Goal: Task Accomplishment & Management: Complete application form

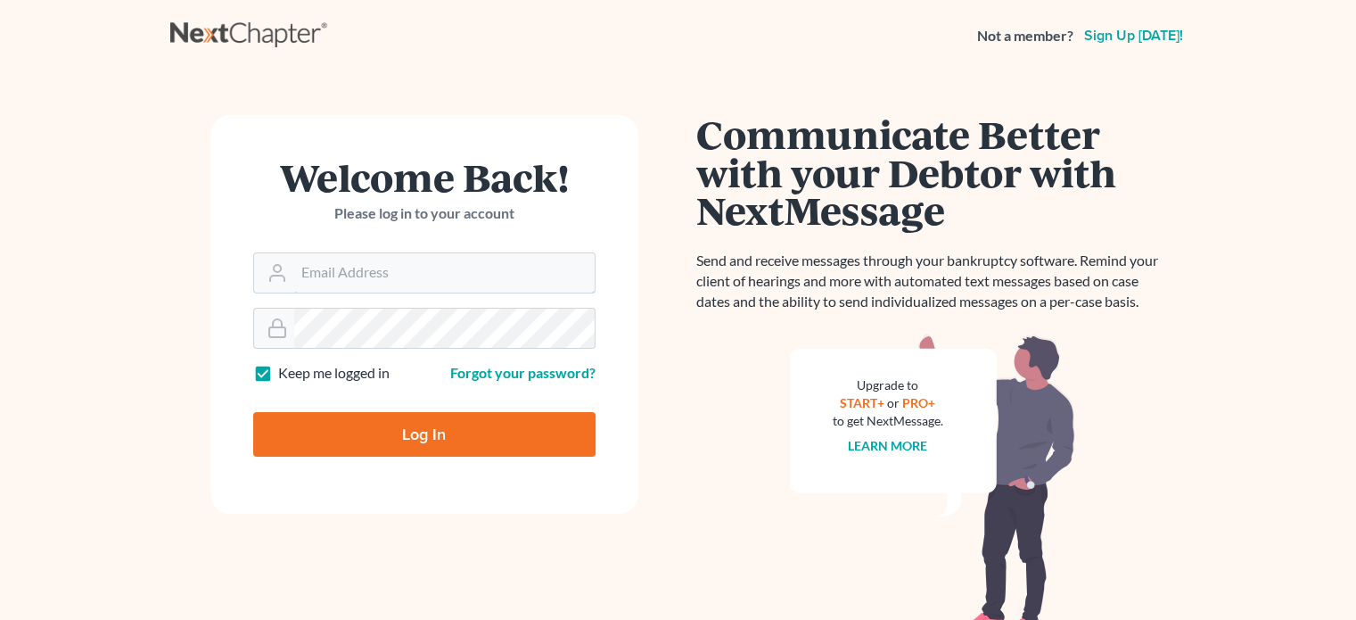
type input "[EMAIL_ADDRESS][DOMAIN_NAME]"
click at [397, 434] on input "Log In" at bounding box center [424, 434] width 342 height 45
type input "Thinking..."
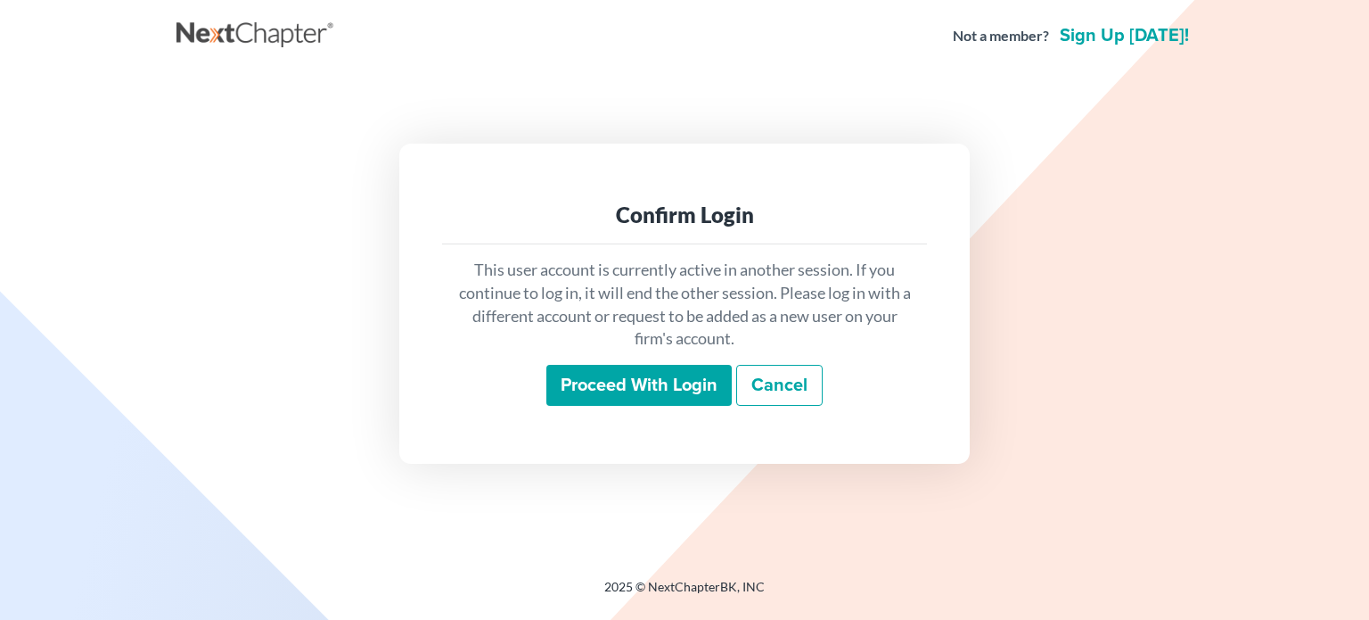
click at [629, 378] on input "Proceed with login" at bounding box center [638, 385] width 185 height 41
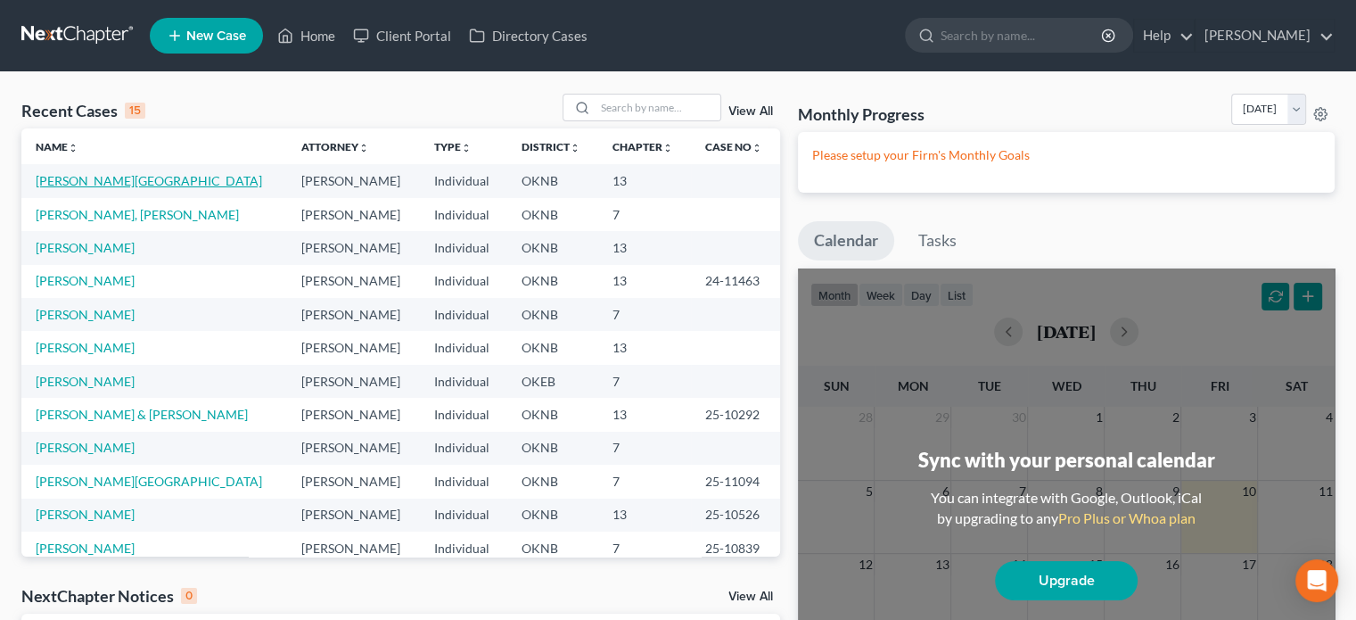
click at [99, 181] on link "[PERSON_NAME][GEOGRAPHIC_DATA]" at bounding box center [149, 180] width 226 height 15
select select "10"
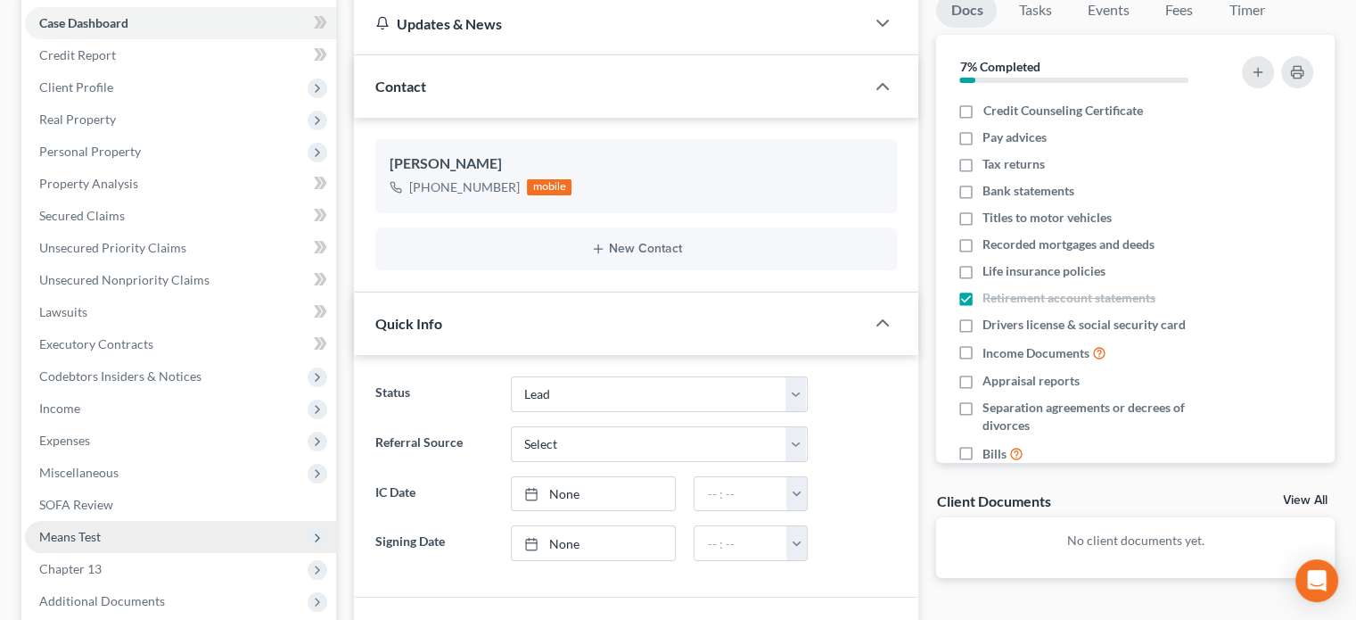
scroll to position [267, 0]
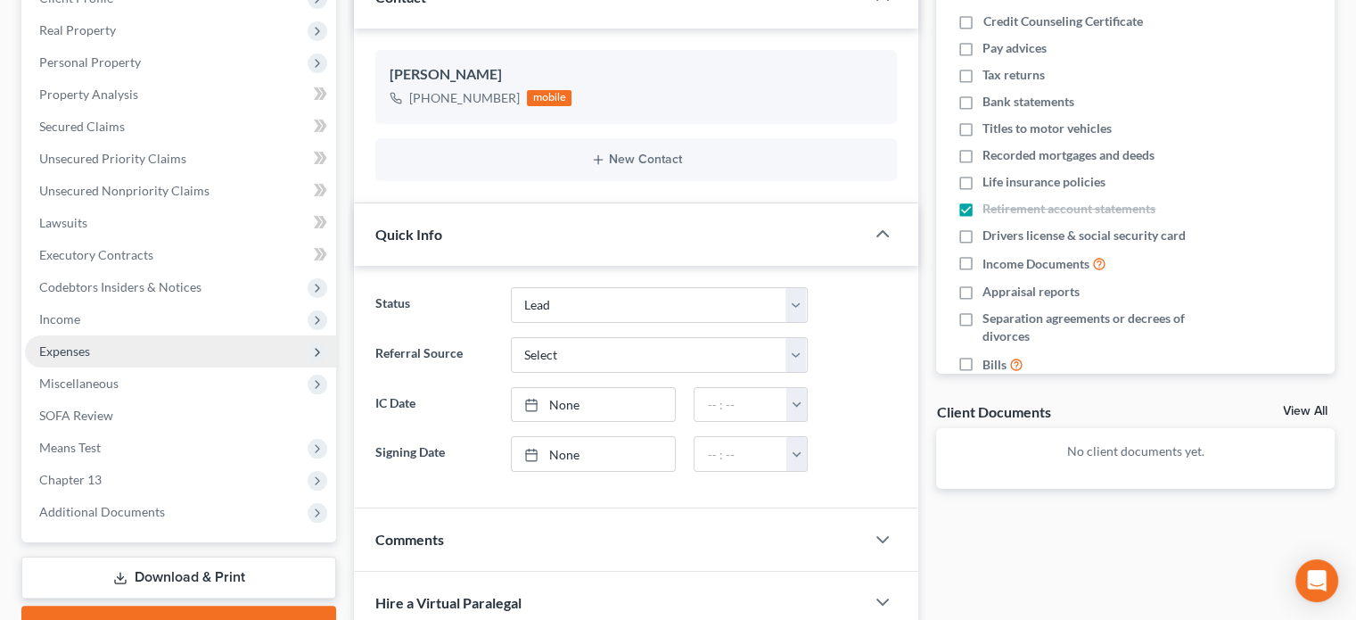
click at [108, 354] on span "Expenses" at bounding box center [180, 351] width 311 height 32
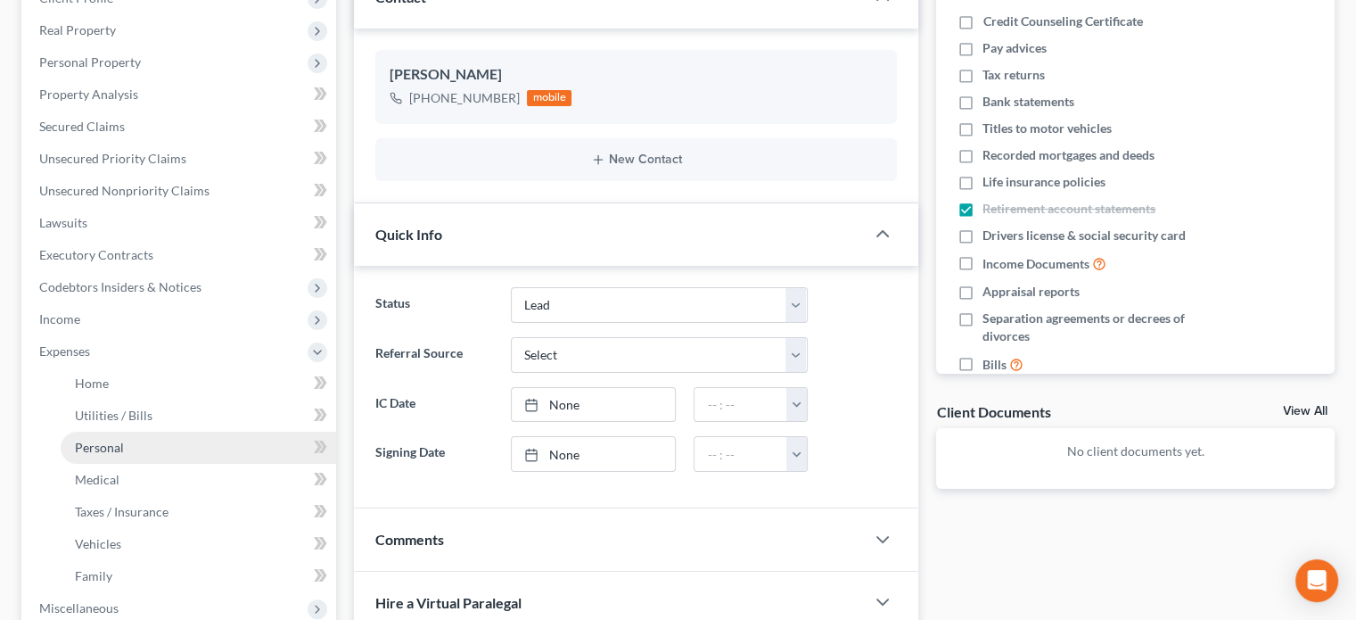
click at [132, 445] on link "Personal" at bounding box center [198, 447] width 275 height 32
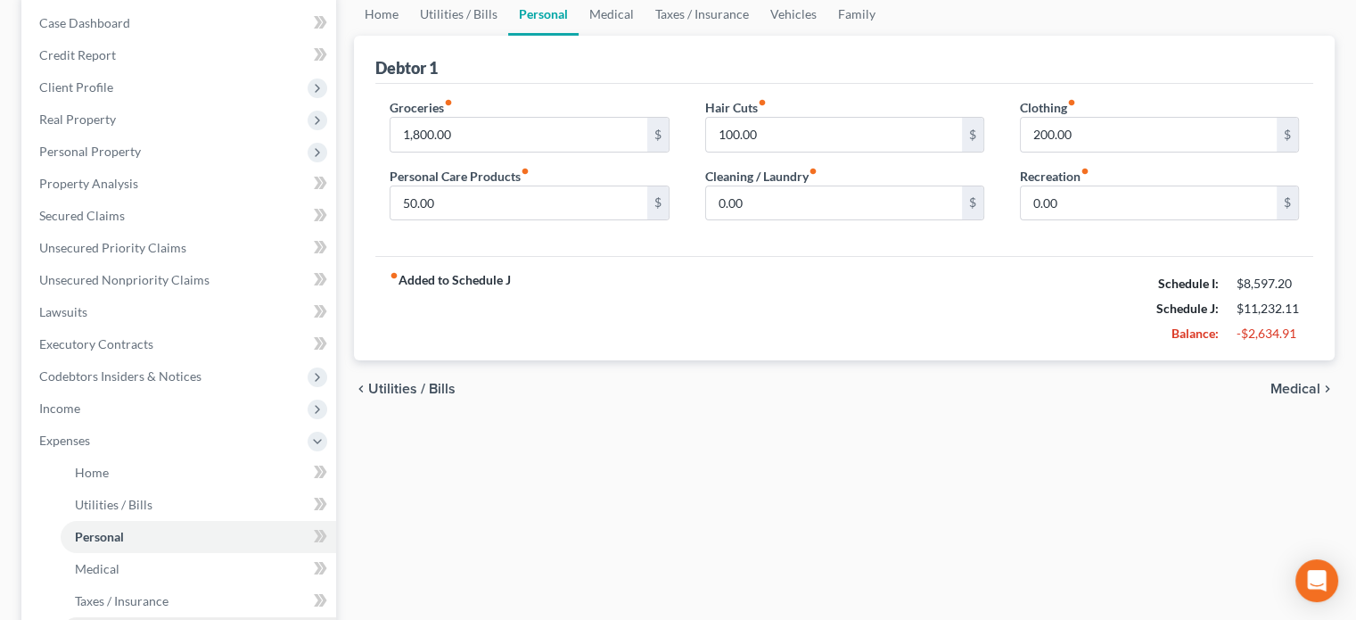
scroll to position [267, 0]
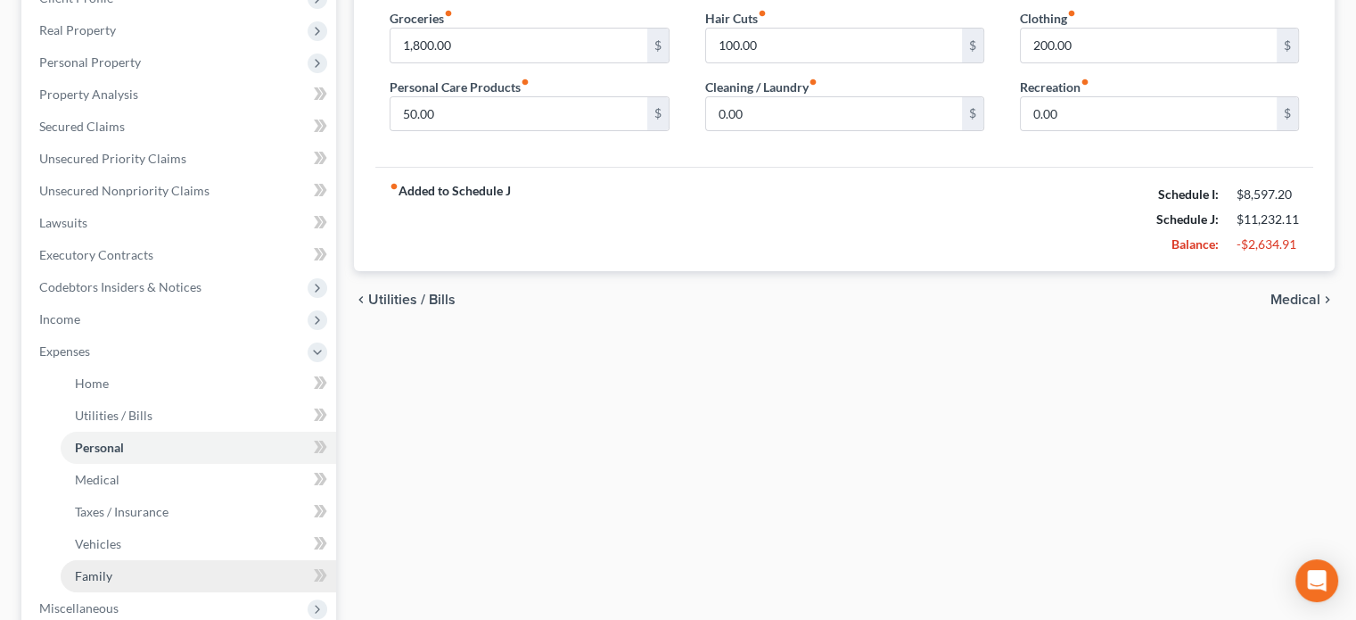
click at [136, 573] on link "Family" at bounding box center [198, 576] width 275 height 32
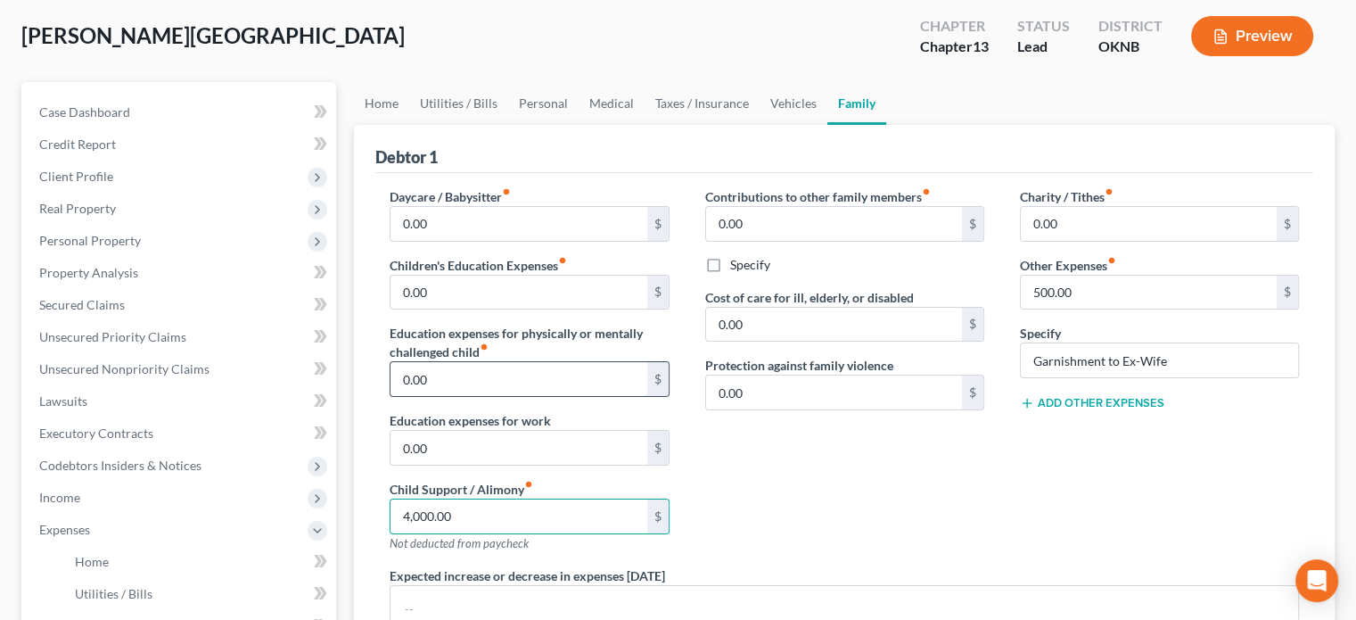
scroll to position [267, 0]
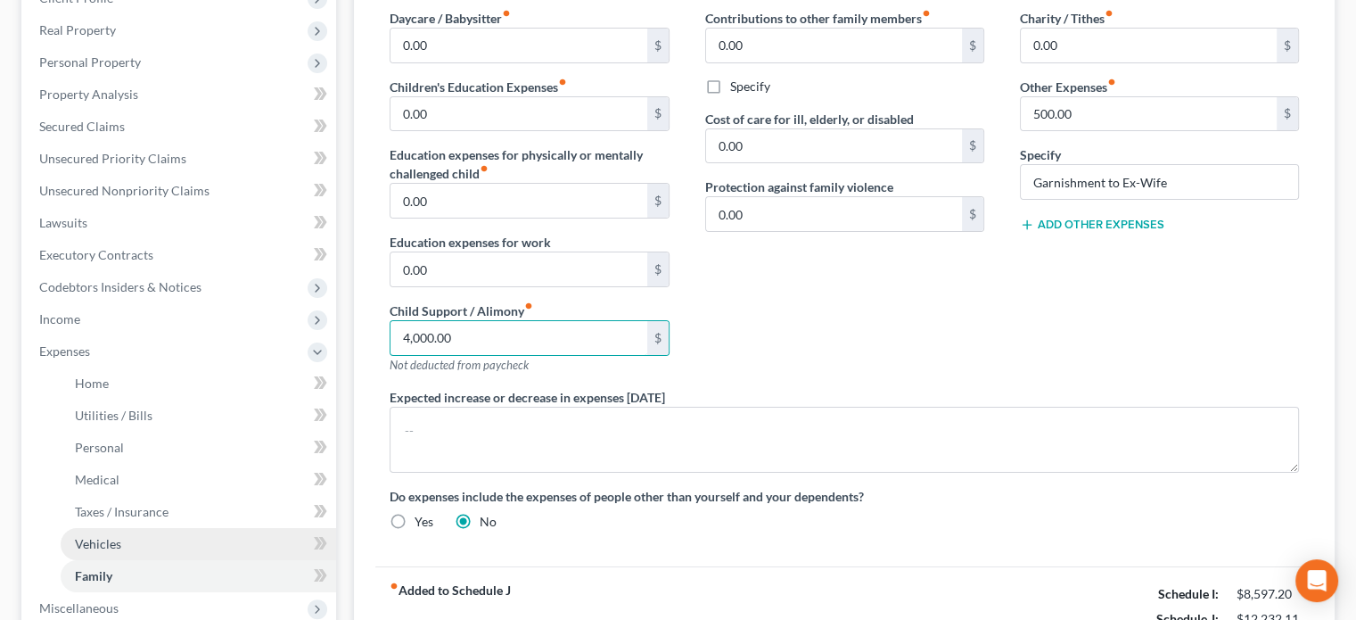
type input "4,000.00"
click at [119, 550] on span "Vehicles" at bounding box center [98, 543] width 46 height 15
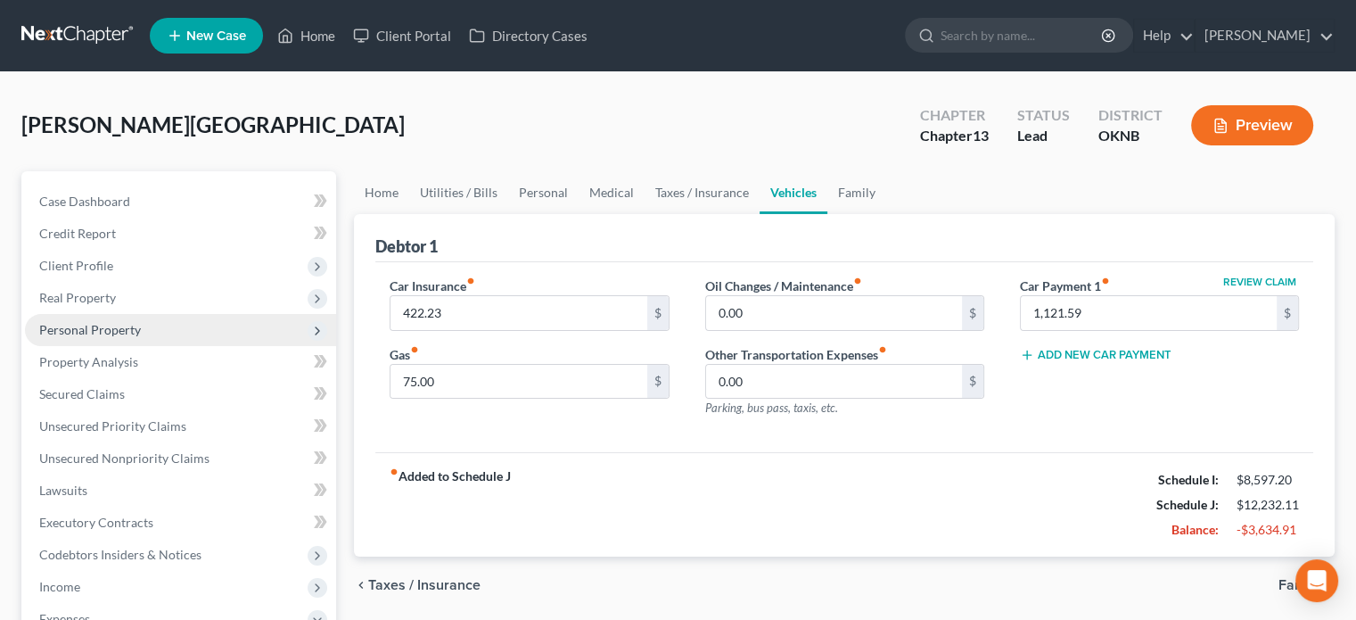
click at [131, 330] on span "Personal Property" at bounding box center [90, 329] width 102 height 15
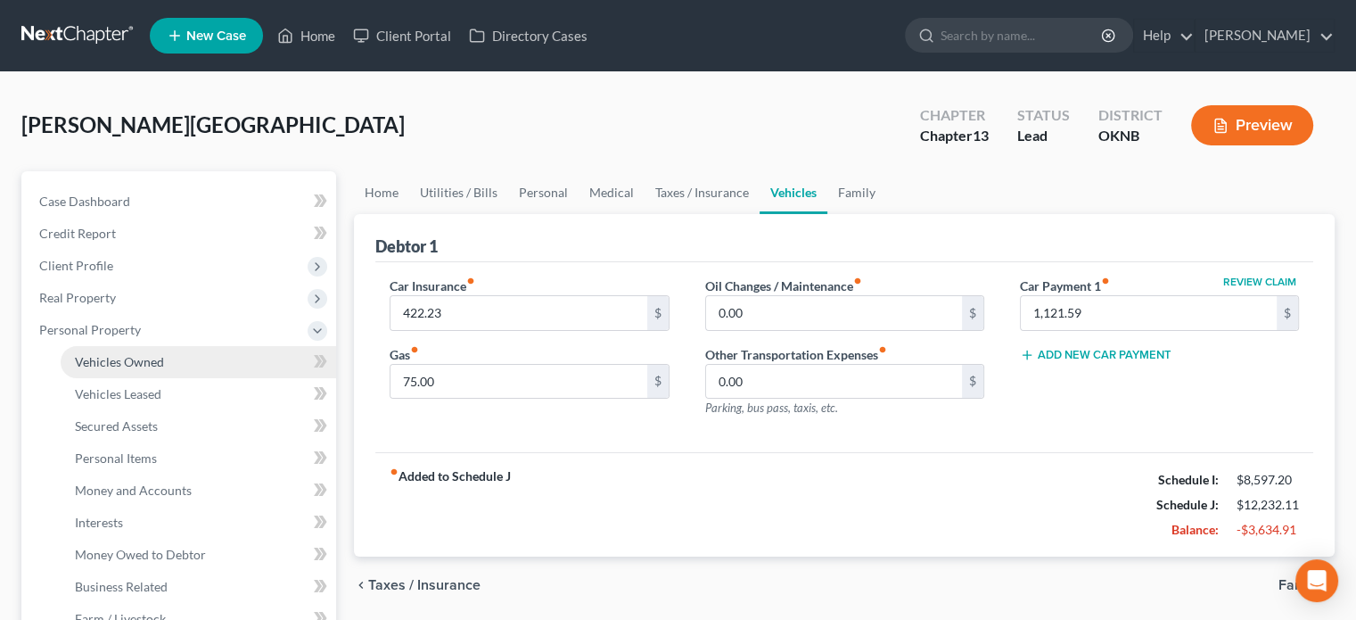
click at [144, 360] on span "Vehicles Owned" at bounding box center [119, 361] width 89 height 15
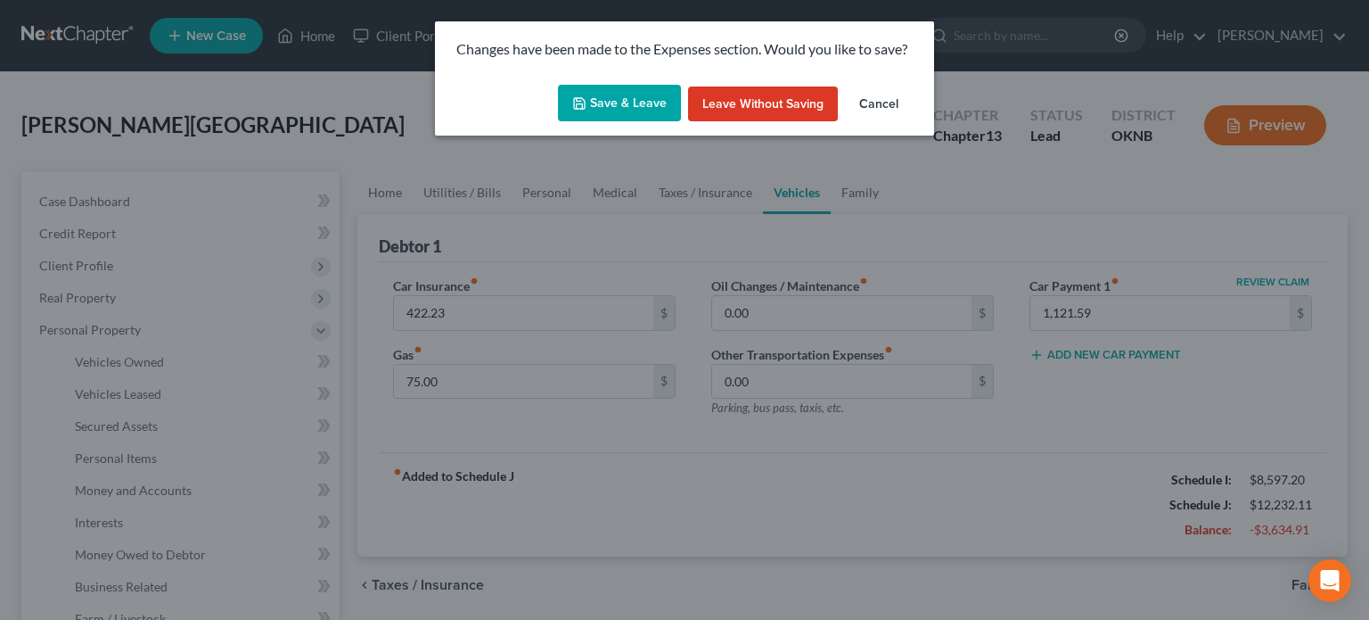
click at [650, 103] on button "Save & Leave" at bounding box center [619, 103] width 123 height 37
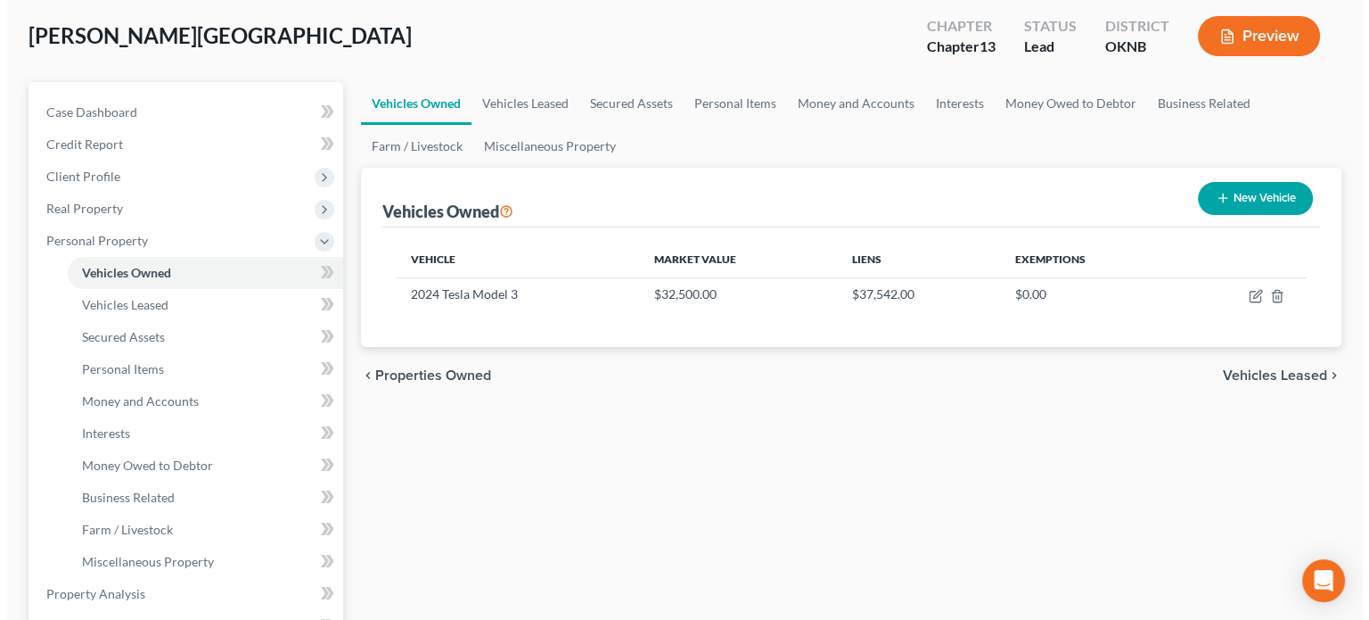
scroll to position [178, 0]
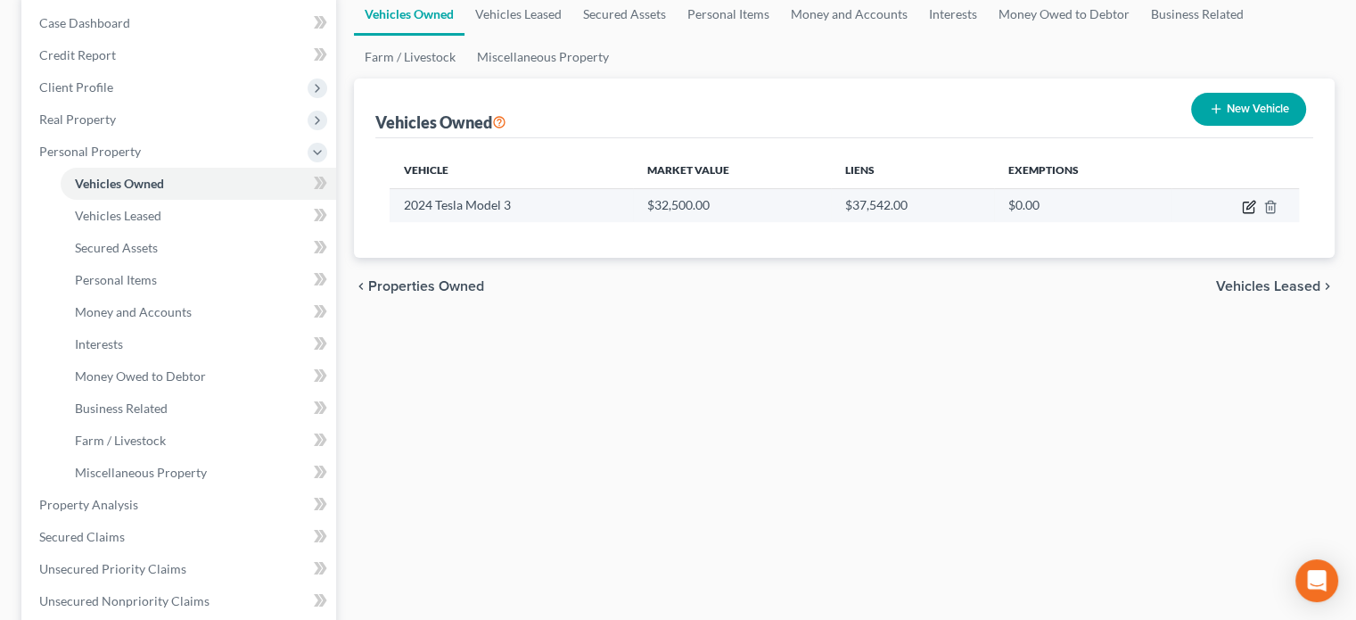
click at [1251, 205] on icon "button" at bounding box center [1250, 205] width 8 height 8
select select "0"
select select "2"
select select "0"
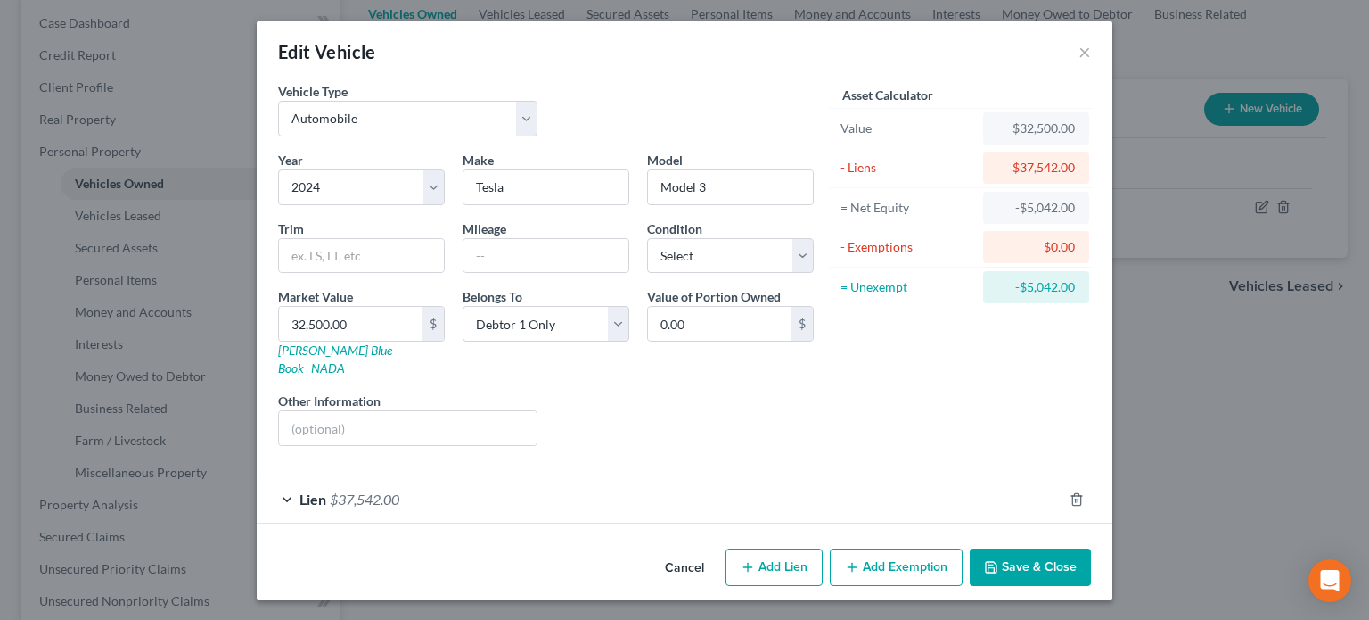
click at [805, 548] on button "Add Lien" at bounding box center [774, 566] width 97 height 37
select select "0"
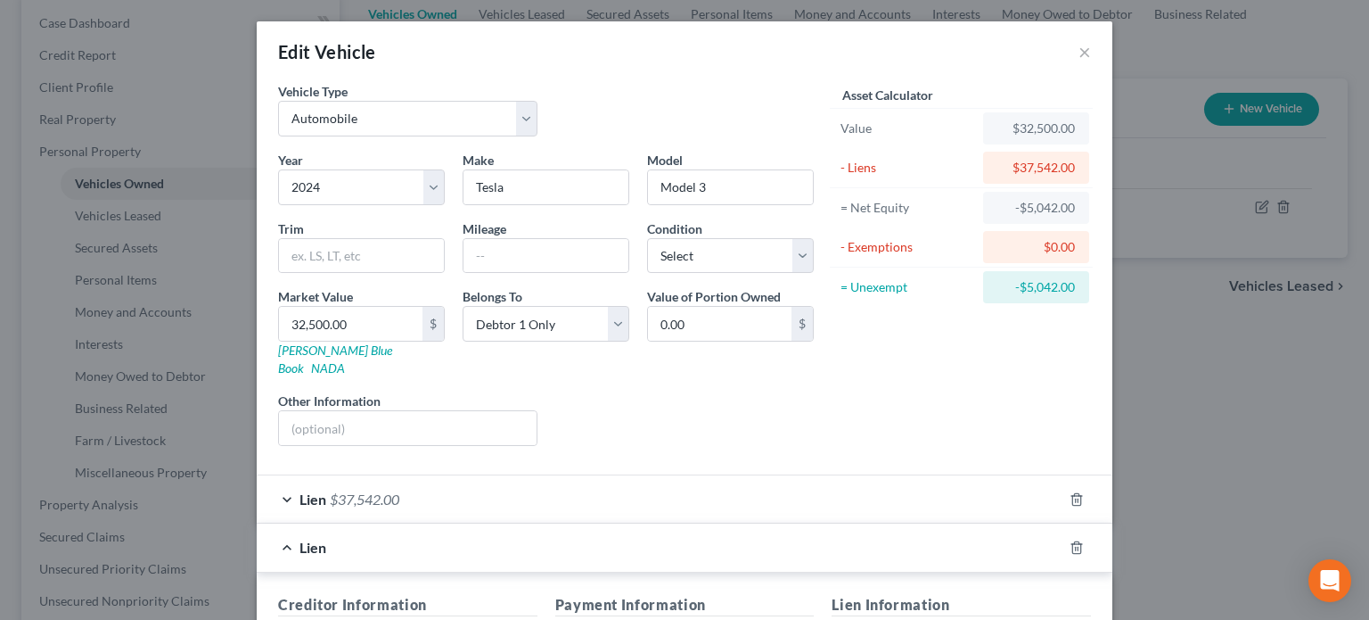
scroll to position [267, 0]
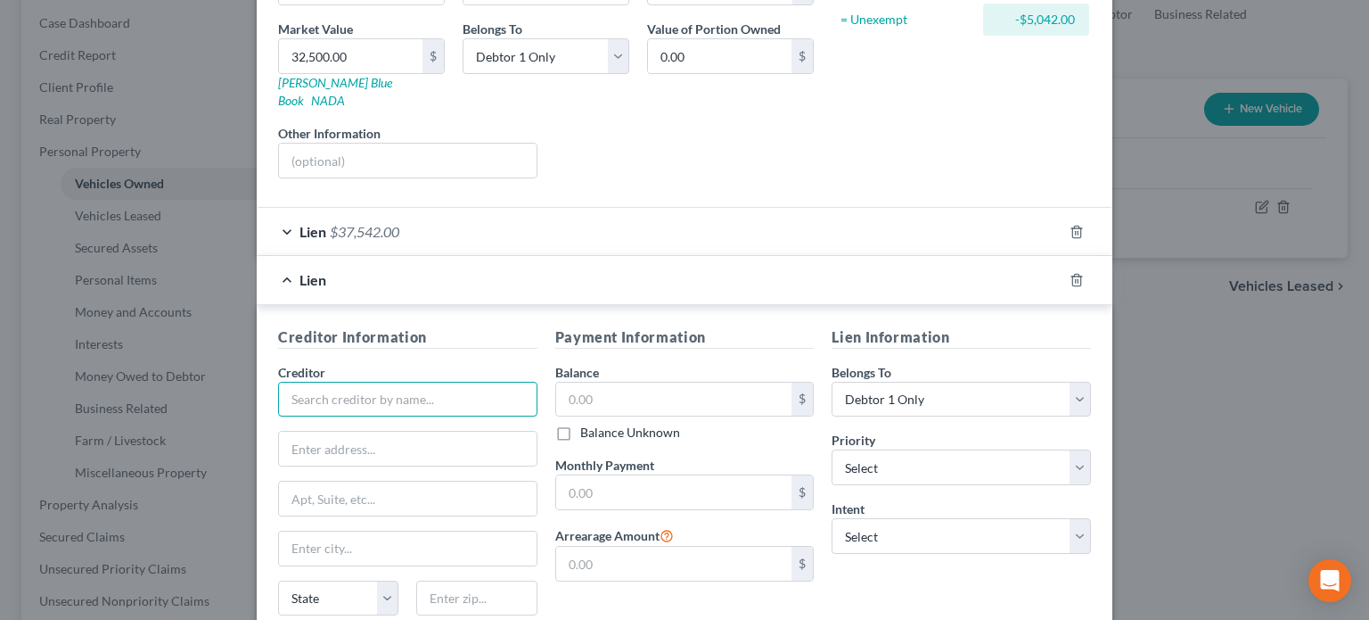
click at [330, 382] on input "text" at bounding box center [407, 400] width 259 height 36
type input "C"
type input "JPM Chase"
click at [562, 479] on input "text" at bounding box center [674, 492] width 236 height 34
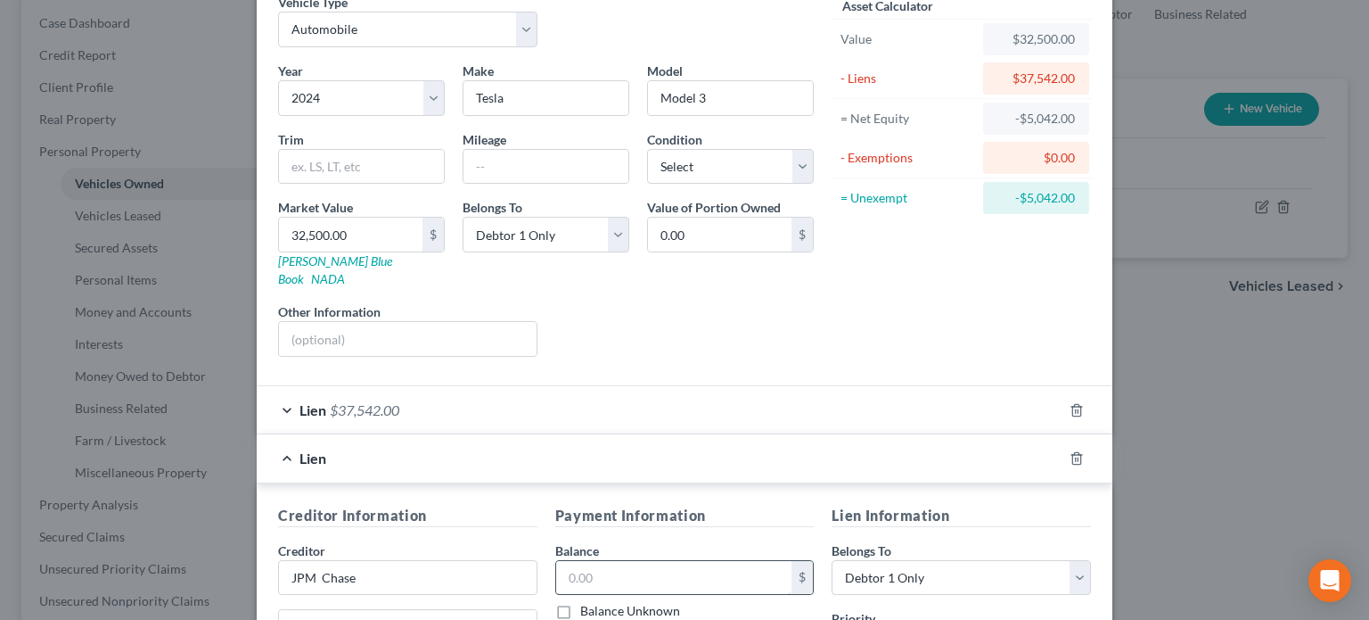
scroll to position [178, 0]
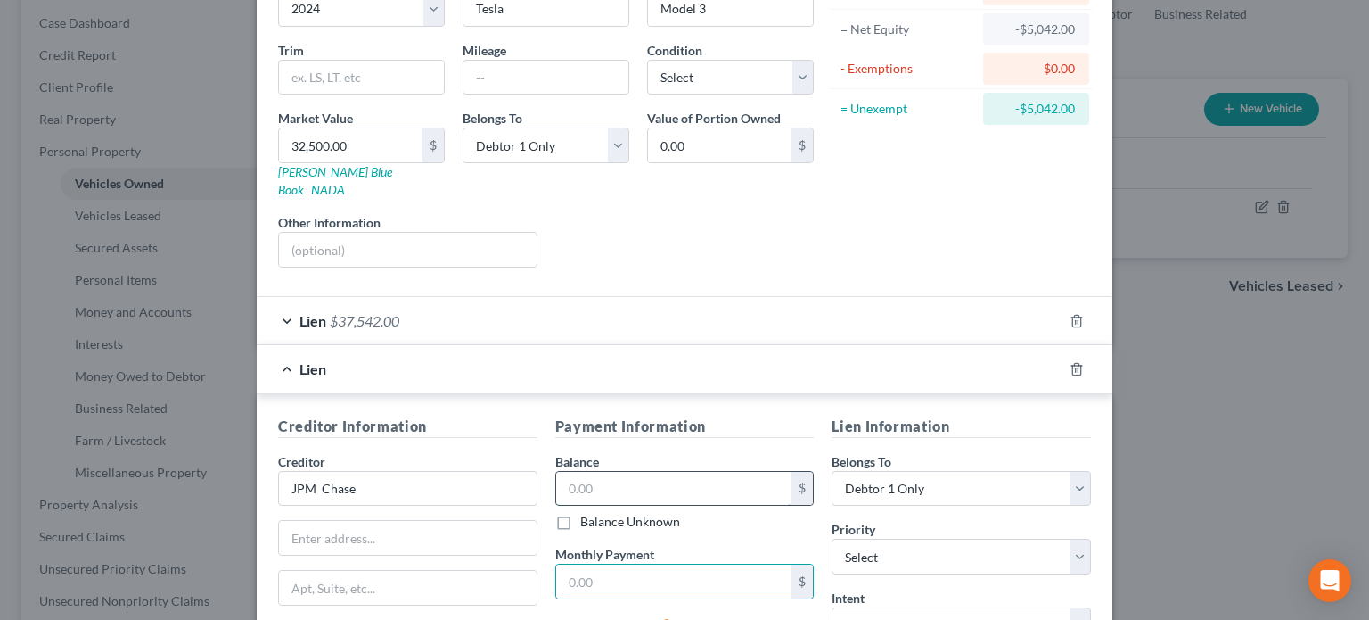
click at [576, 472] on input "text" at bounding box center [674, 489] width 236 height 34
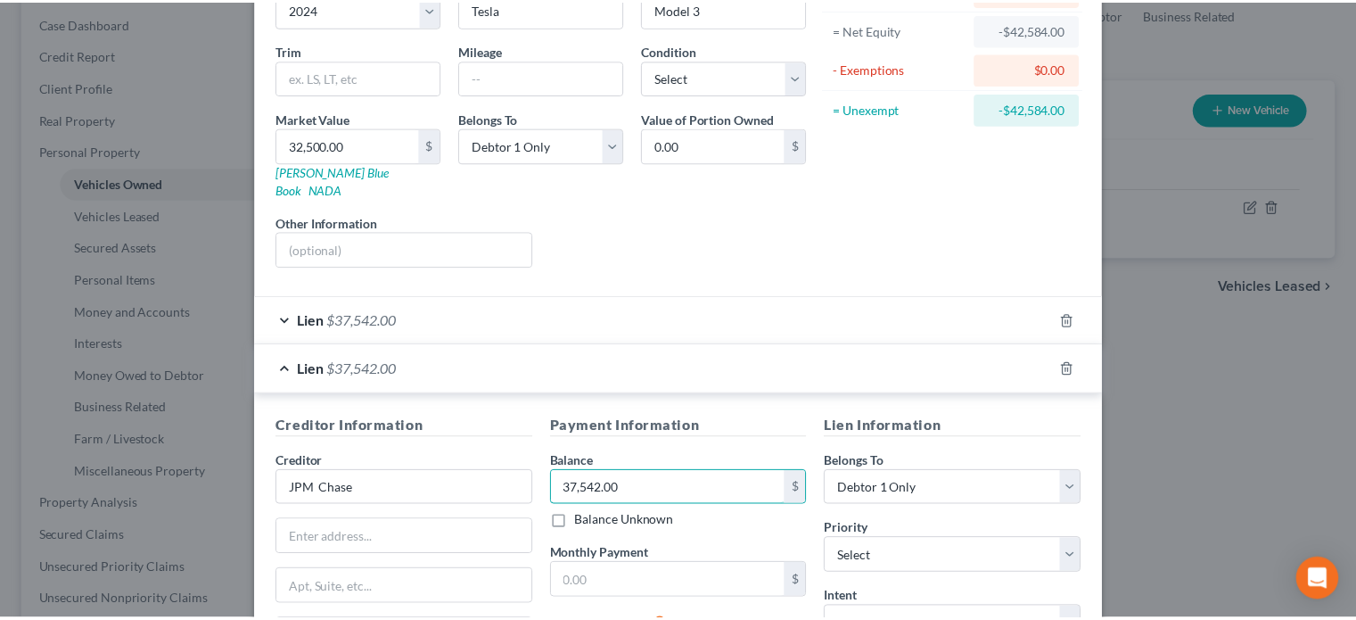
scroll to position [399, 0]
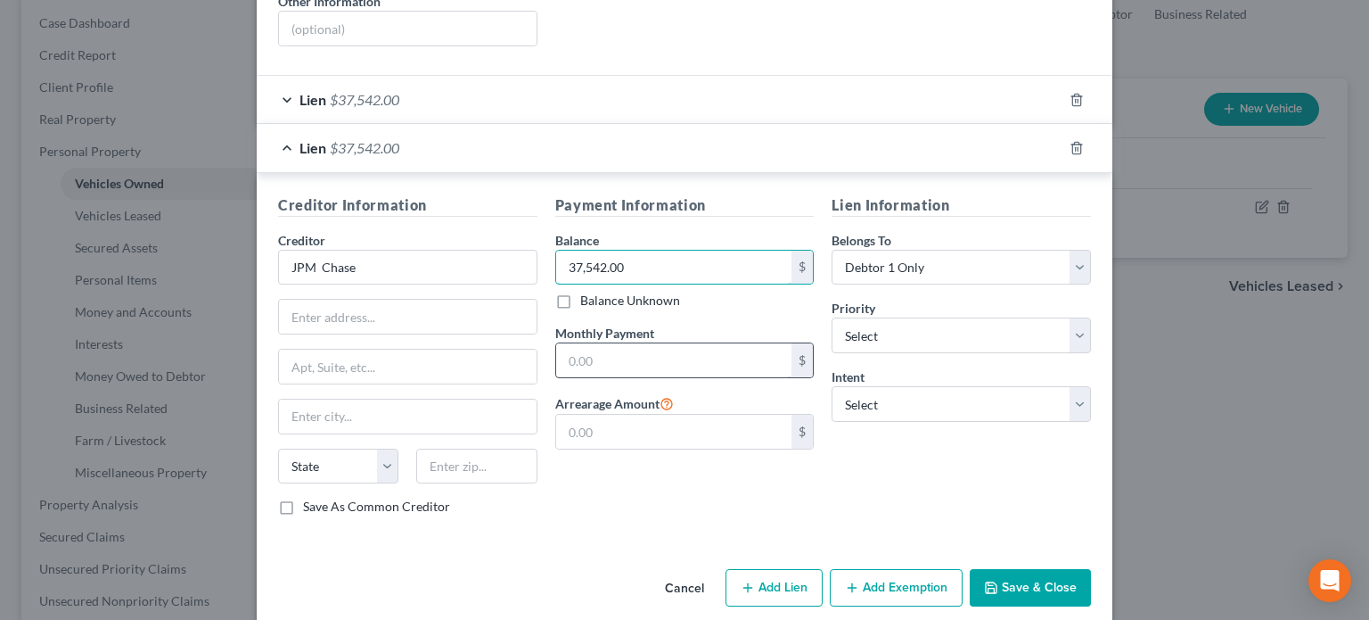
type input "37,542.00"
click at [613, 343] on input "text" at bounding box center [674, 360] width 236 height 34
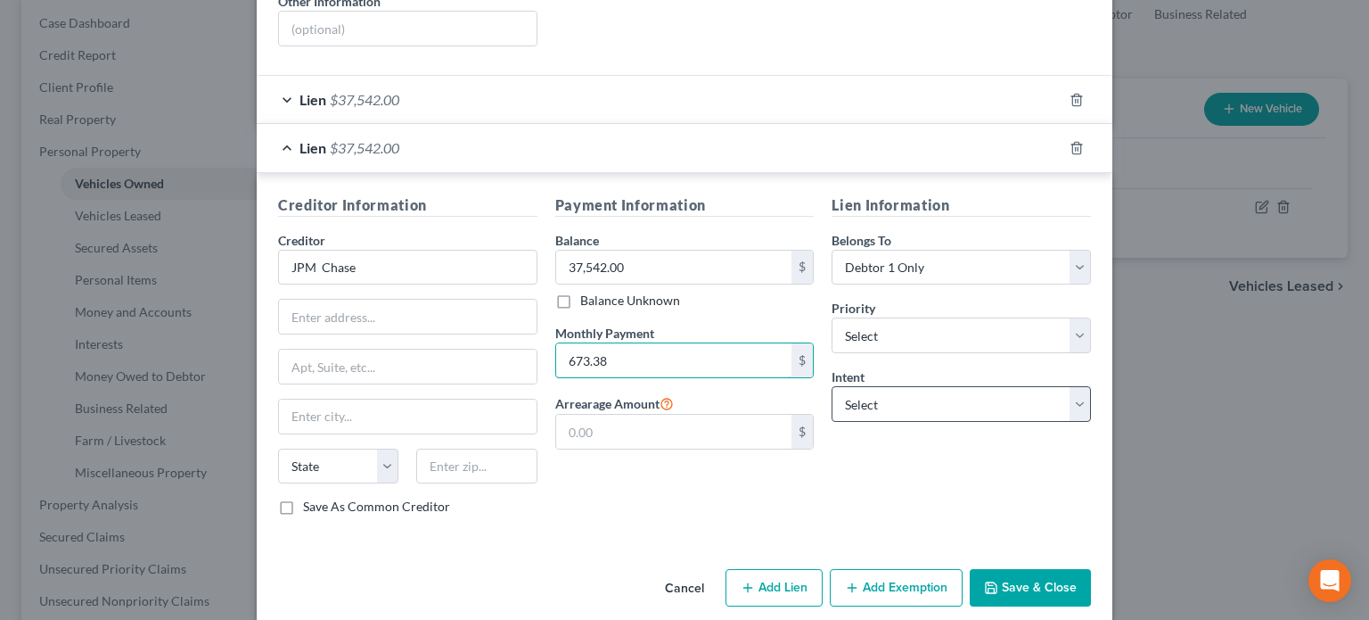
type input "673.38"
click at [1072, 387] on select "Select Surrender Redeem Reaffirm Avoid Other" at bounding box center [961, 404] width 259 height 36
click at [752, 456] on div "Payment Information Balance 37,542.00 $ Balance Unknown Balance Undetermined 37…" at bounding box center [684, 362] width 277 height 336
click at [290, 303] on input "text" at bounding box center [408, 317] width 258 height 34
type input "P.O. Box 901076"
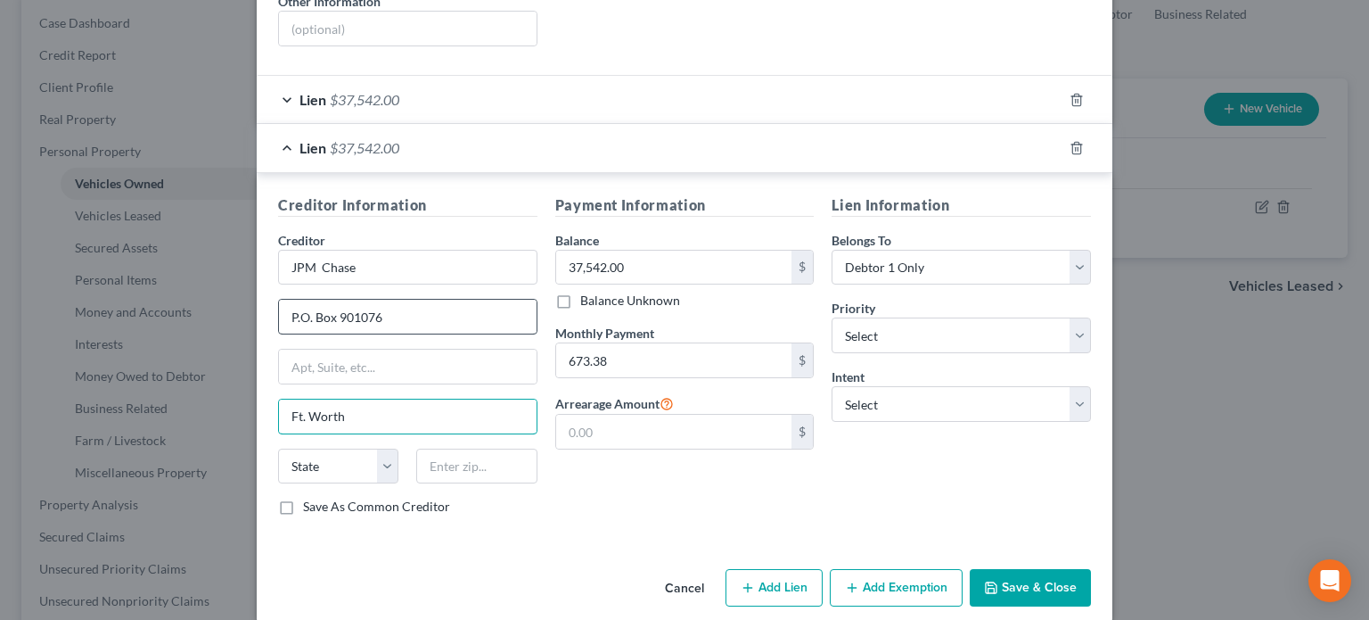
type input "Ft. Worth"
select select "45"
click at [425, 455] on input "text" at bounding box center [476, 466] width 120 height 36
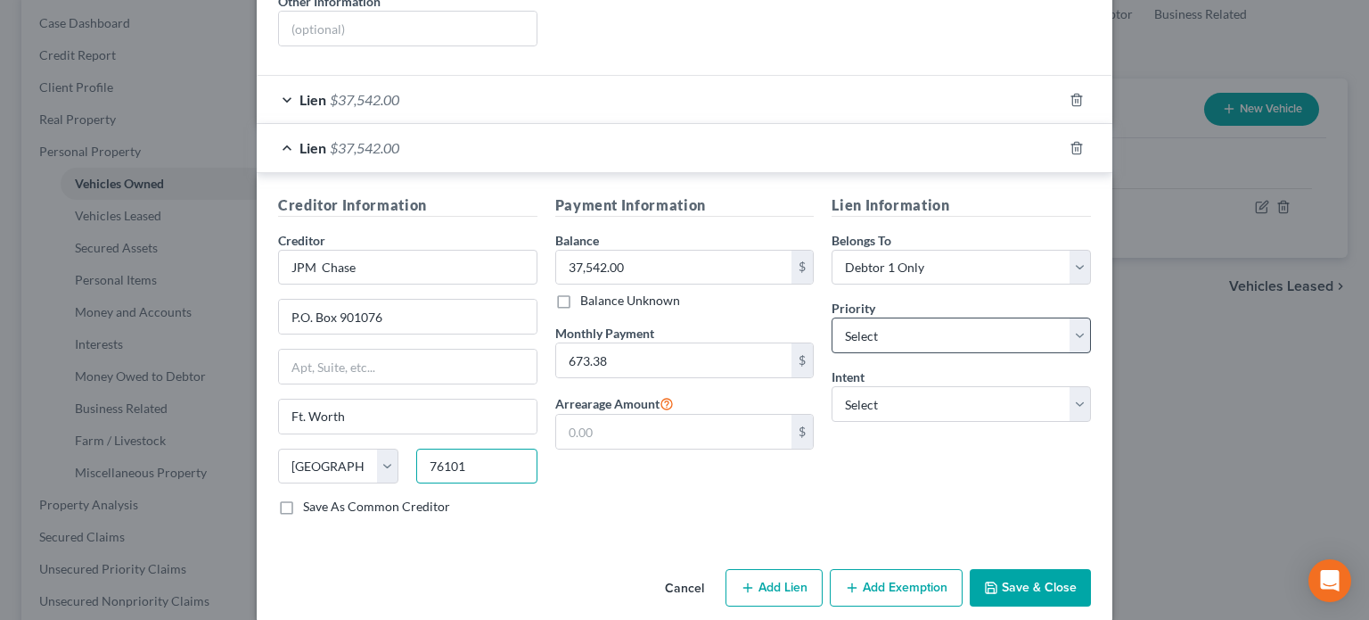
type input "76101"
click at [1080, 322] on select "Select 1st 2nd 3rd 4th 5th 6th 7th 8th 9th 10th 11th 12th 13th 14th 15th 16th 1…" at bounding box center [961, 335] width 259 height 36
type input "Fort Worth"
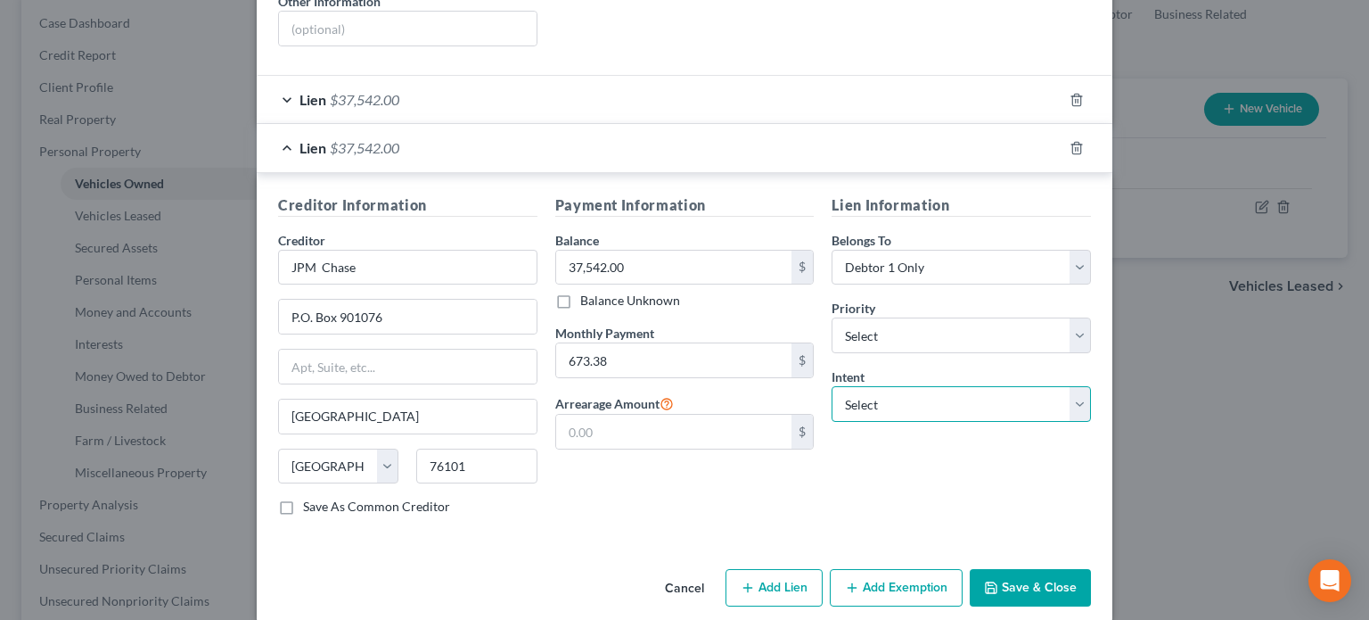
click at [1056, 391] on select "Select Surrender Redeem Reaffirm Avoid Other" at bounding box center [961, 404] width 259 height 36
click at [1070, 317] on select "Select 1st 2nd 3rd 4th 5th 6th 7th 8th 9th 10th 11th 12th 13th 14th 15th 16th 1…" at bounding box center [961, 335] width 259 height 36
select select "0"
click at [832, 317] on select "Select 1st 2nd 3rd 4th 5th 6th 7th 8th 9th 10th 11th 12th 13th 14th 15th 16th 1…" at bounding box center [961, 335] width 259 height 36
click at [1081, 387] on select "Select Surrender Redeem Reaffirm Avoid Other" at bounding box center [961, 404] width 259 height 36
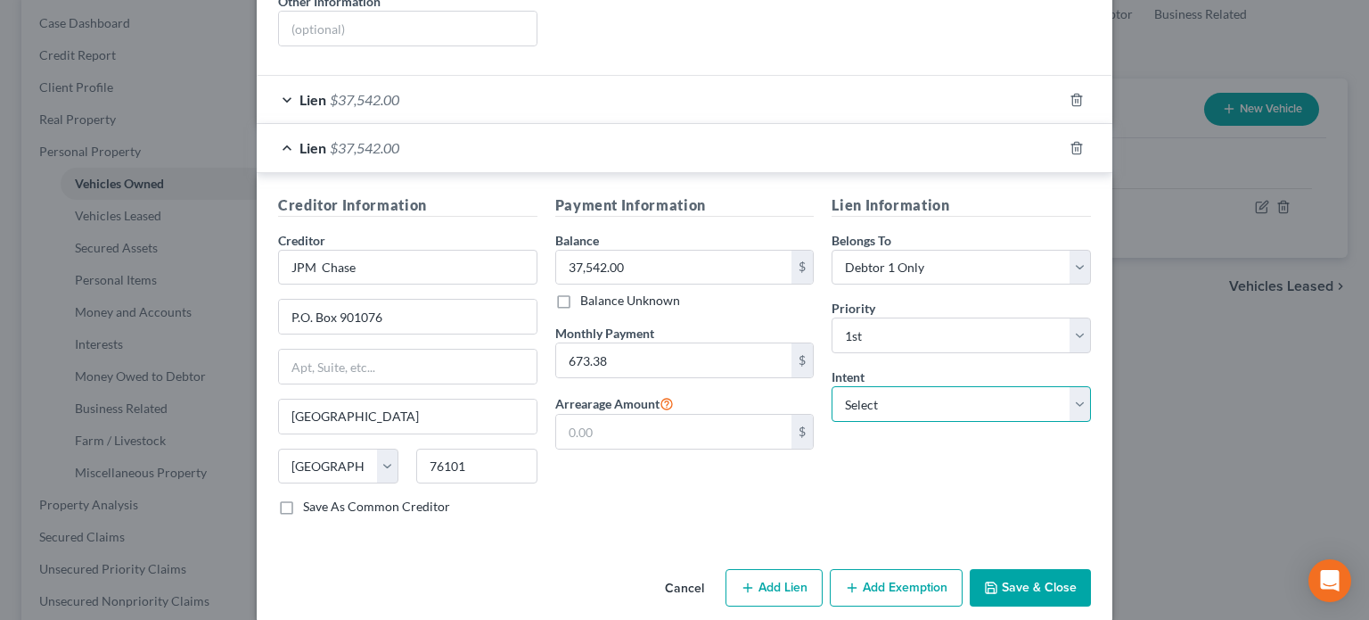
select select "2"
click at [832, 386] on select "Select Surrender Redeem Reaffirm Avoid Other" at bounding box center [961, 404] width 259 height 36
click at [1016, 569] on button "Save & Close" at bounding box center [1030, 587] width 121 height 37
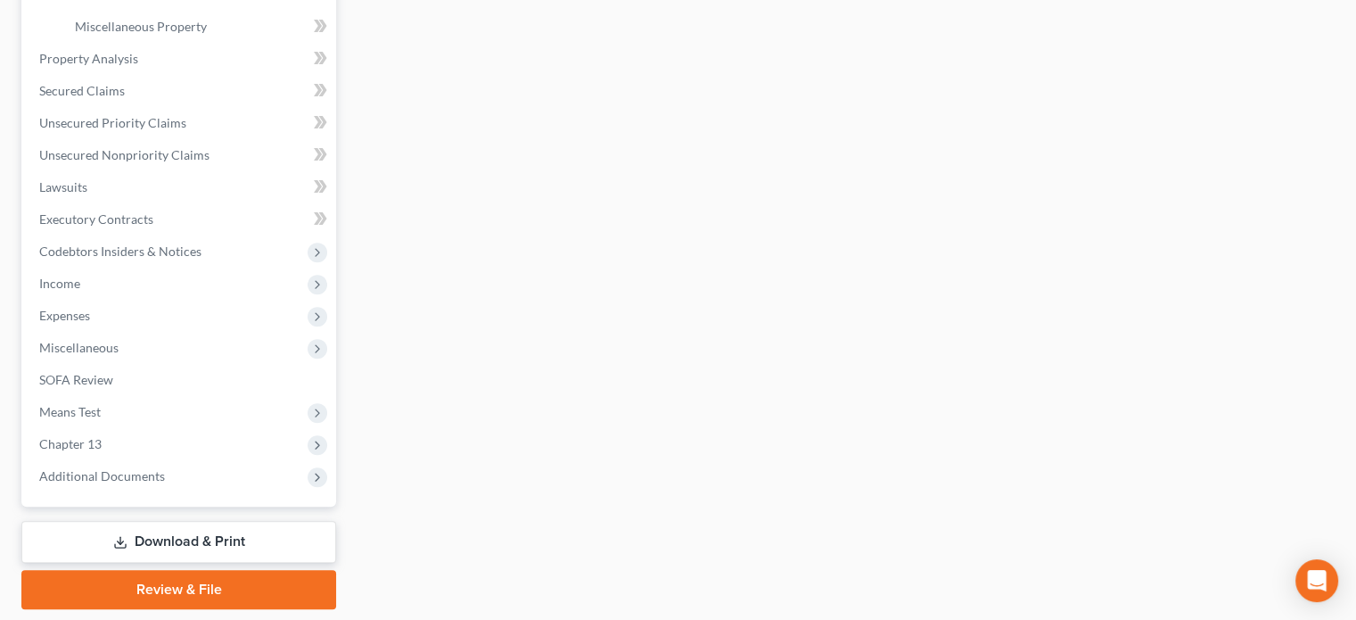
scroll to position [679, 0]
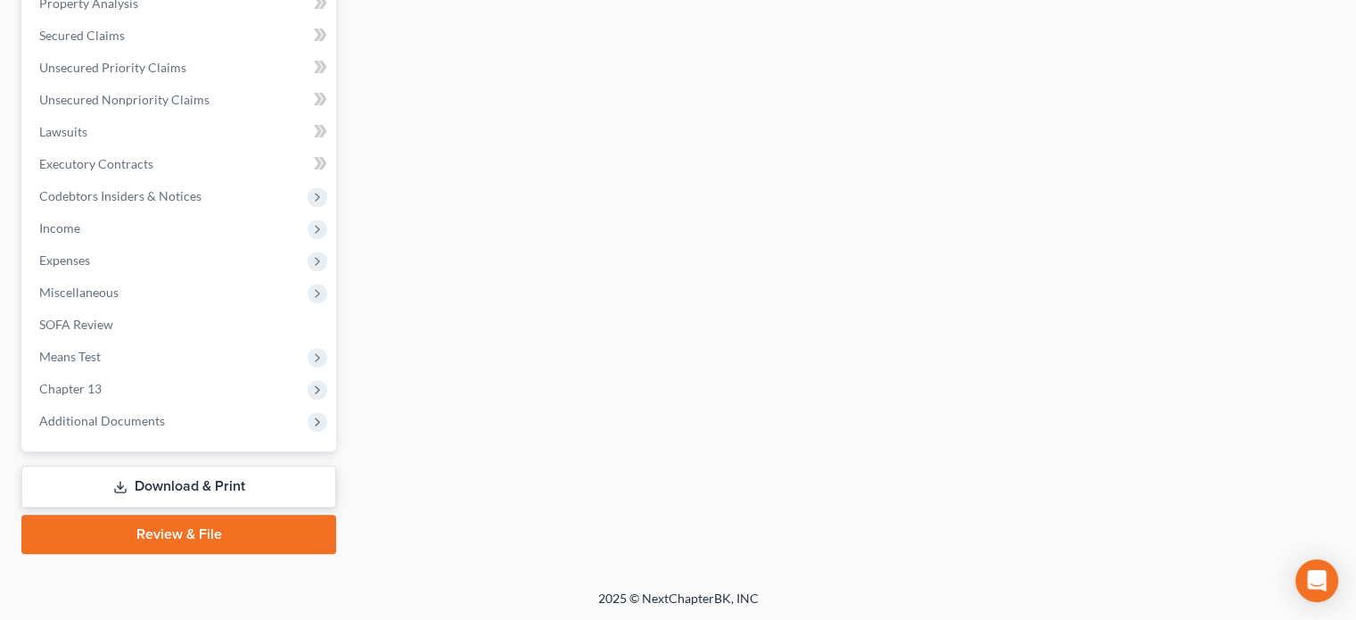
click at [226, 484] on link "Download & Print" at bounding box center [178, 486] width 315 height 42
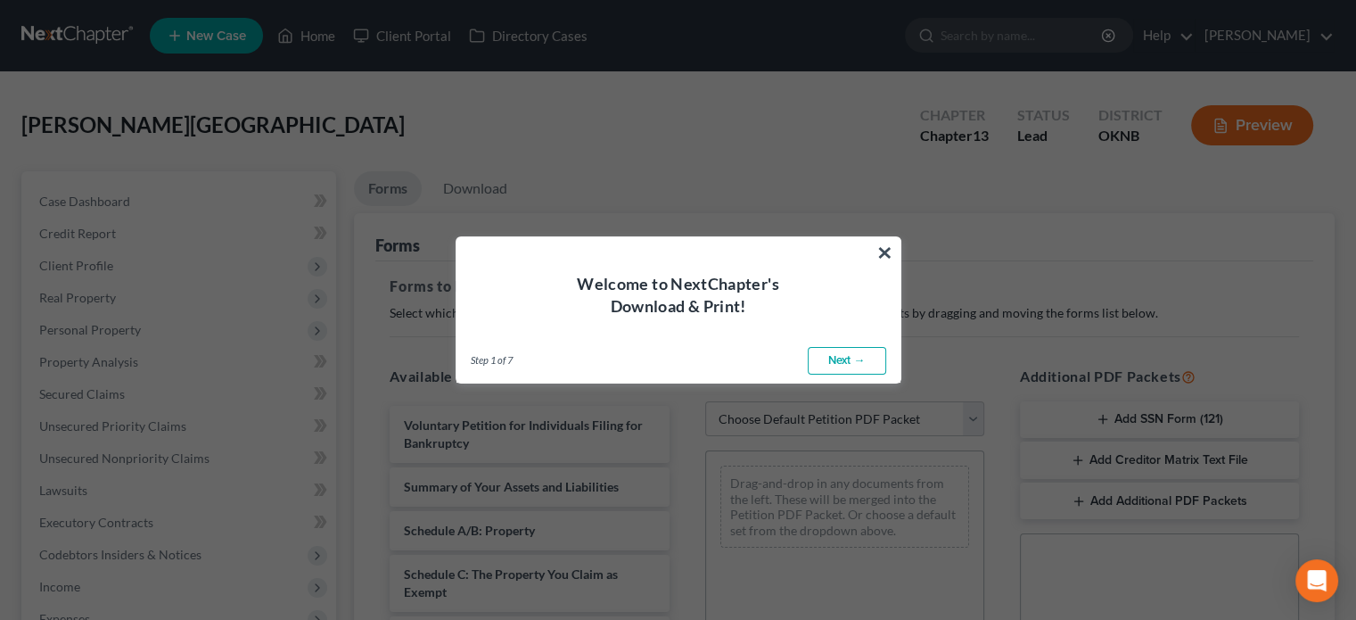
click at [833, 359] on link "Next →" at bounding box center [847, 361] width 78 height 29
select select "0"
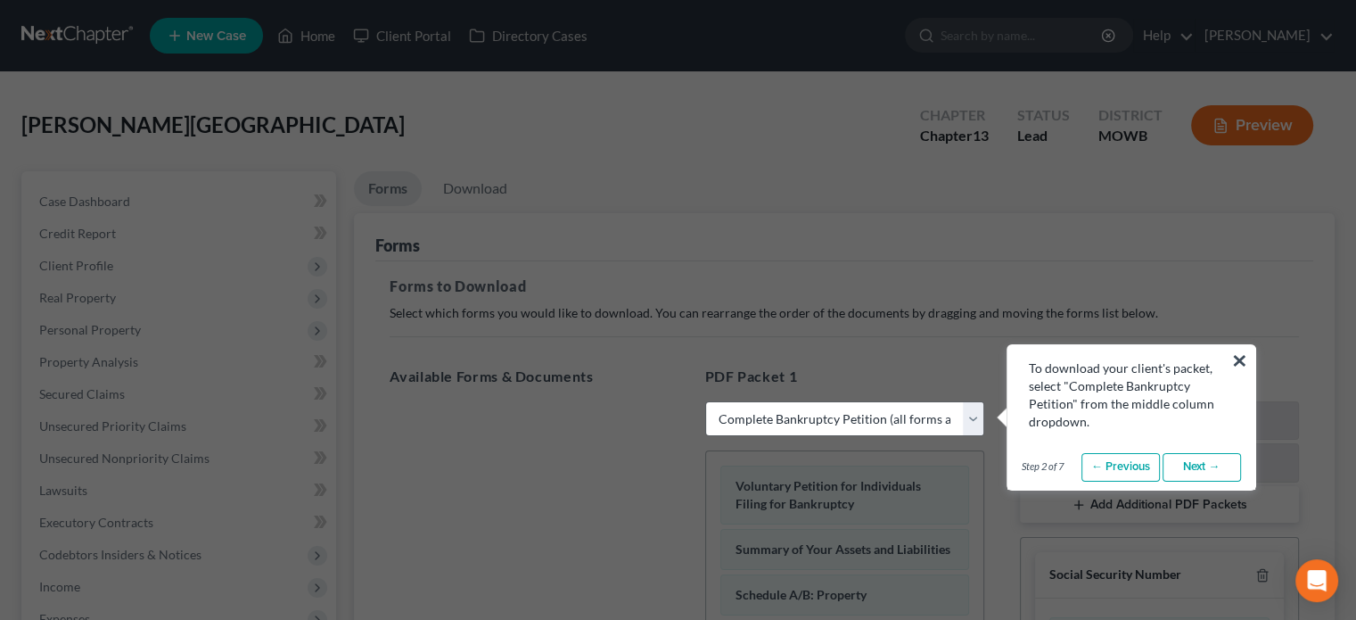
click at [1199, 464] on link "Next →" at bounding box center [1201, 467] width 78 height 29
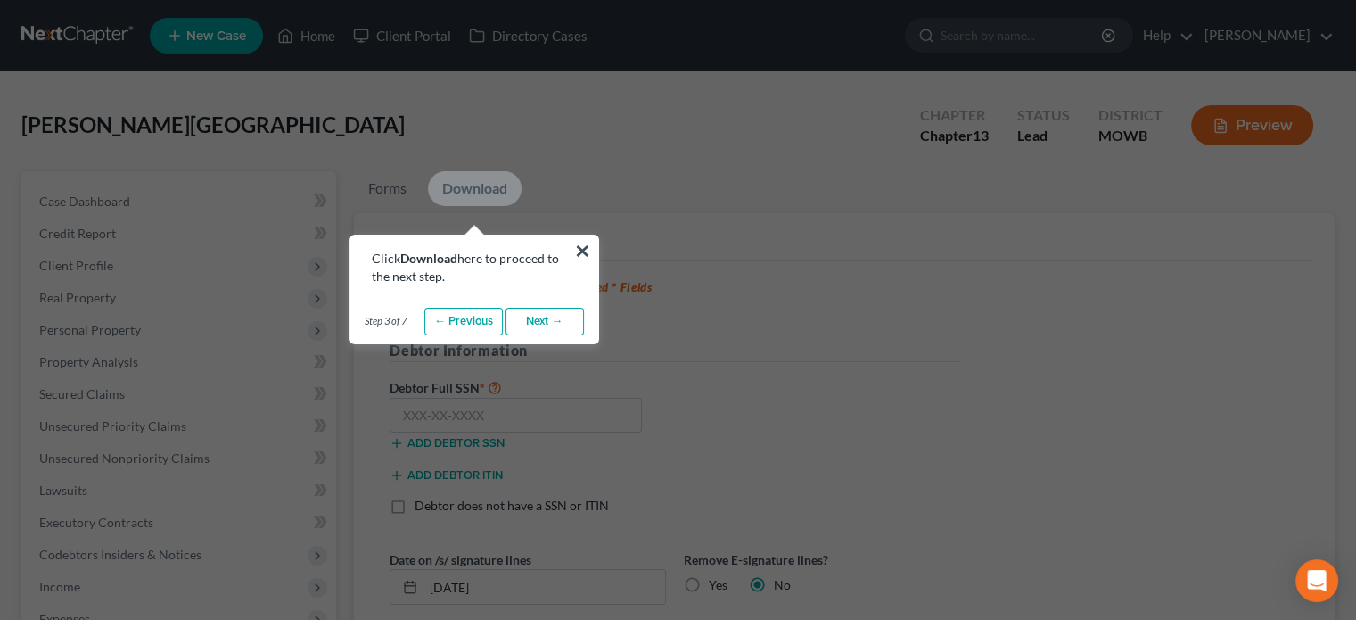
click at [477, 181] on link "Download" at bounding box center [475, 188] width 94 height 35
click at [549, 322] on link "Next →" at bounding box center [544, 322] width 78 height 29
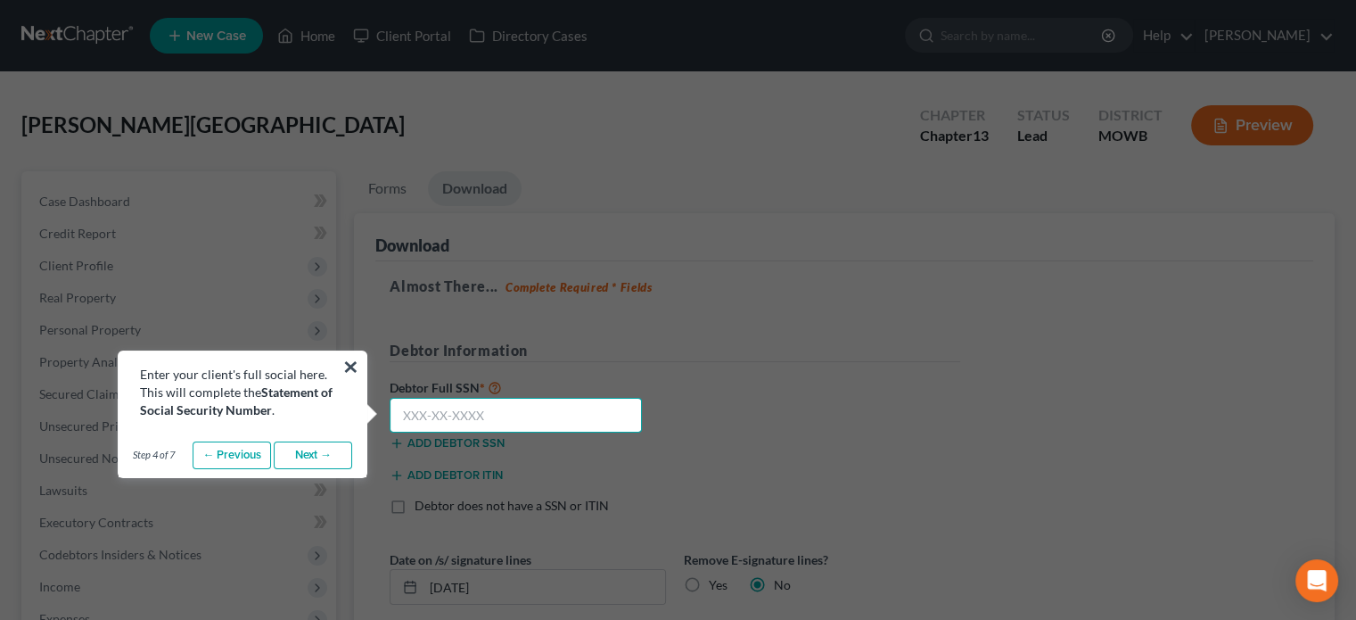
click at [410, 420] on input "text" at bounding box center [516, 416] width 252 height 36
type input "466-49-6999"
click at [314, 452] on link "Next →" at bounding box center [313, 455] width 78 height 29
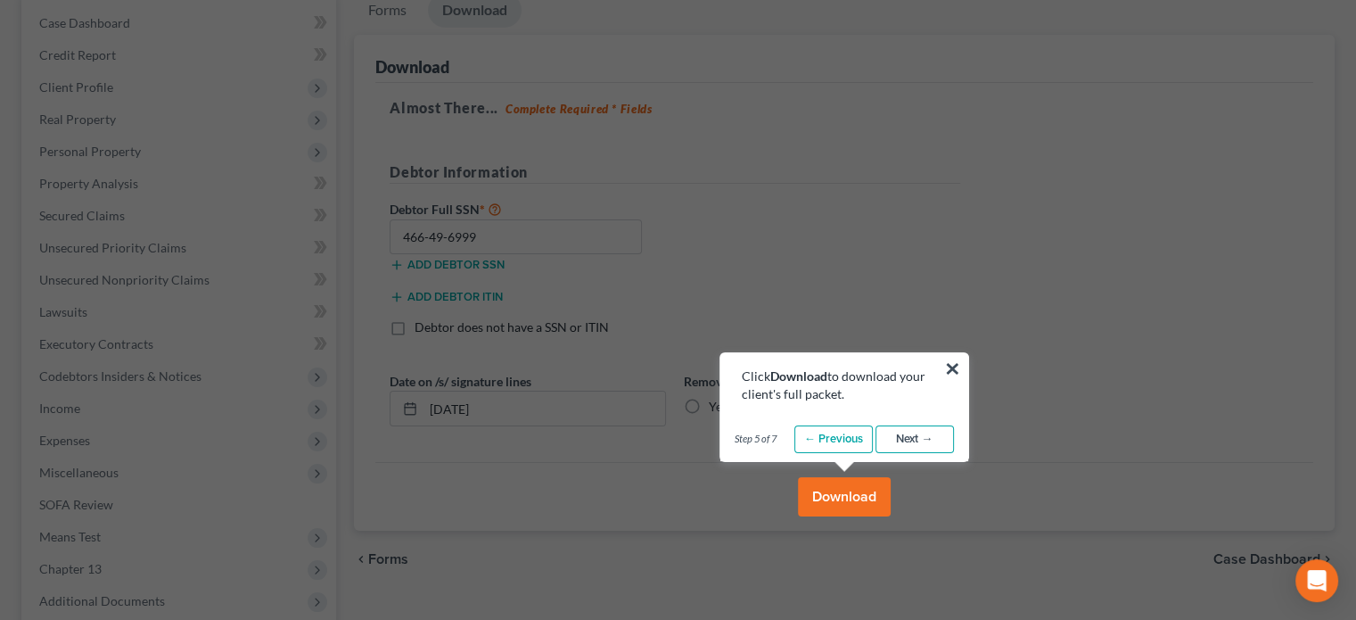
scroll to position [267, 0]
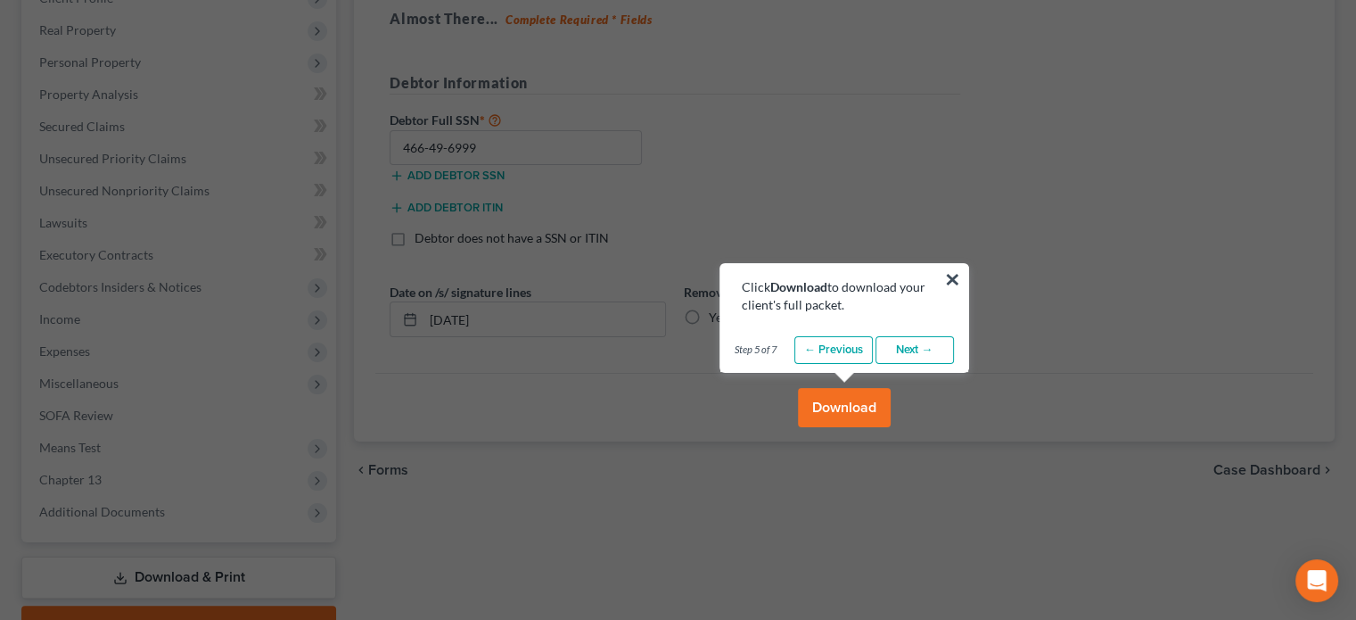
click at [908, 355] on link "Next →" at bounding box center [914, 350] width 78 height 29
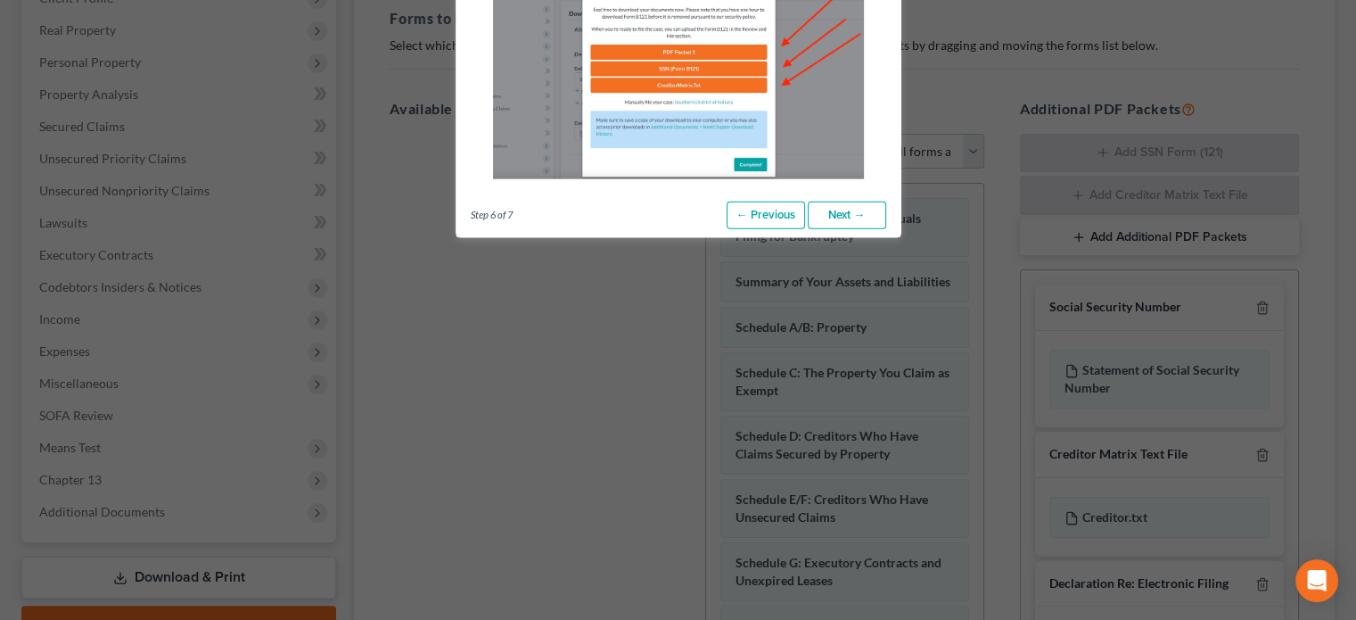
click at [850, 217] on link "Next →" at bounding box center [847, 215] width 78 height 29
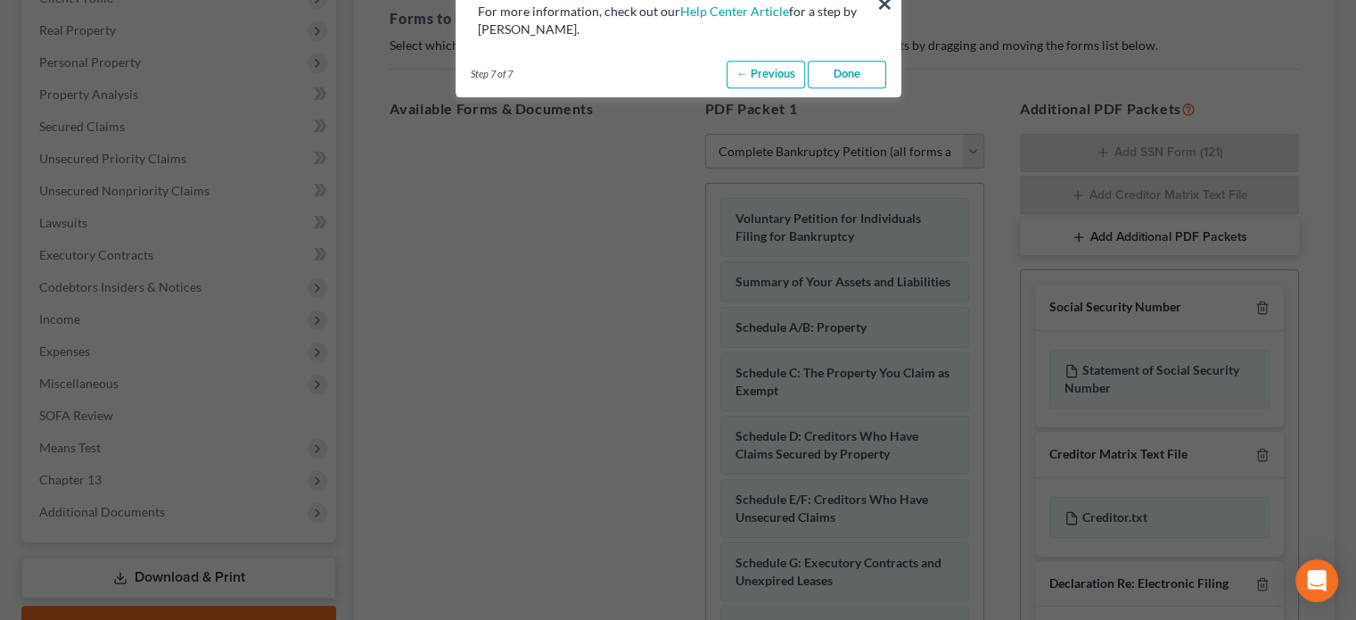
click at [851, 72] on link "Done" at bounding box center [847, 75] width 78 height 29
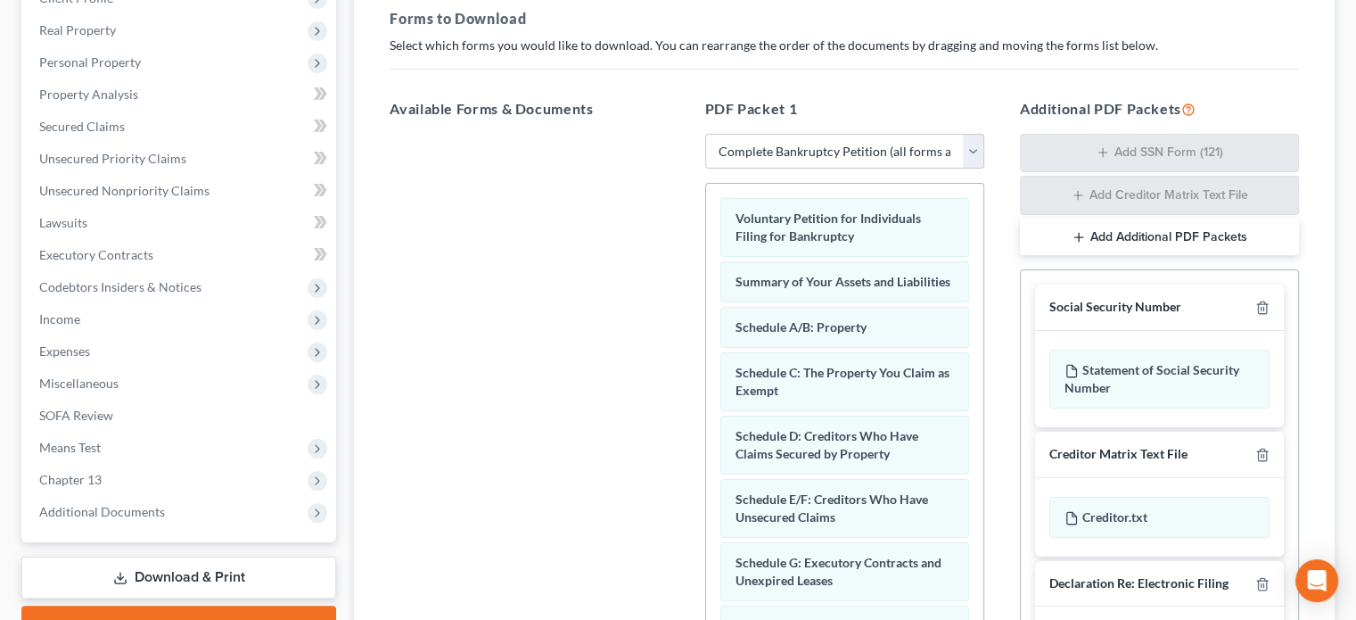
scroll to position [0, 0]
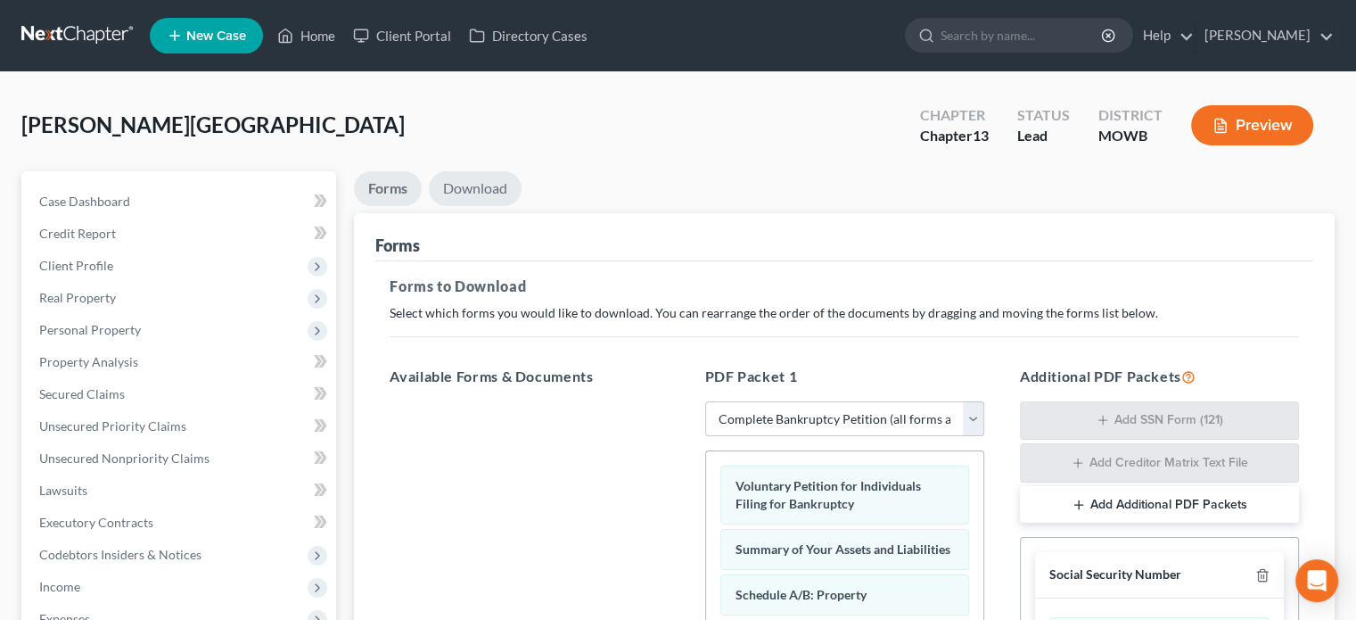
click at [489, 193] on link "Download" at bounding box center [475, 188] width 93 height 35
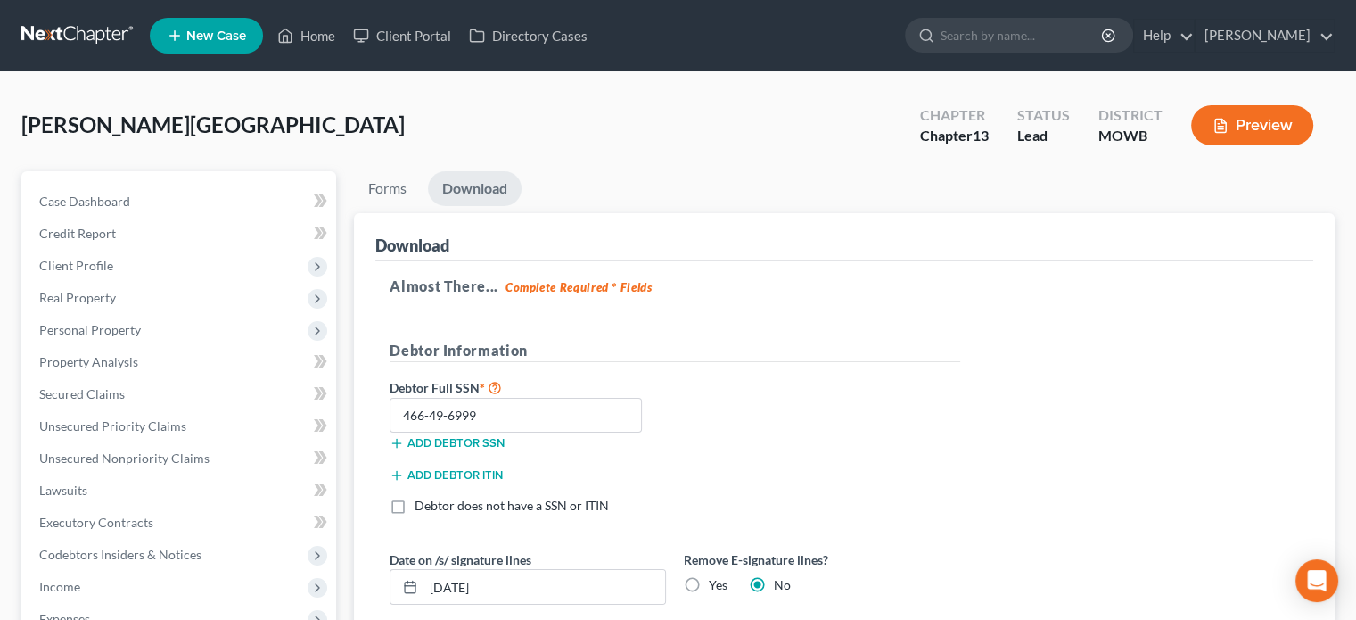
scroll to position [358, 0]
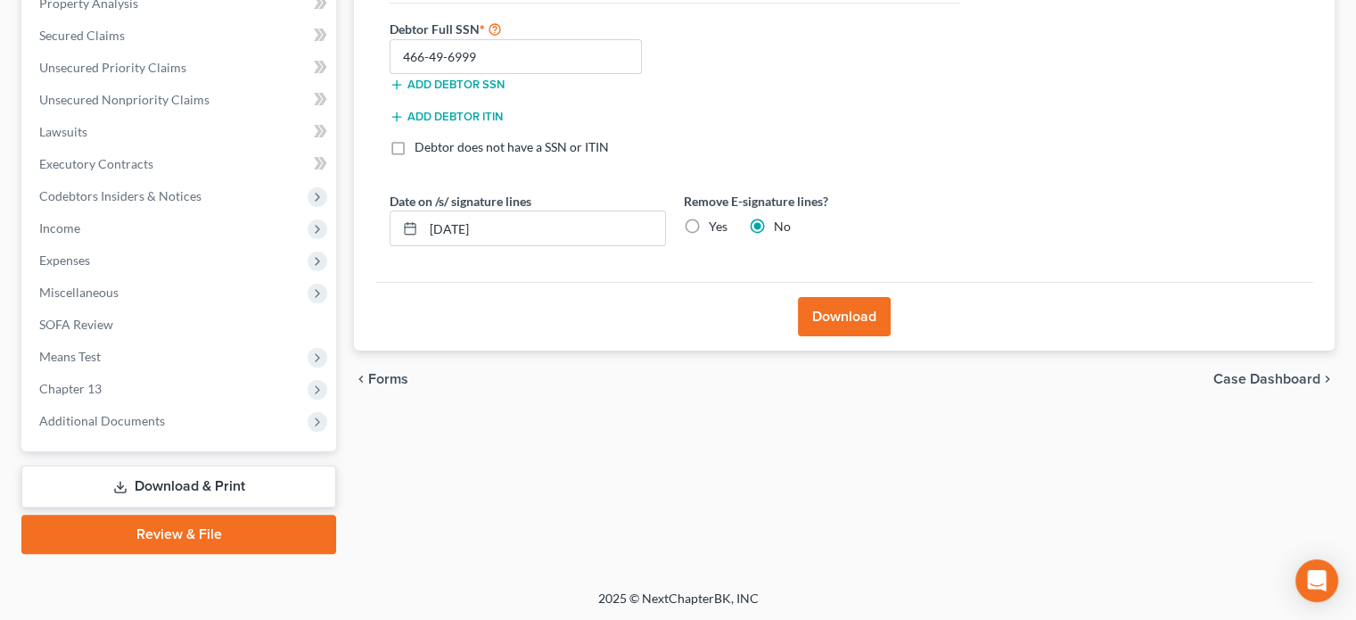
click at [856, 314] on button "Download" at bounding box center [844, 316] width 93 height 39
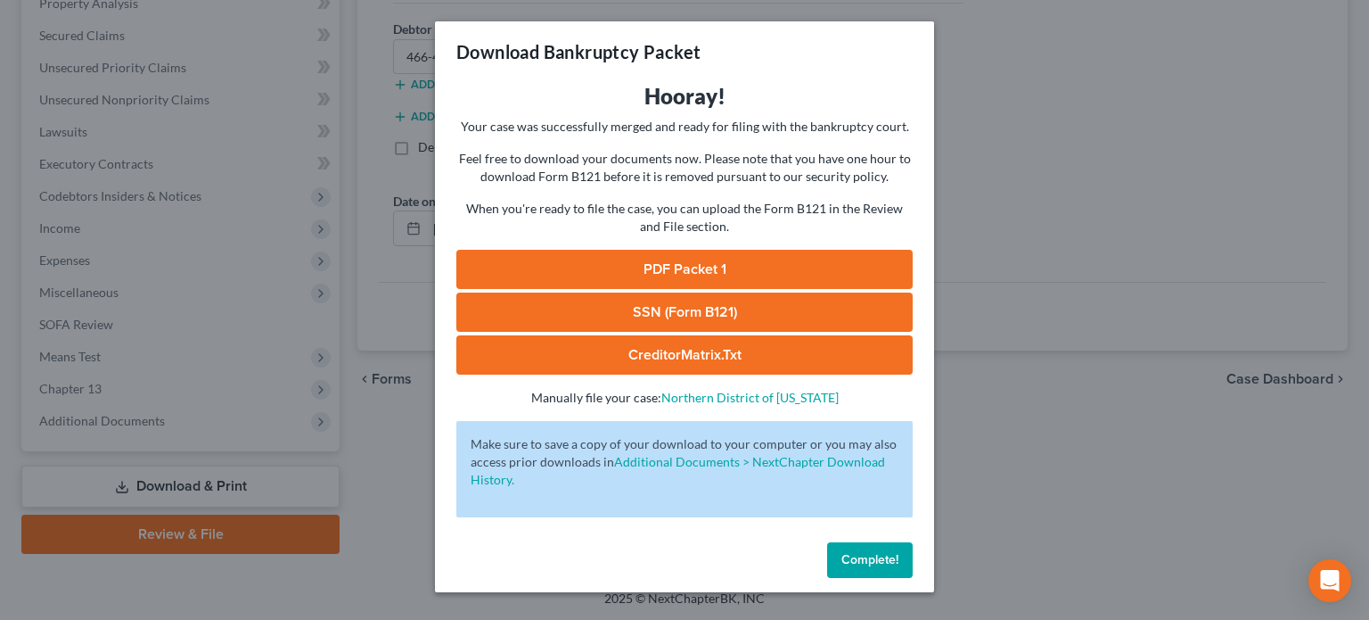
click at [874, 559] on span "Complete!" at bounding box center [869, 559] width 57 height 15
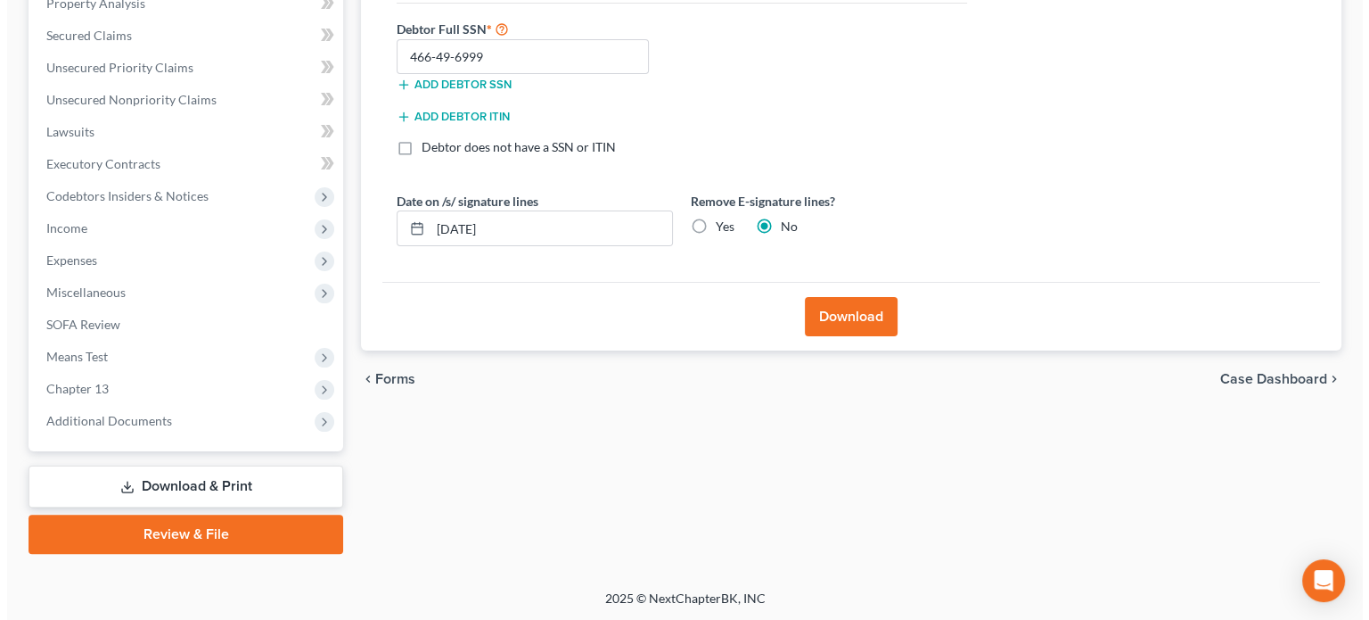
scroll to position [2, 0]
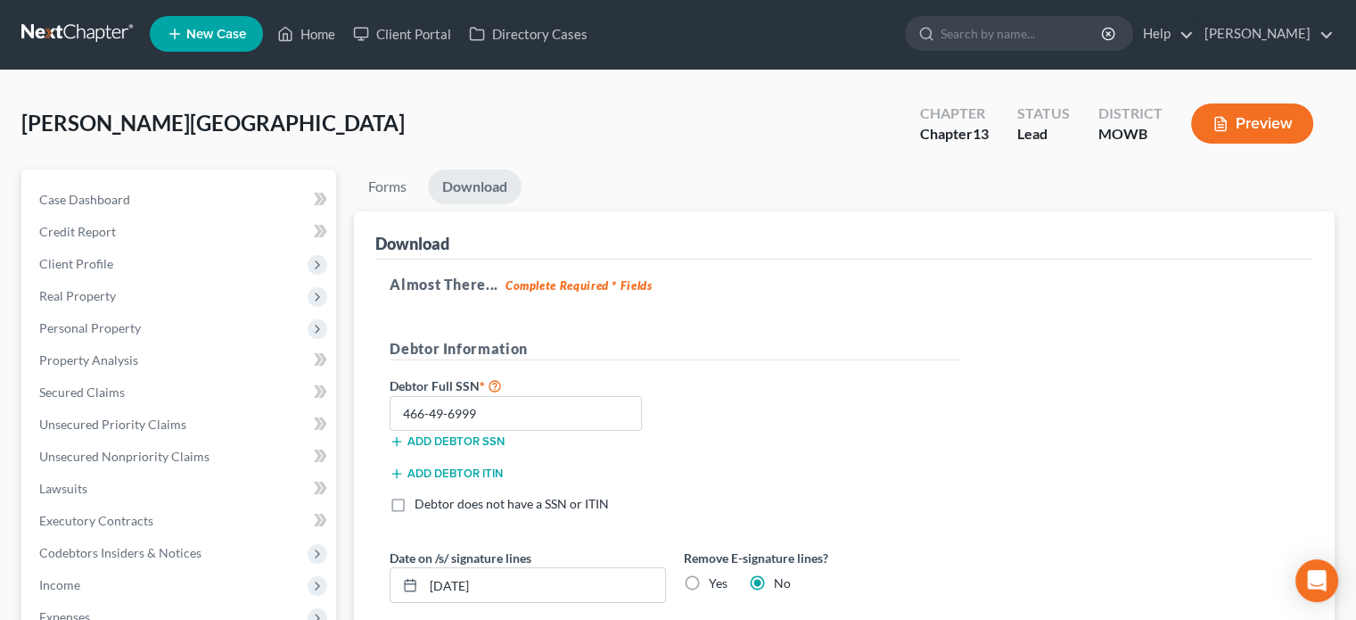
click at [1267, 124] on button "Preview" at bounding box center [1252, 123] width 122 height 40
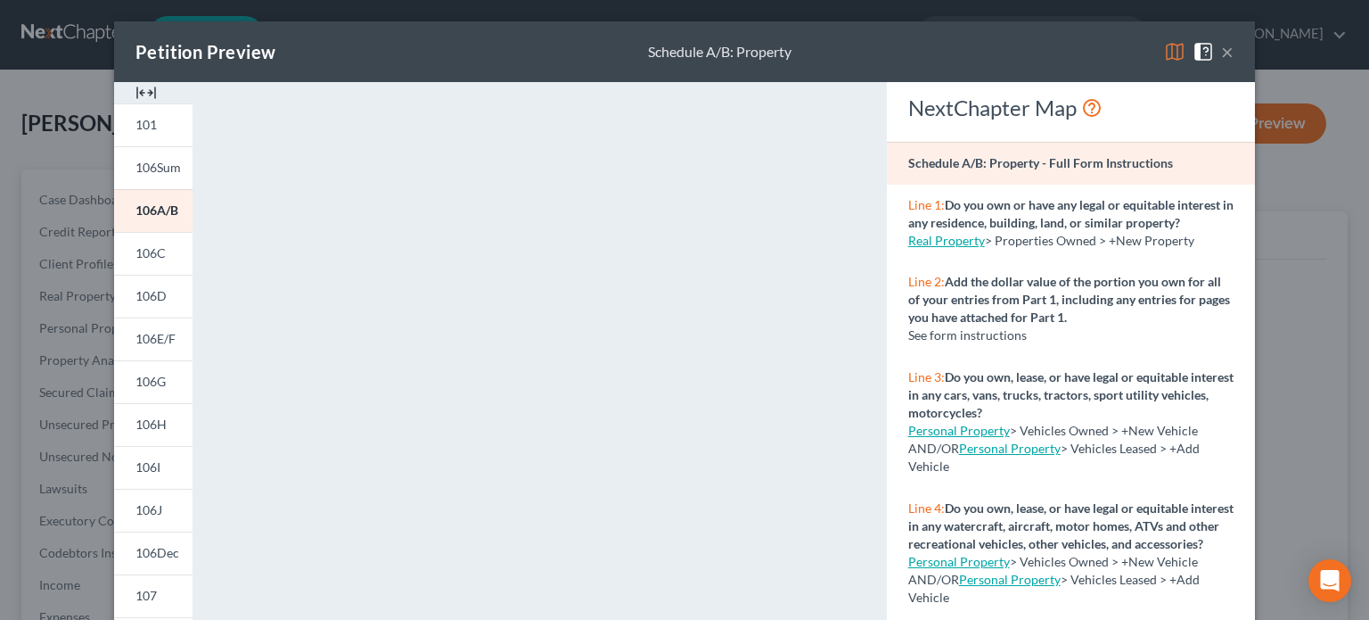
scroll to position [89, 0]
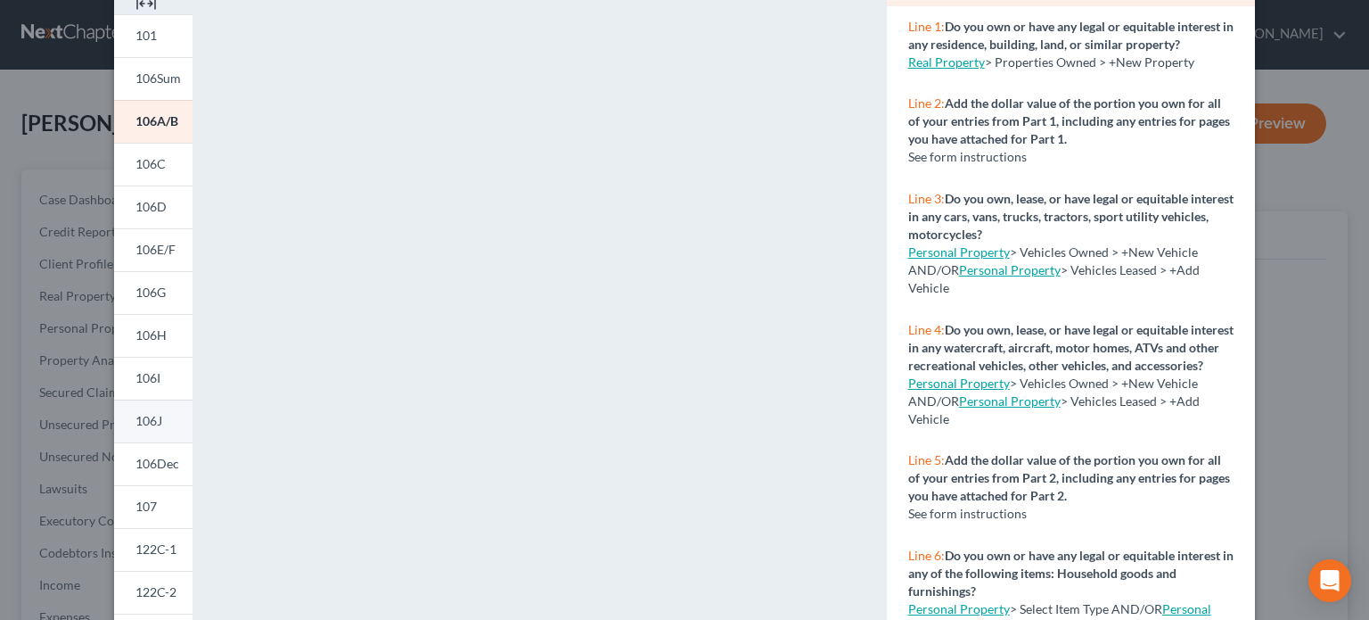
click at [144, 419] on span "106J" at bounding box center [148, 420] width 27 height 15
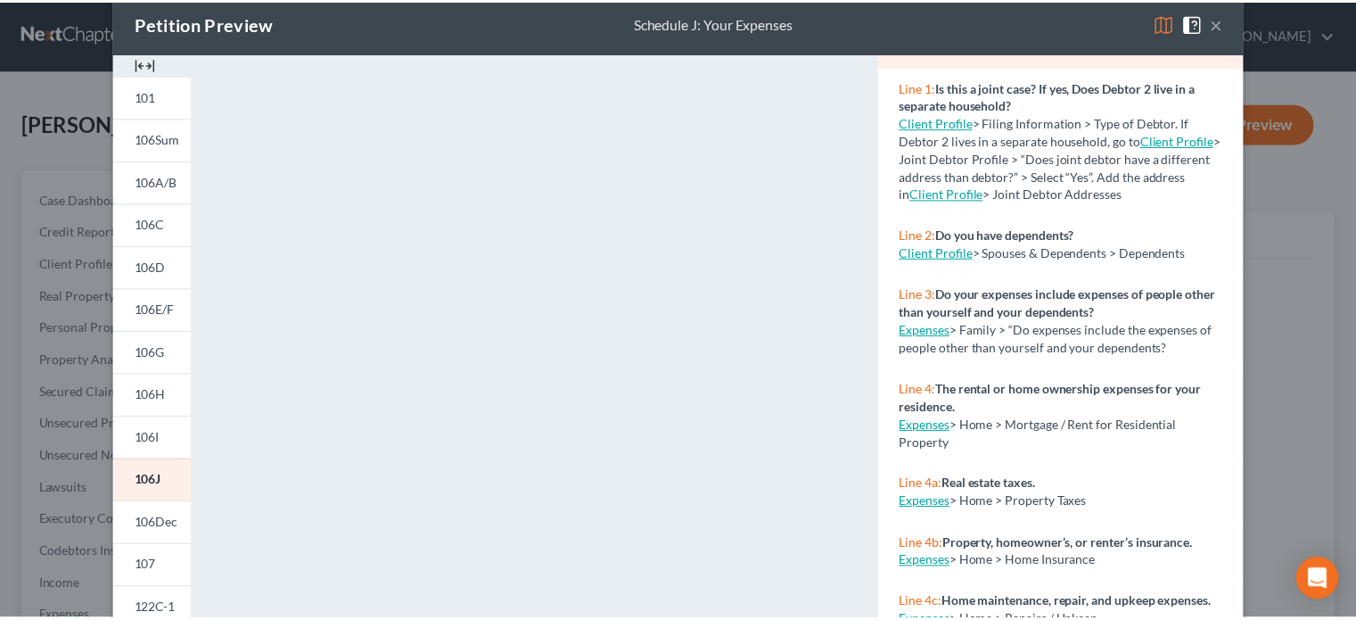
scroll to position [0, 0]
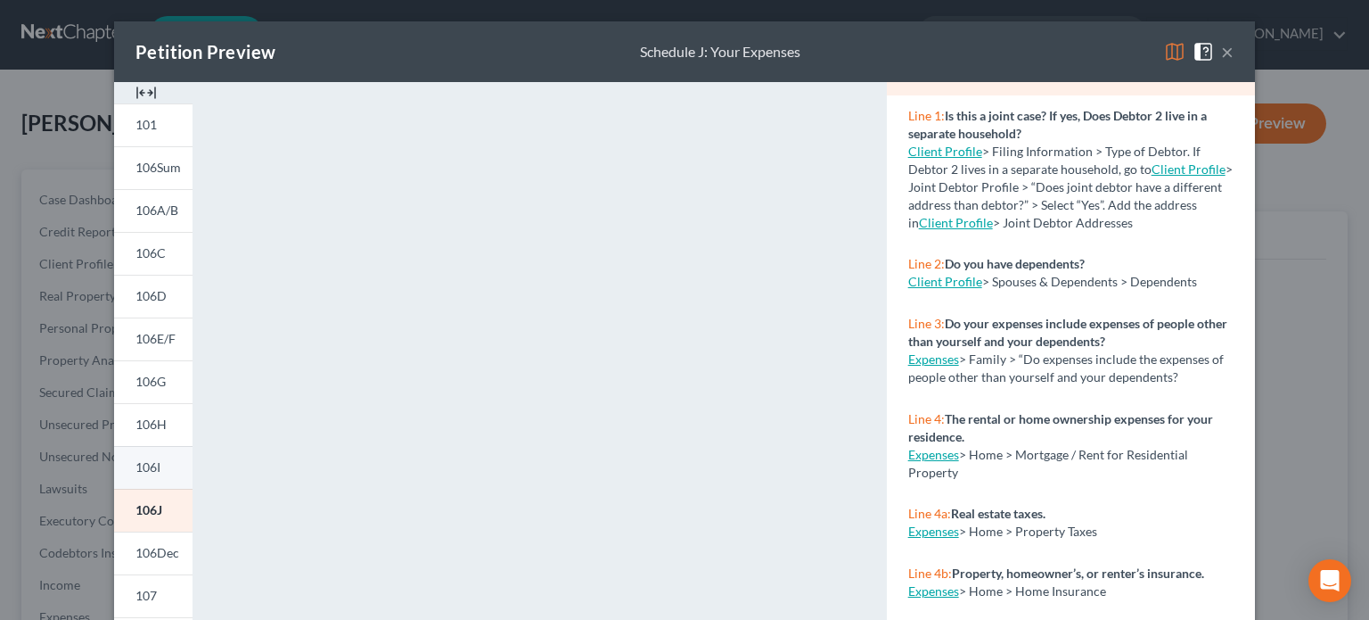
click at [144, 468] on span "106I" at bounding box center [147, 466] width 25 height 15
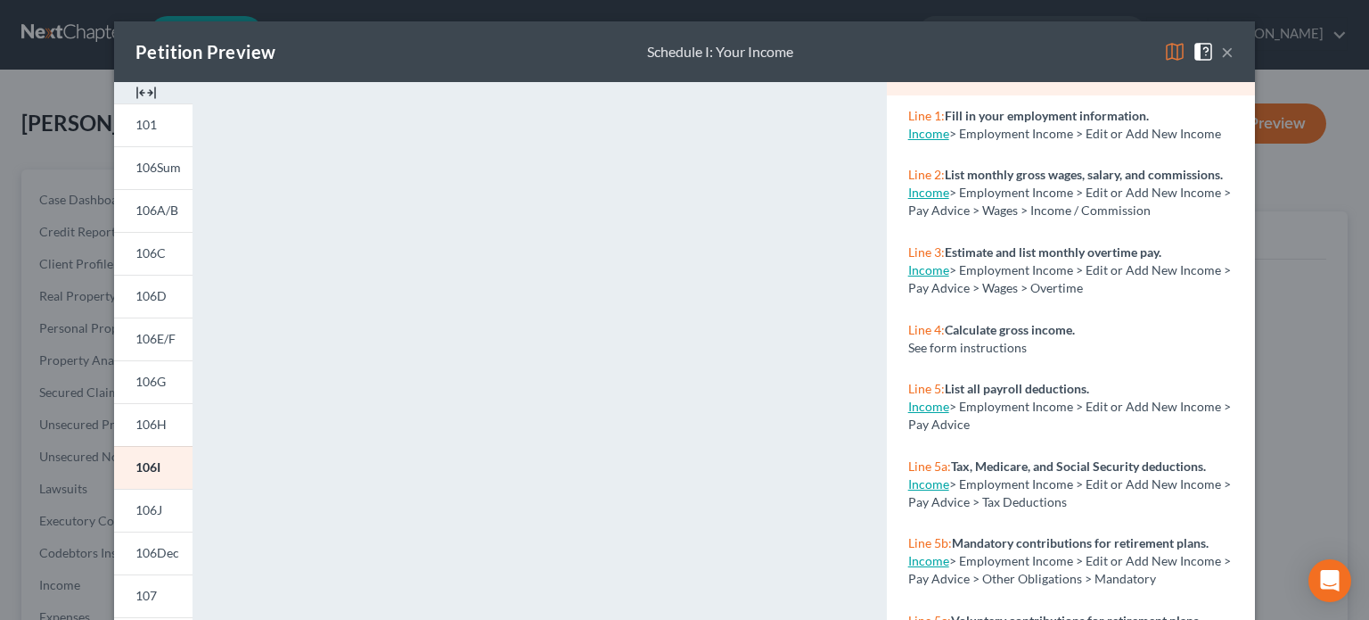
click at [1221, 53] on button "×" at bounding box center [1227, 51] width 12 height 21
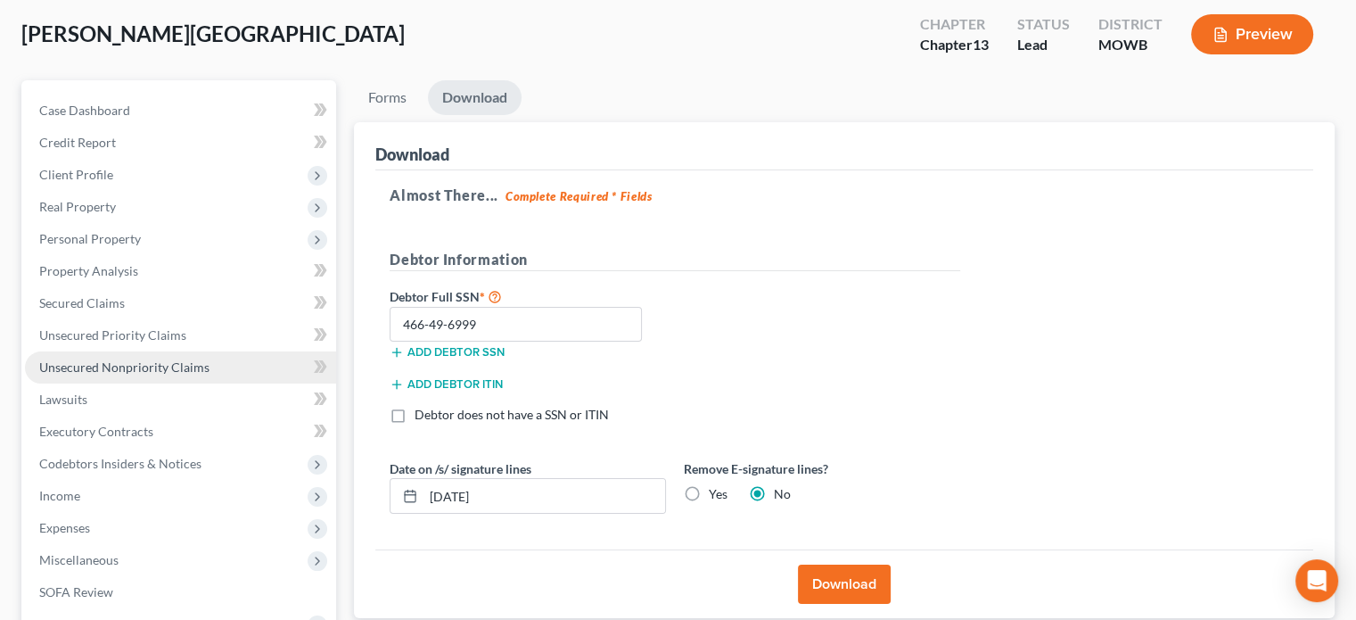
scroll to position [180, 0]
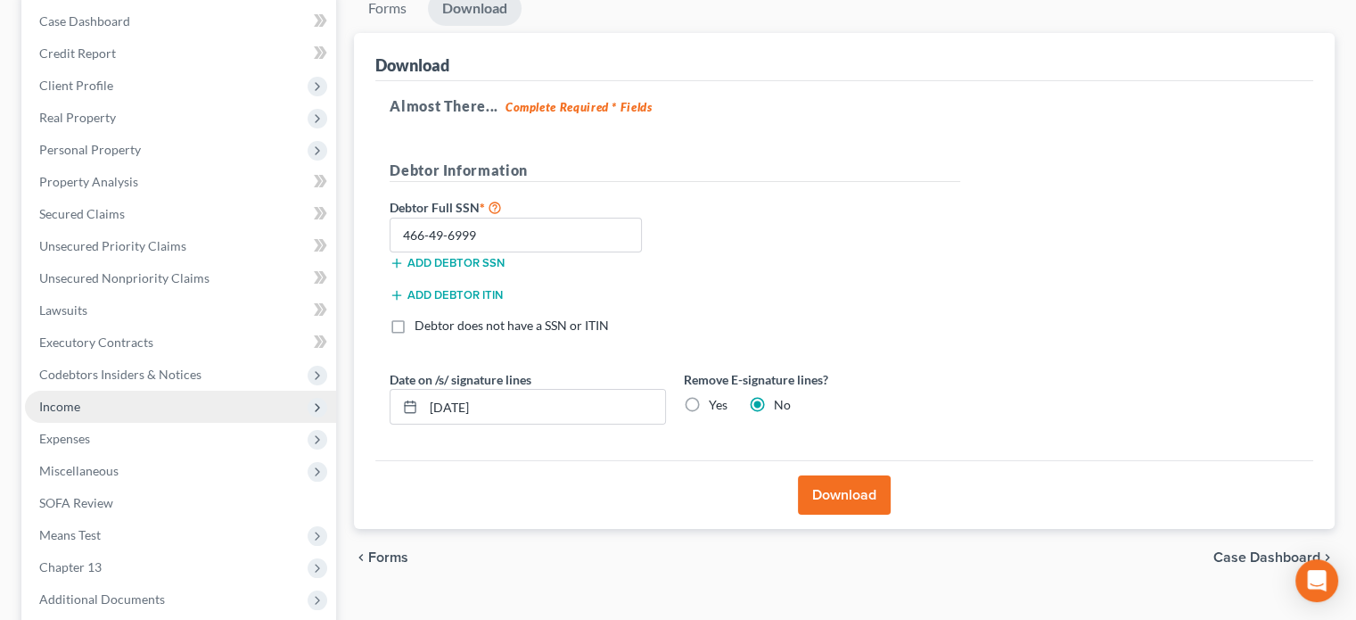
click at [144, 406] on span "Income" at bounding box center [180, 406] width 311 height 32
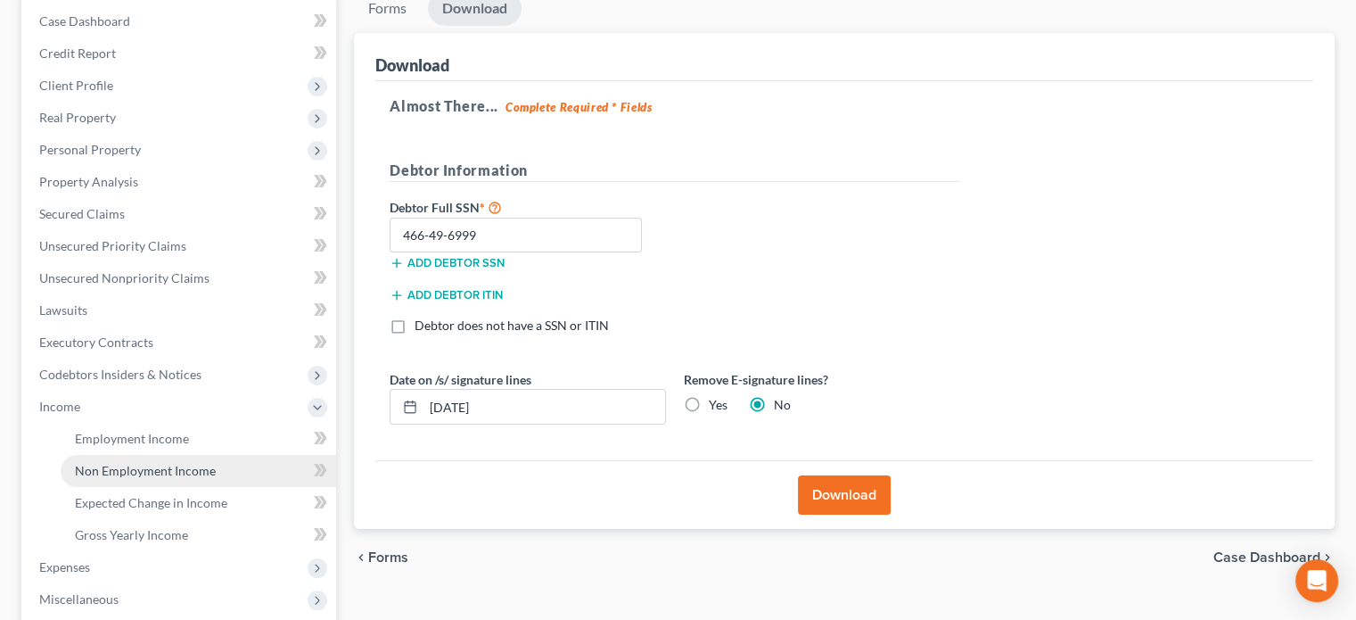
scroll to position [447, 0]
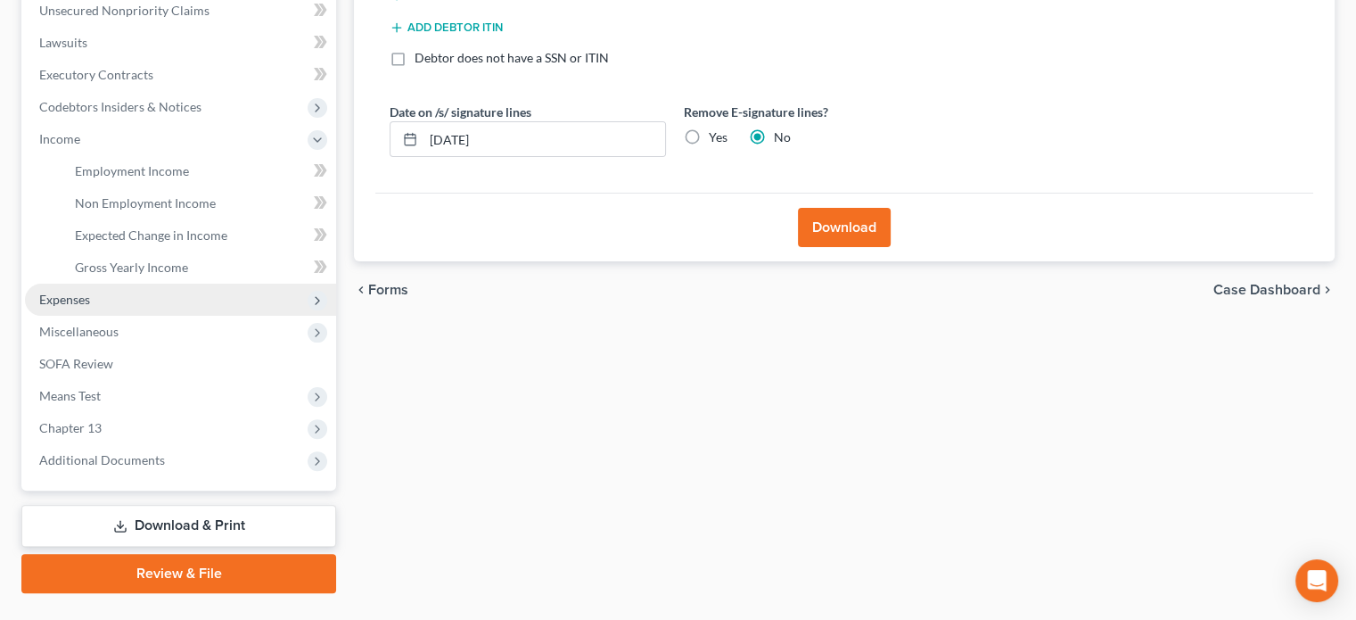
click at [114, 298] on span "Expenses" at bounding box center [180, 299] width 311 height 32
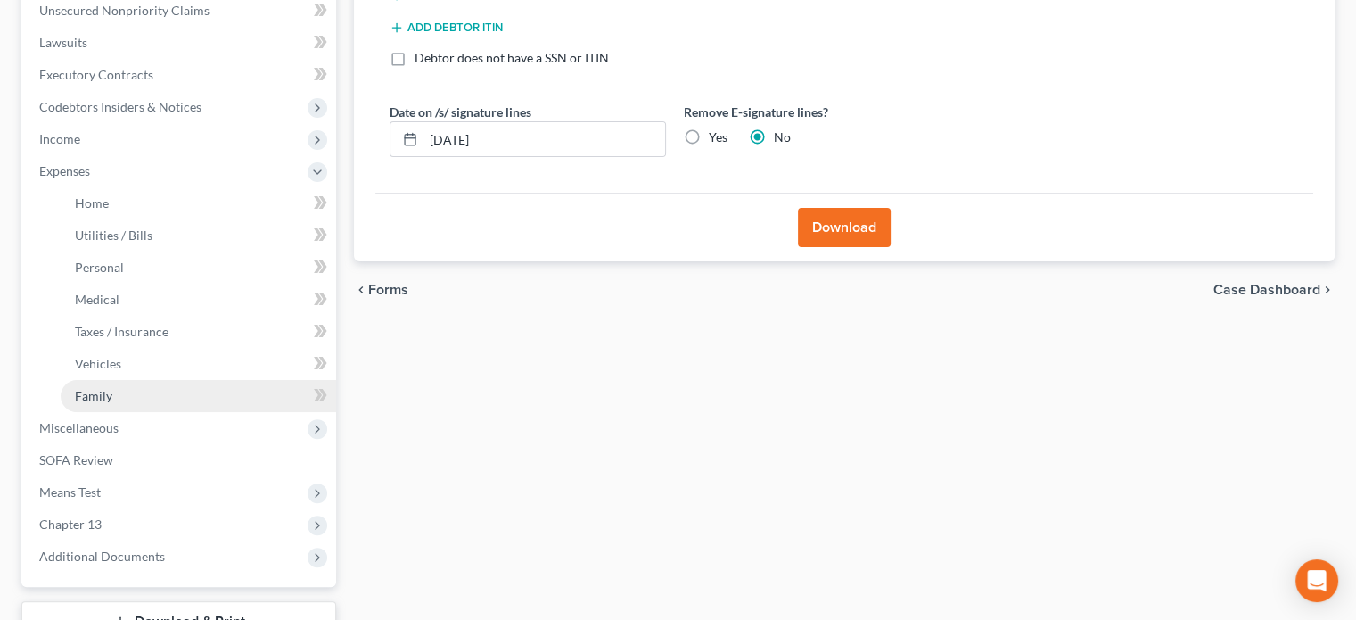
click at [115, 395] on link "Family" at bounding box center [198, 396] width 275 height 32
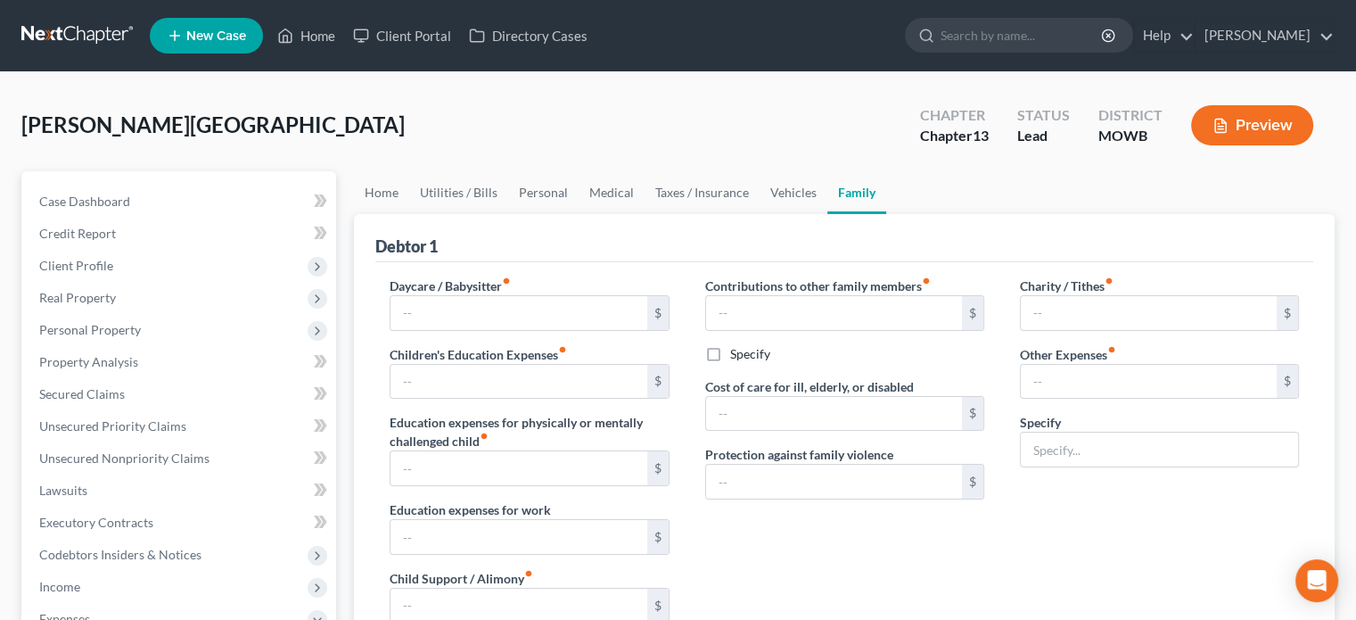
type input "0.00"
type input "4,000.00"
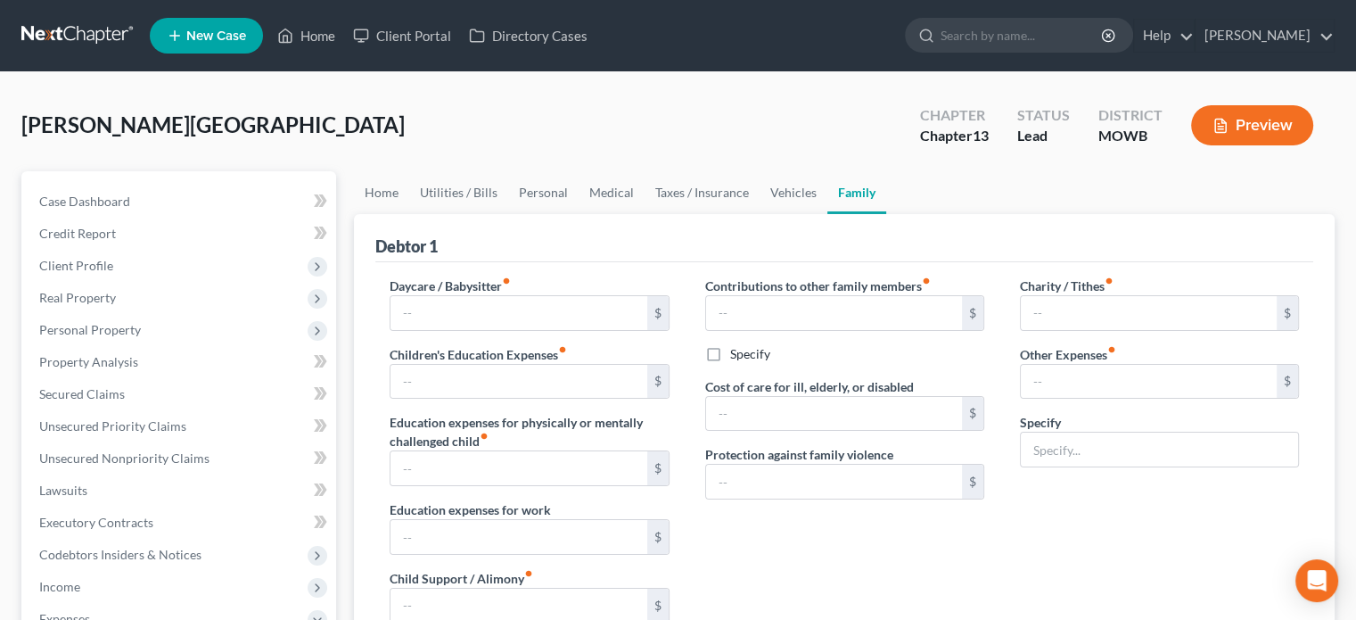
type input "0.00"
type input "500.00"
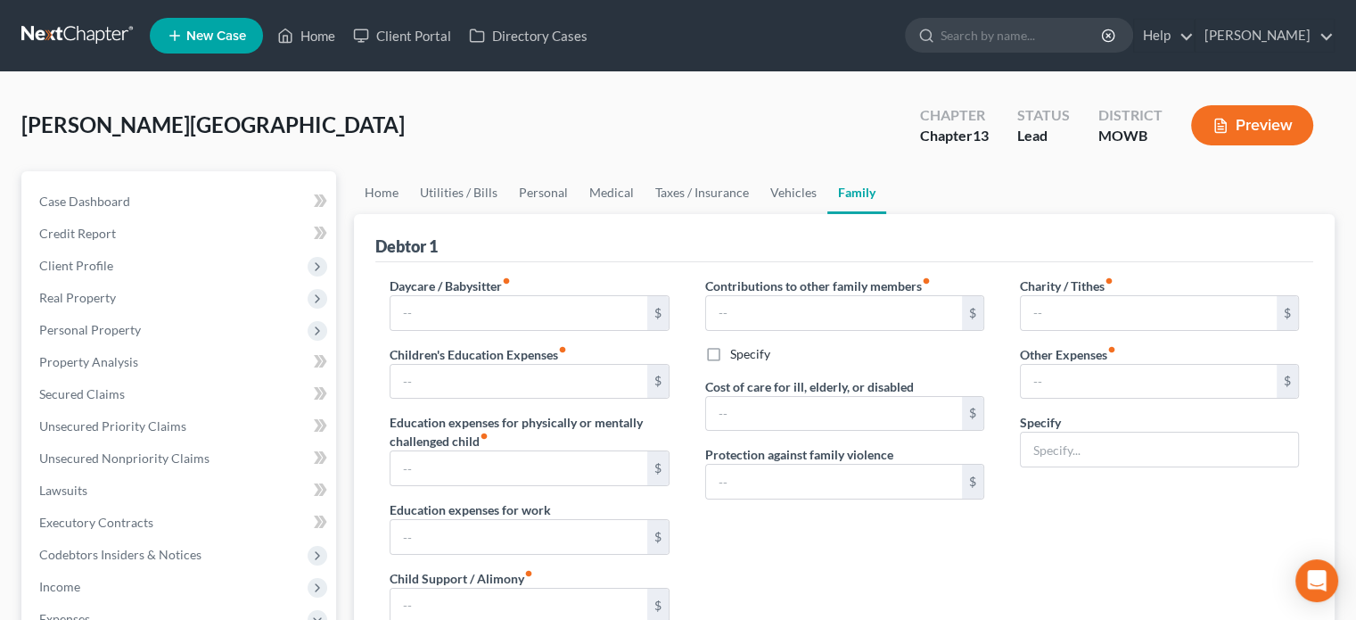
type input "Garnishment to Ex-Wife"
radio input "true"
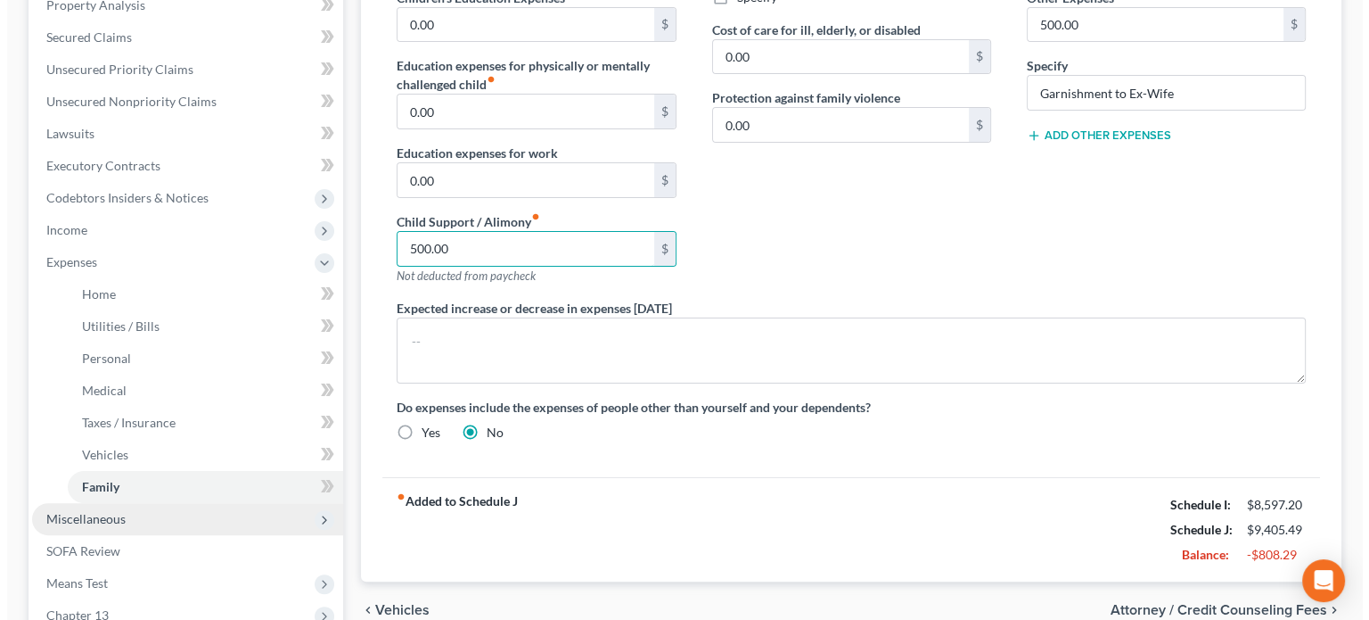
scroll to position [583, 0]
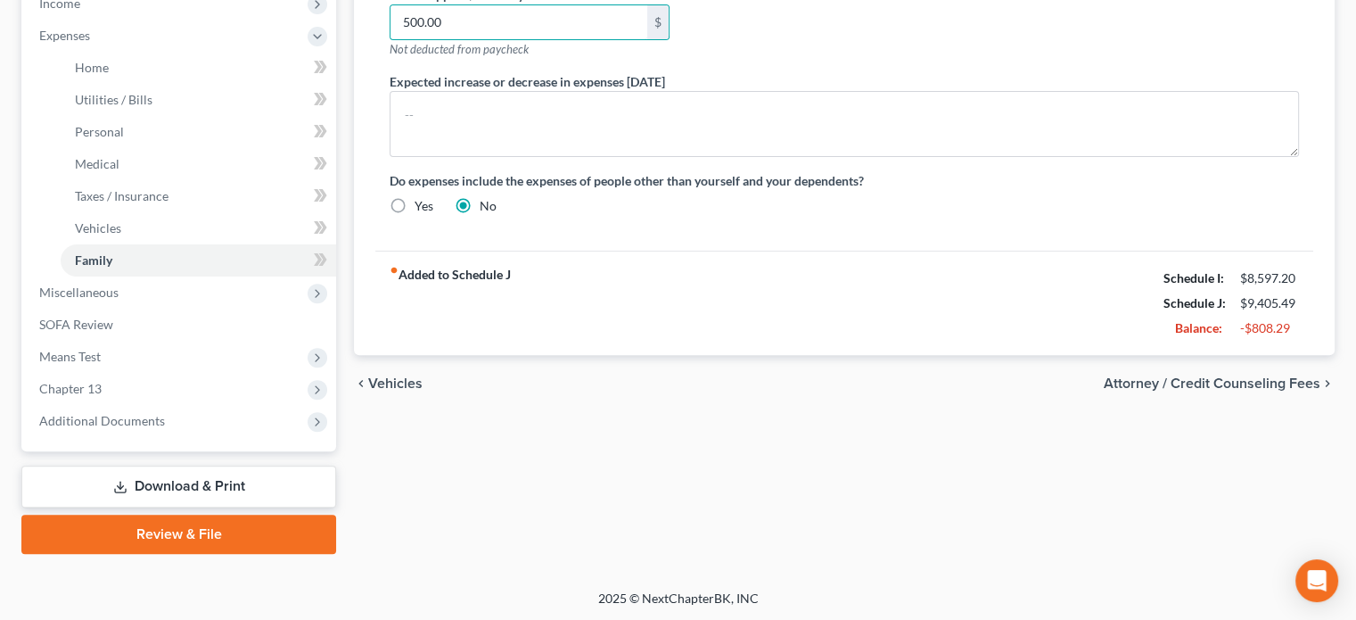
type input "500.00"
click at [237, 488] on link "Download & Print" at bounding box center [178, 486] width 315 height 42
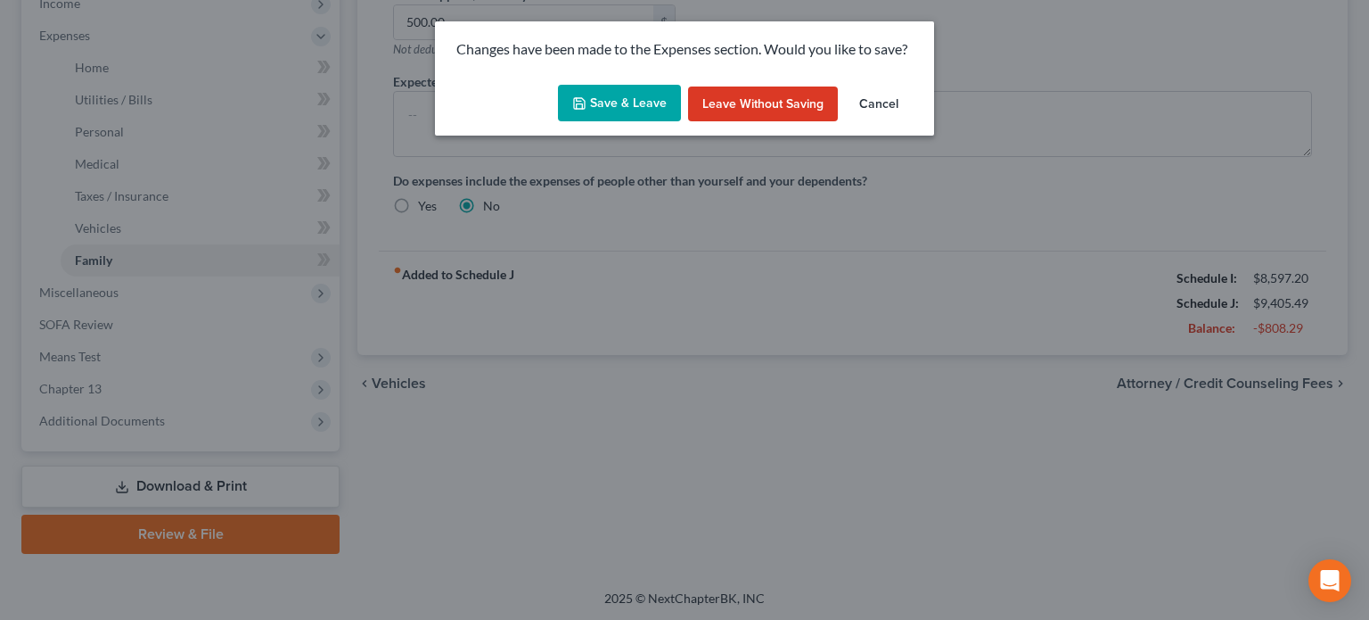
click at [659, 108] on button "Save & Leave" at bounding box center [619, 103] width 123 height 37
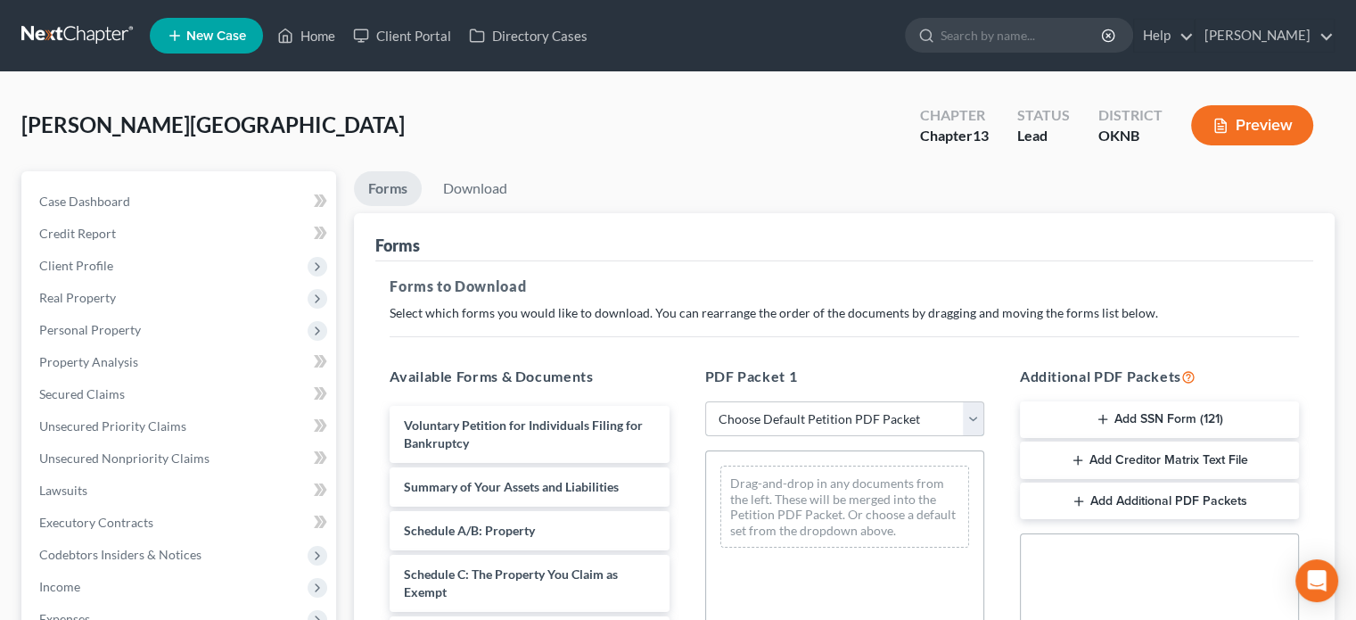
click at [973, 417] on select "Choose Default Petition PDF Packet Complete Bankruptcy Petition (all forms and …" at bounding box center [844, 419] width 279 height 36
select select "0"
click at [705, 401] on select "Choose Default Petition PDF Packet Complete Bankruptcy Petition (all forms and …" at bounding box center [844, 419] width 279 height 36
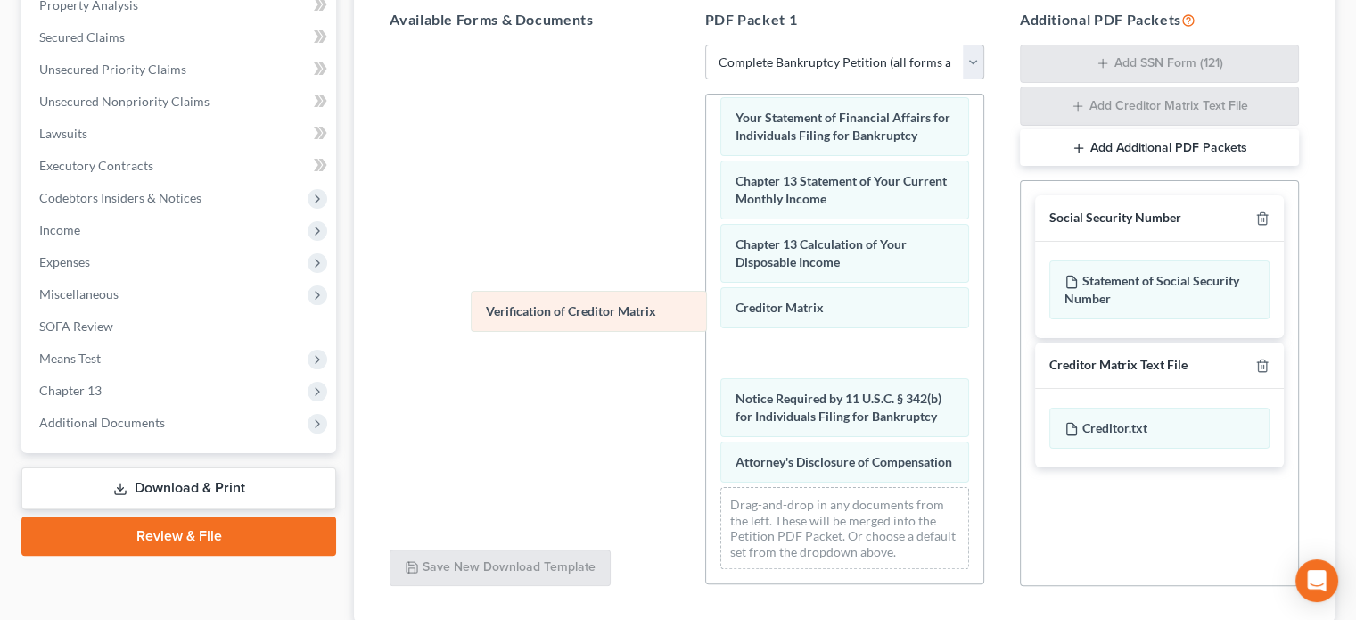
scroll to position [602, 0]
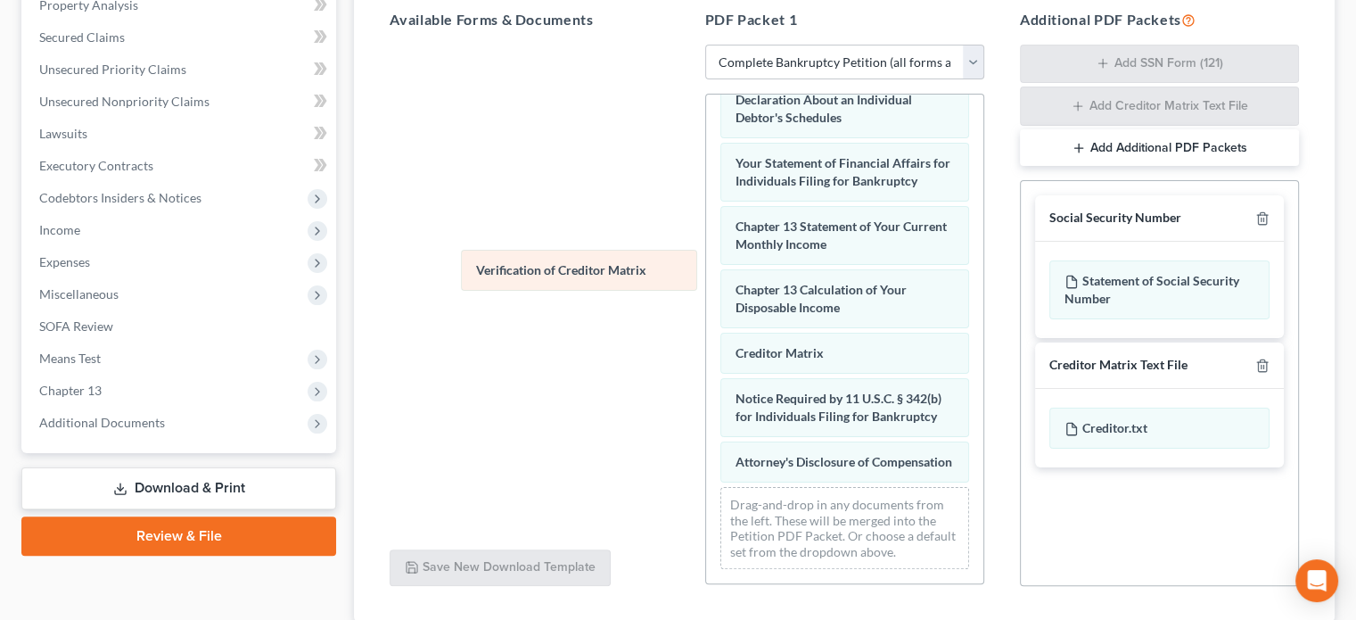
drag, startPoint x: 820, startPoint y: 334, endPoint x: 558, endPoint y: 267, distance: 270.7
click at [706, 267] on div "Verification of Creditor Matrix Voluntary Petition for Individuals Filing for B…" at bounding box center [844, 52] width 277 height 1062
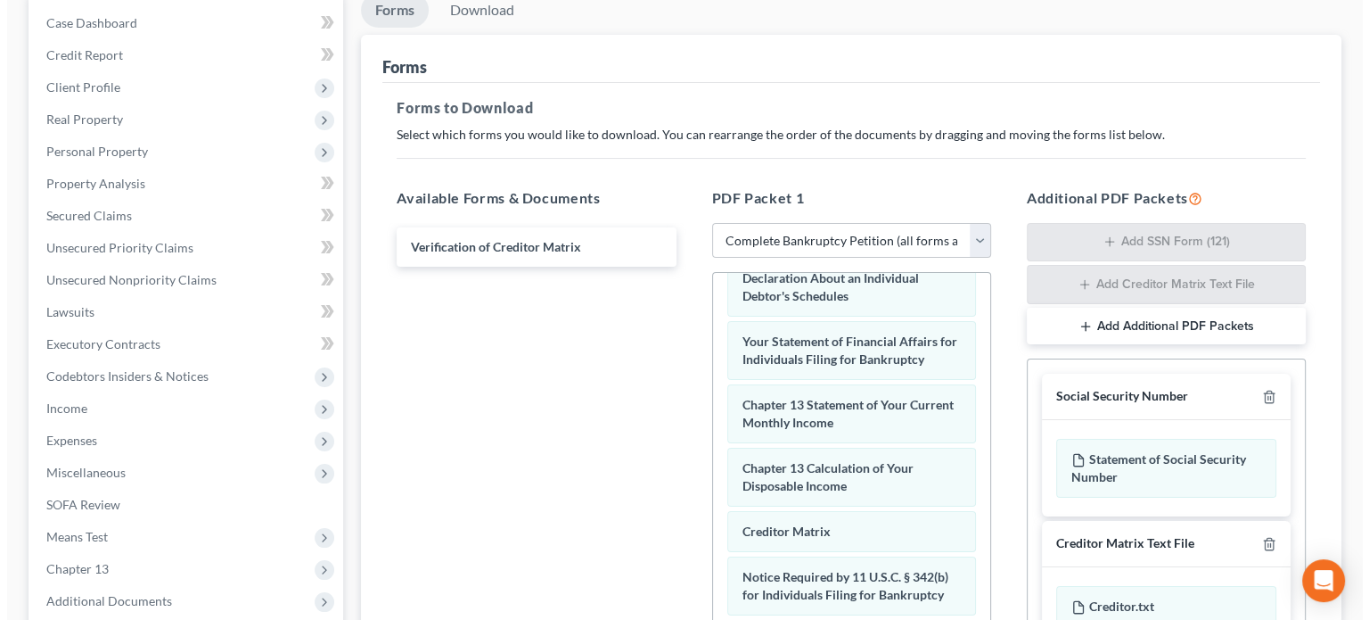
scroll to position [89, 0]
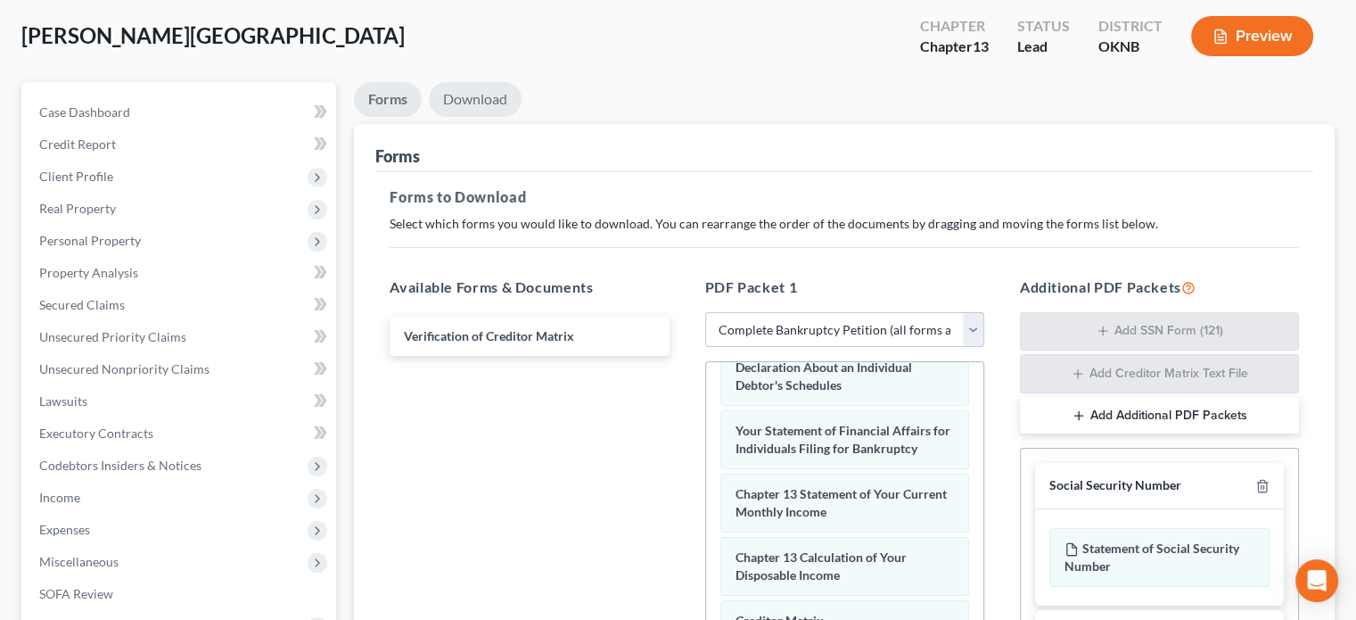
click at [489, 104] on link "Download" at bounding box center [475, 99] width 93 height 35
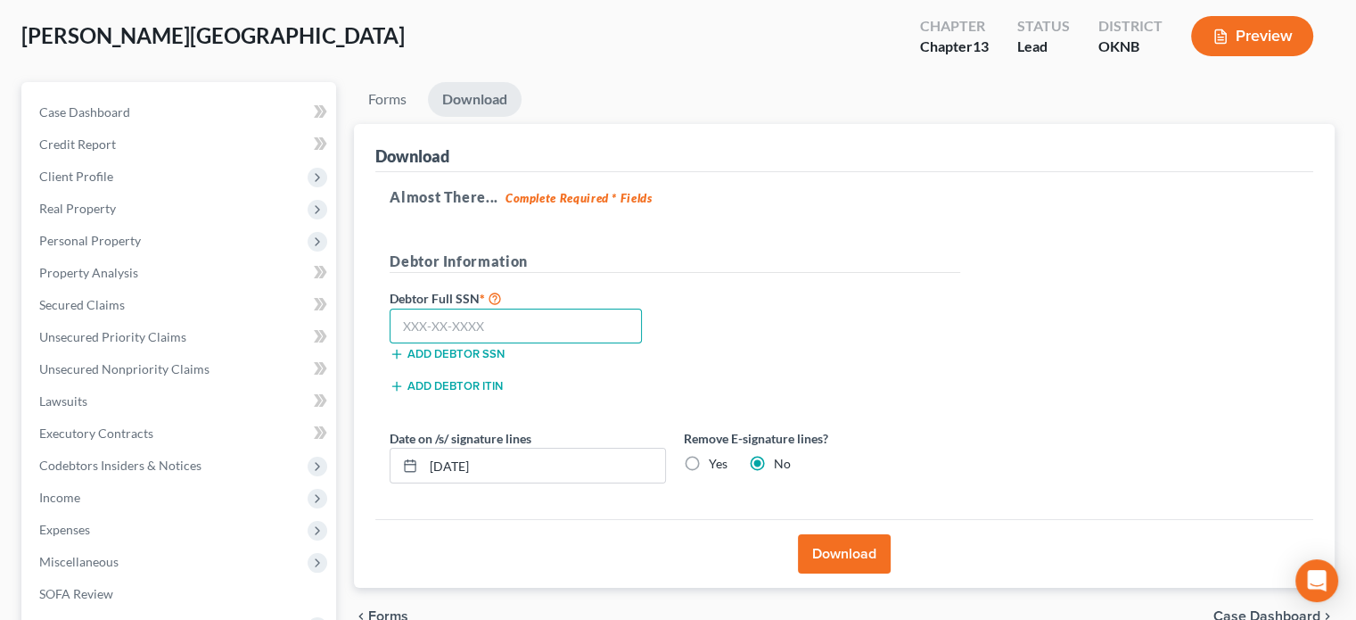
click at [406, 323] on input "text" at bounding box center [516, 326] width 252 height 36
type input "466-49-6999"
click at [853, 560] on button "Download" at bounding box center [844, 553] width 93 height 39
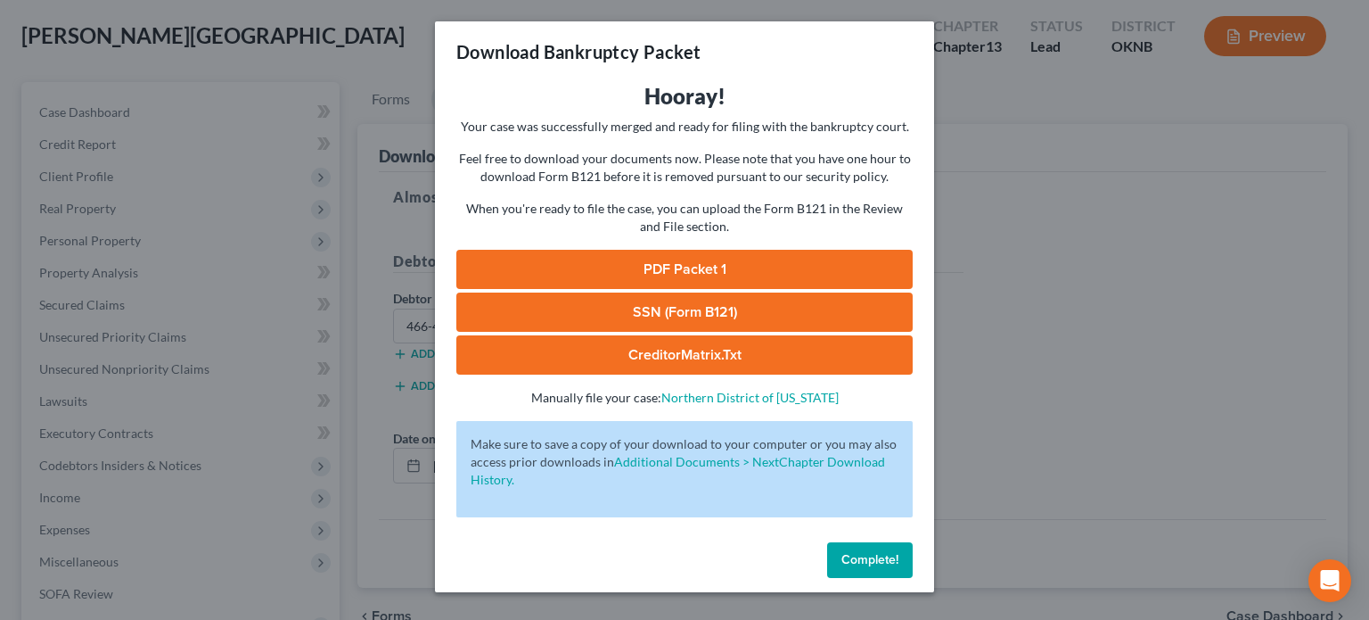
click at [860, 548] on button "Complete!" at bounding box center [870, 560] width 86 height 36
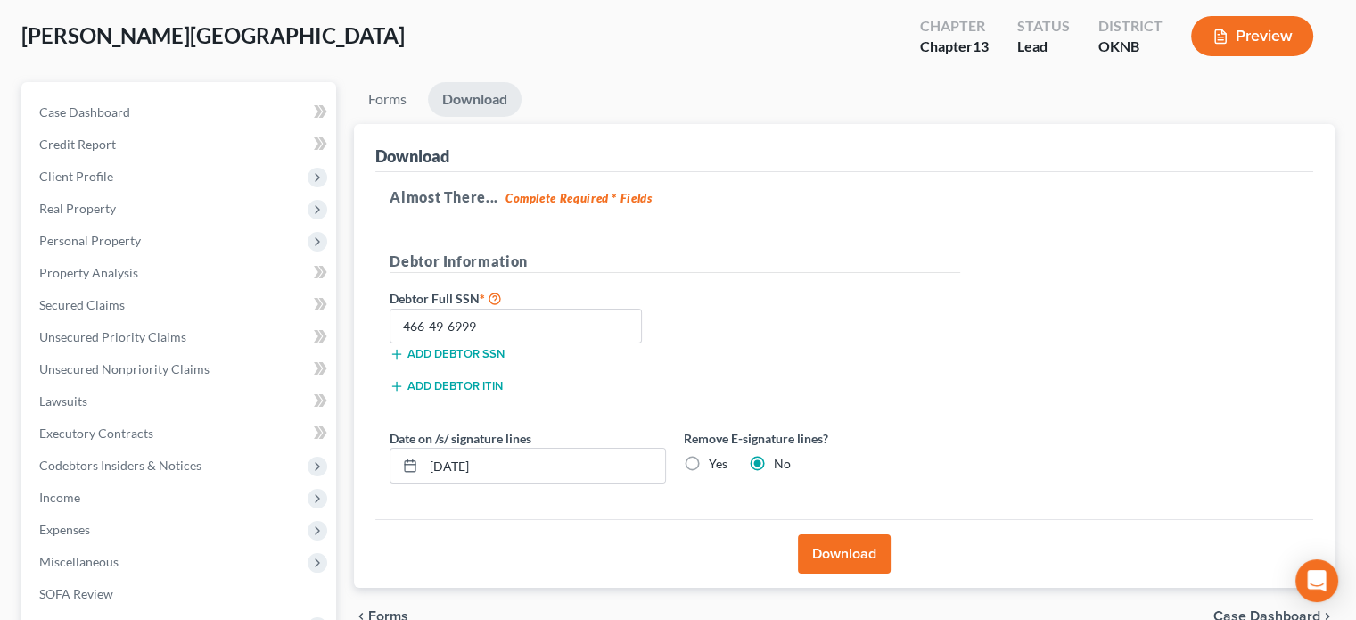
click at [860, 548] on button "Download" at bounding box center [844, 553] width 93 height 39
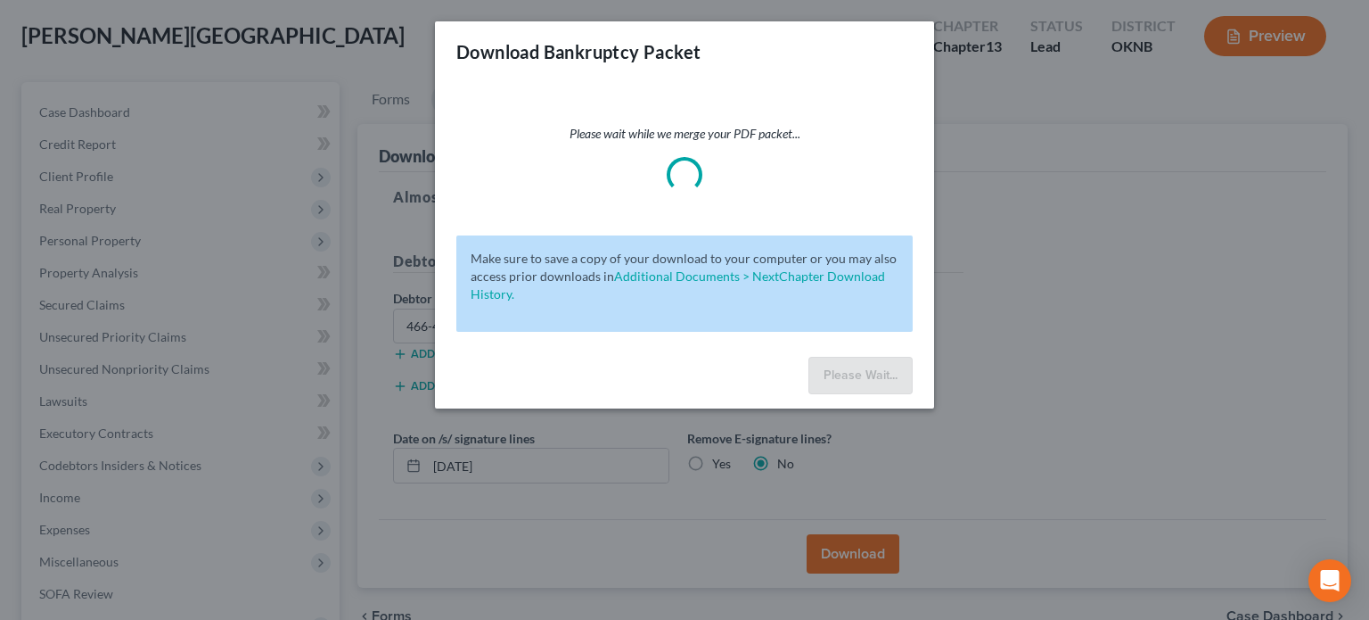
click at [1269, 51] on div "Download Bankruptcy Packet Please wait while we merge your PDF packet... Make s…" at bounding box center [684, 310] width 1369 height 620
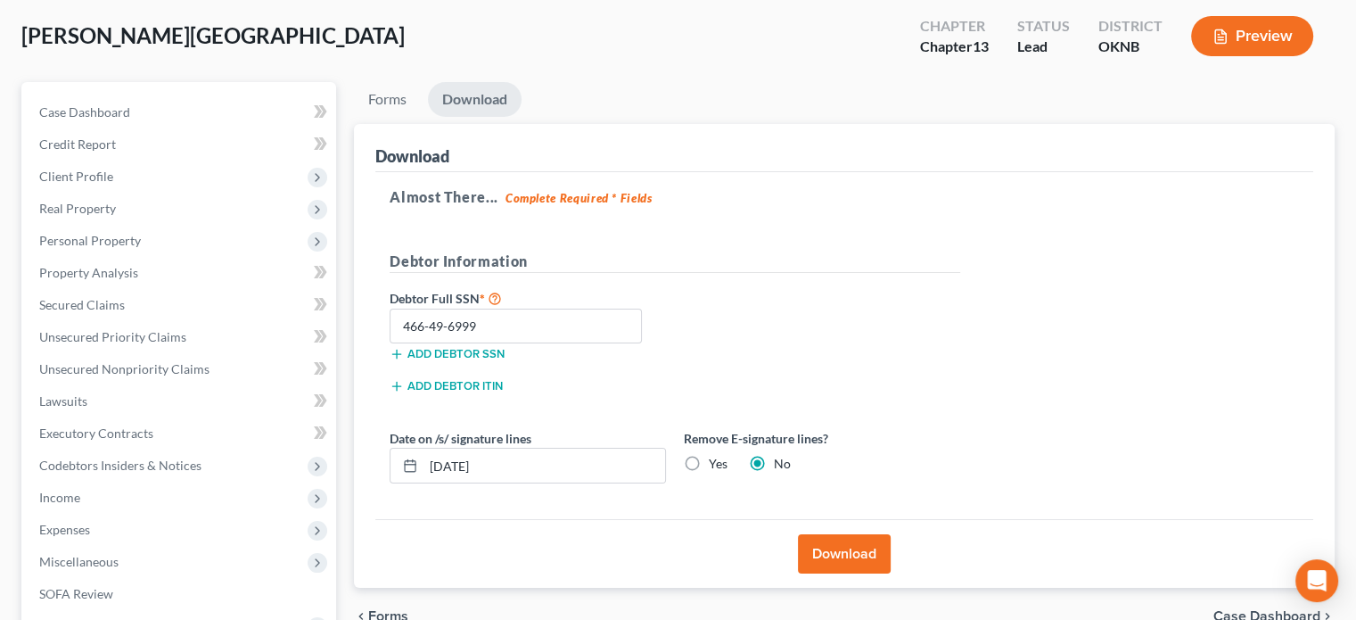
click at [1269, 51] on button "Preview" at bounding box center [1252, 36] width 122 height 40
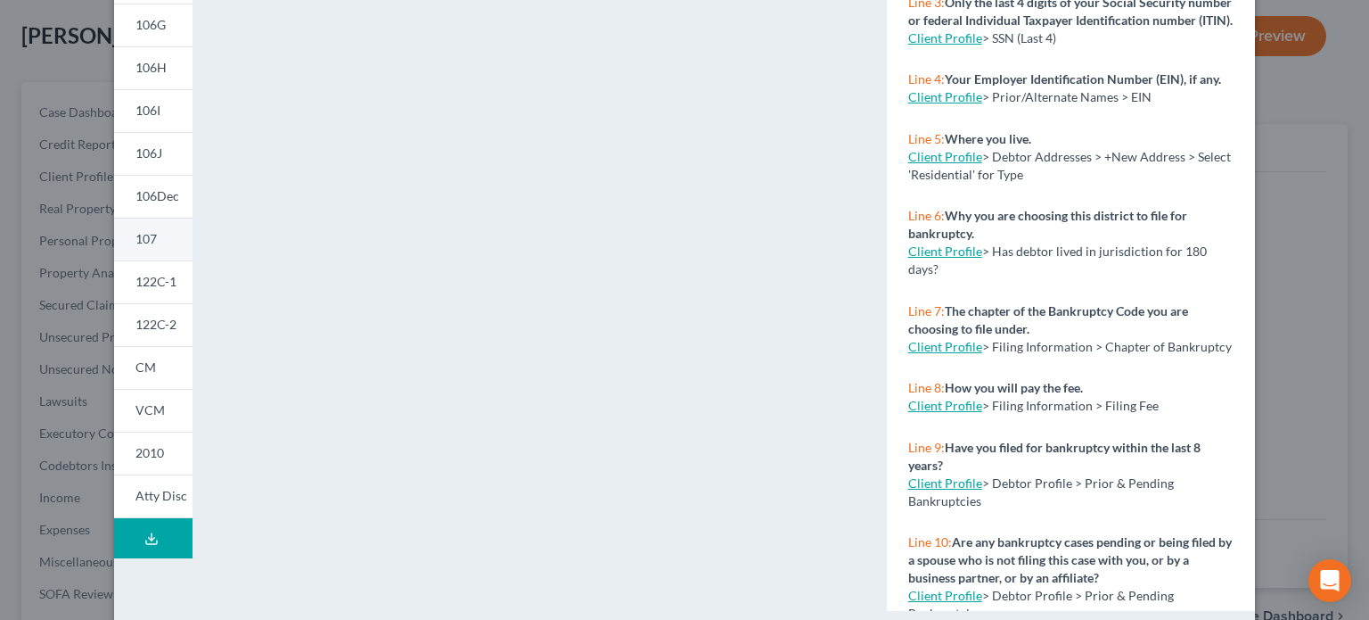
scroll to position [178, 0]
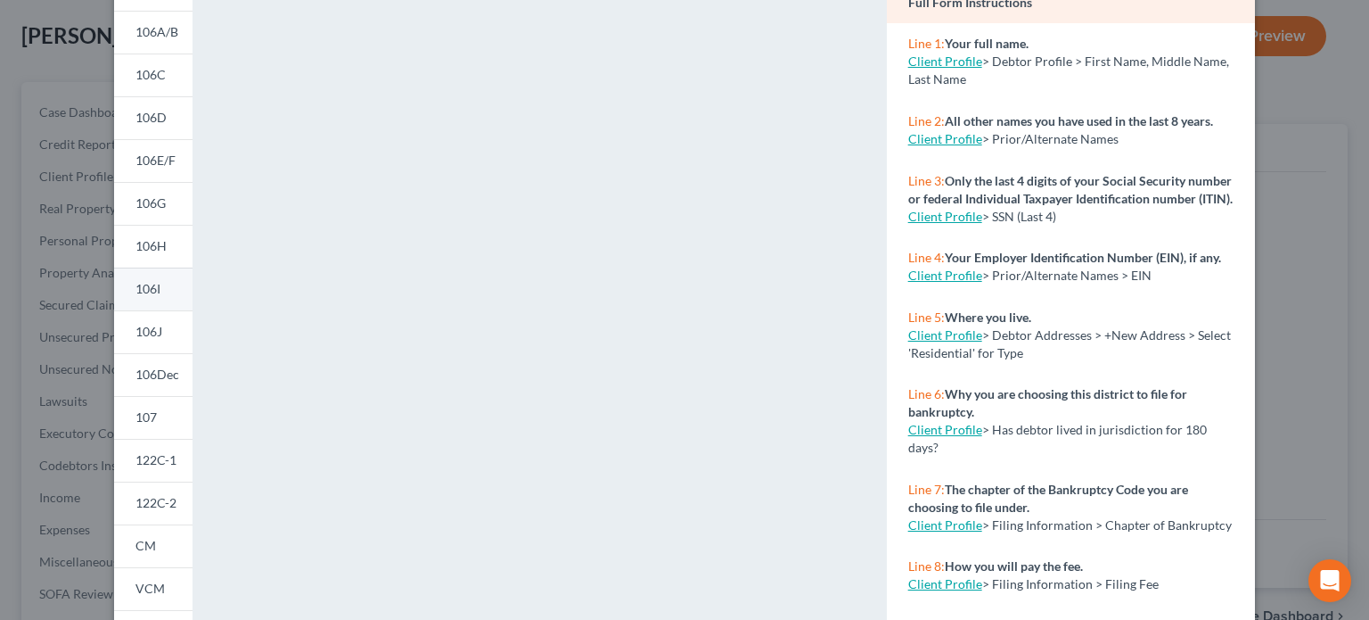
click at [149, 299] on link "106I" at bounding box center [153, 288] width 78 height 43
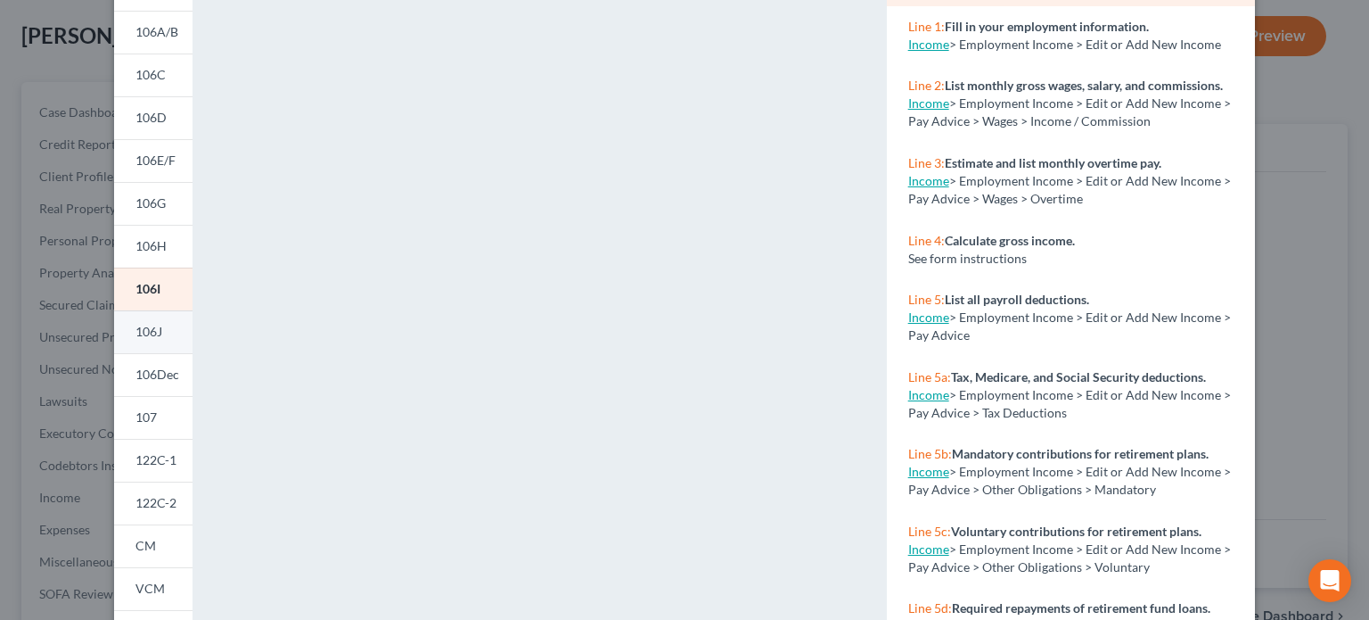
click at [147, 334] on span "106J" at bounding box center [148, 331] width 27 height 15
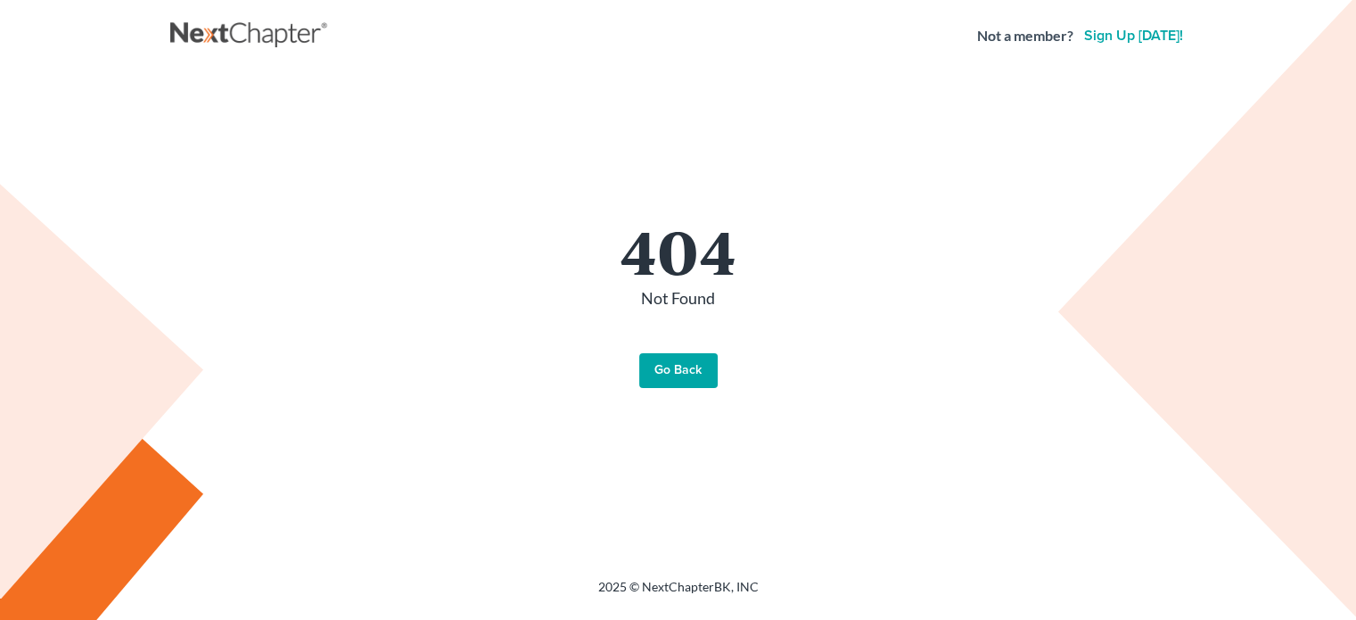
click at [686, 384] on link "Go Back" at bounding box center [678, 371] width 78 height 36
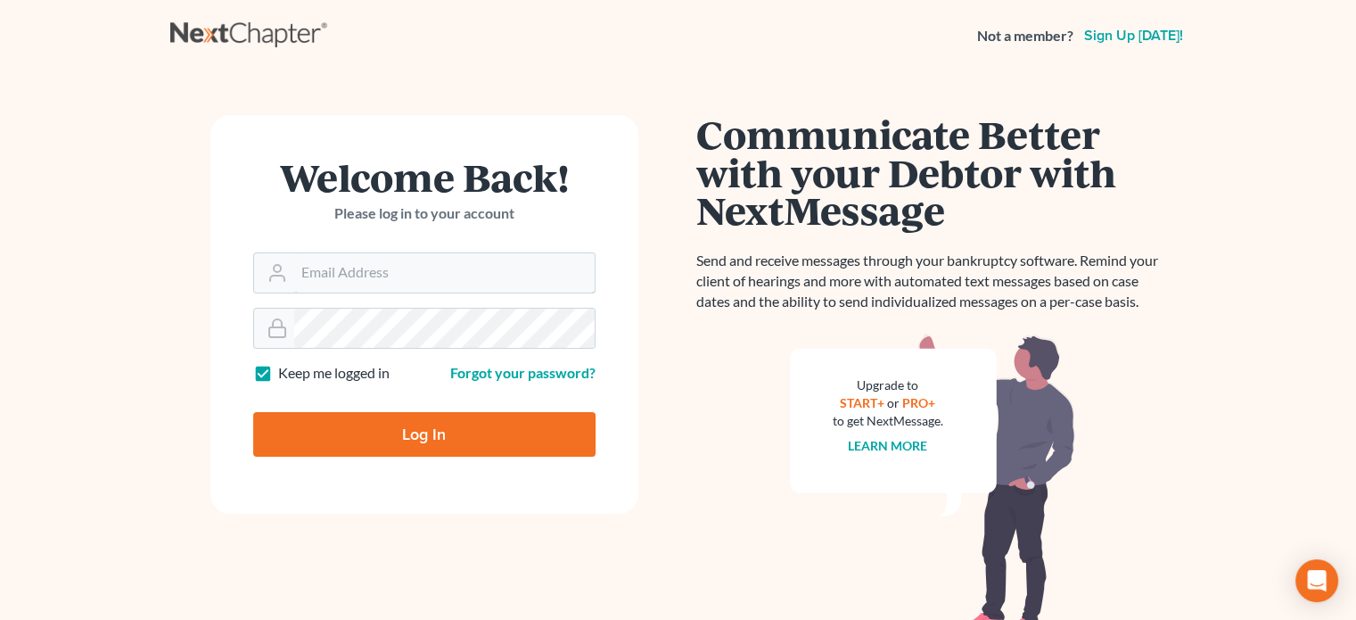
type input "[EMAIL_ADDRESS][DOMAIN_NAME]"
click at [332, 418] on input "Log In" at bounding box center [424, 434] width 342 height 45
type input "Thinking..."
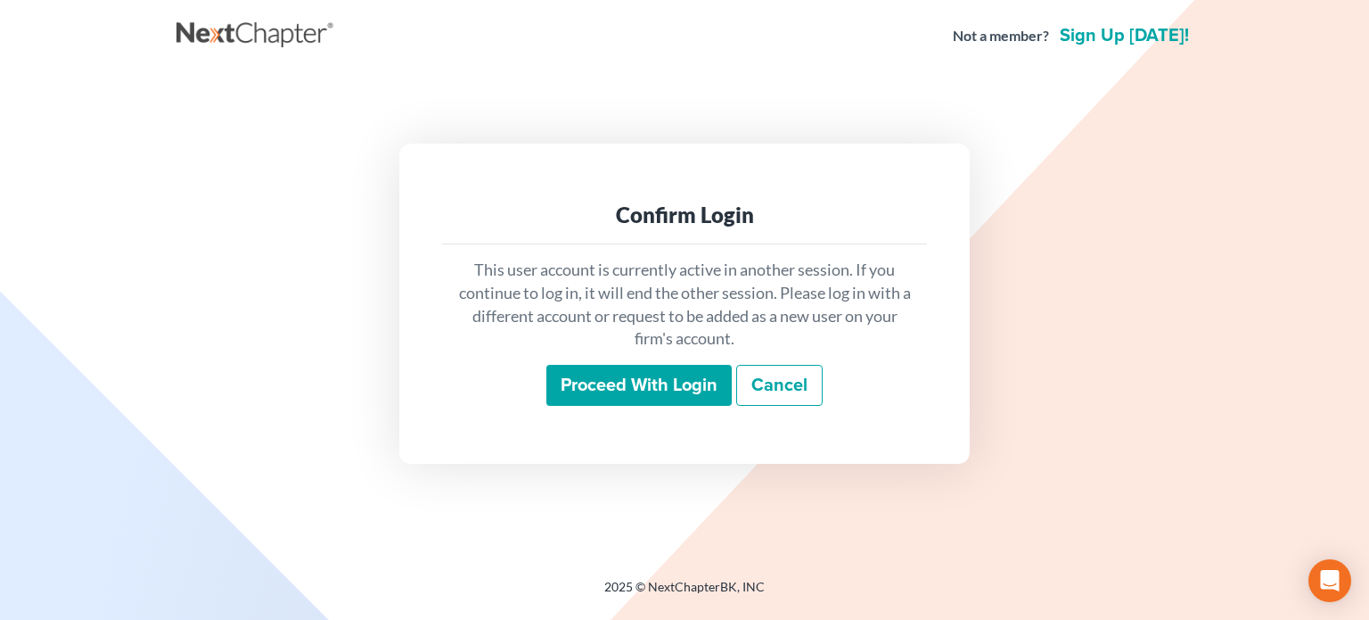
click at [614, 390] on input "Proceed with login" at bounding box center [638, 385] width 185 height 41
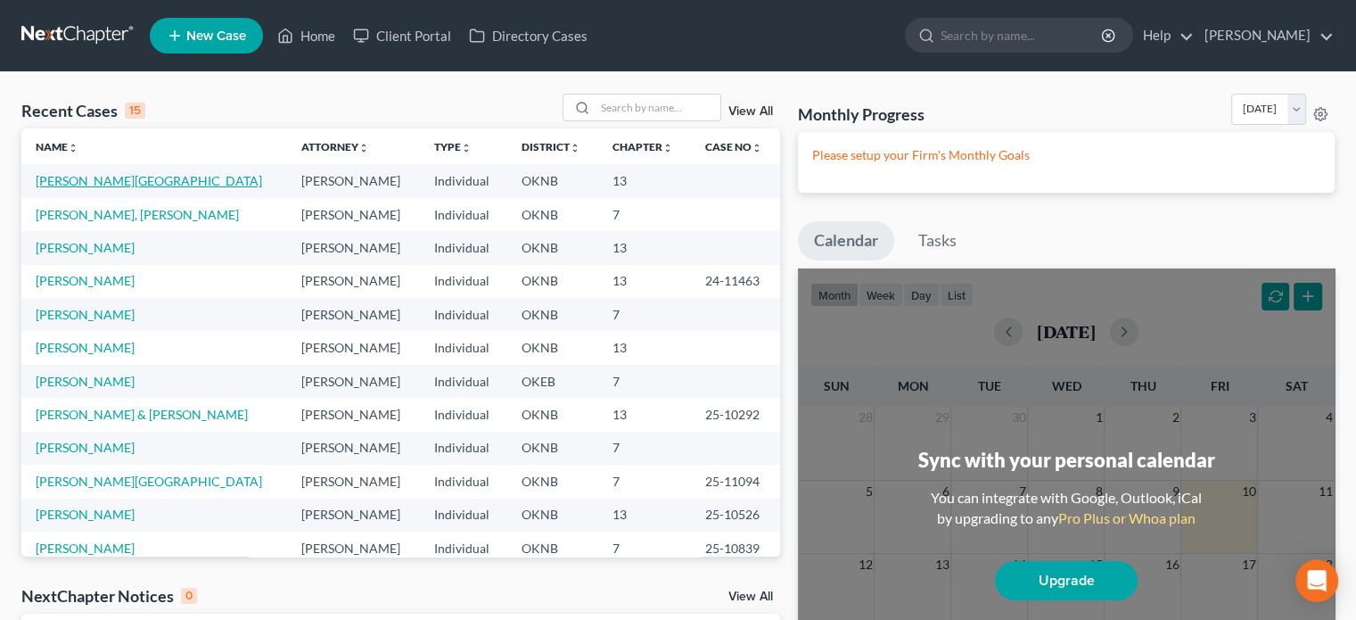
click at [96, 180] on link "[PERSON_NAME][GEOGRAPHIC_DATA]" at bounding box center [149, 180] width 226 height 15
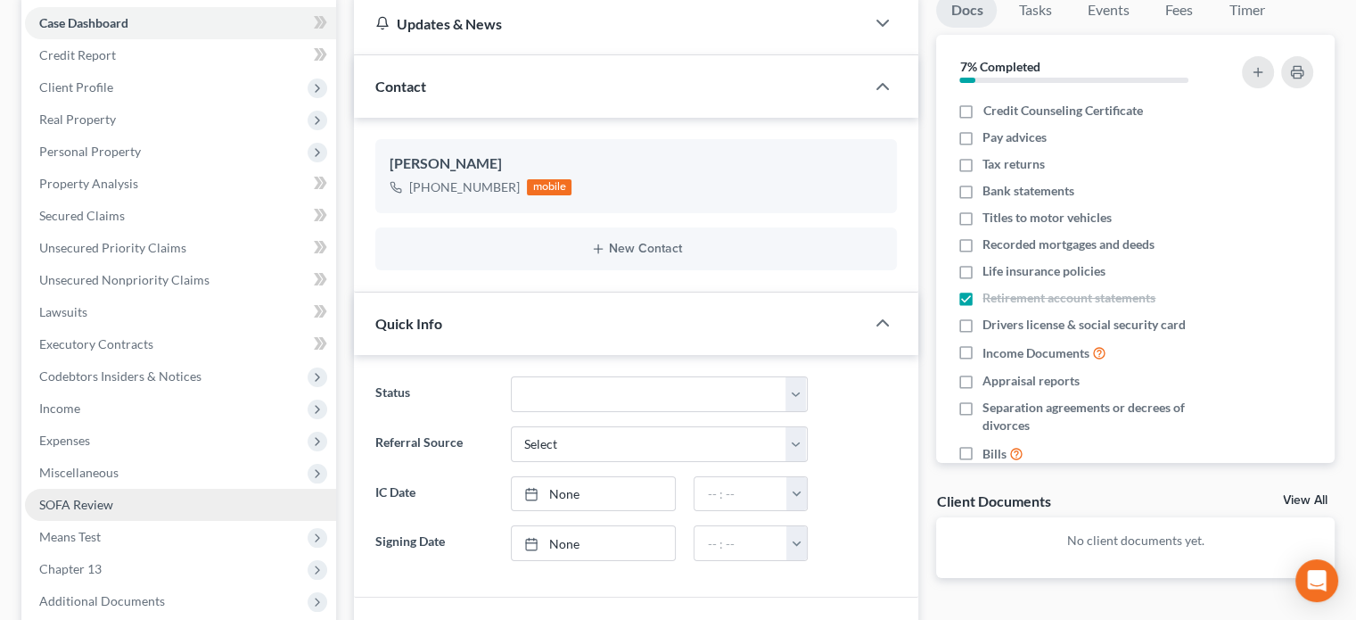
scroll to position [446, 0]
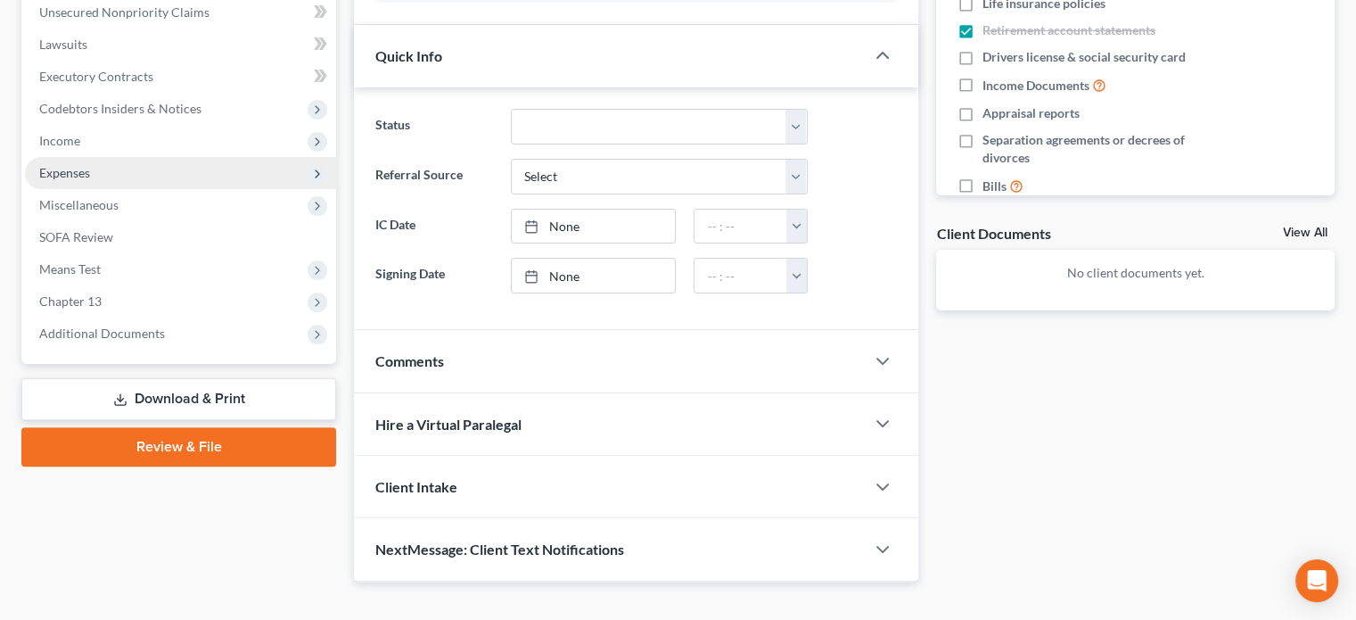
click at [121, 181] on span "Expenses" at bounding box center [180, 173] width 311 height 32
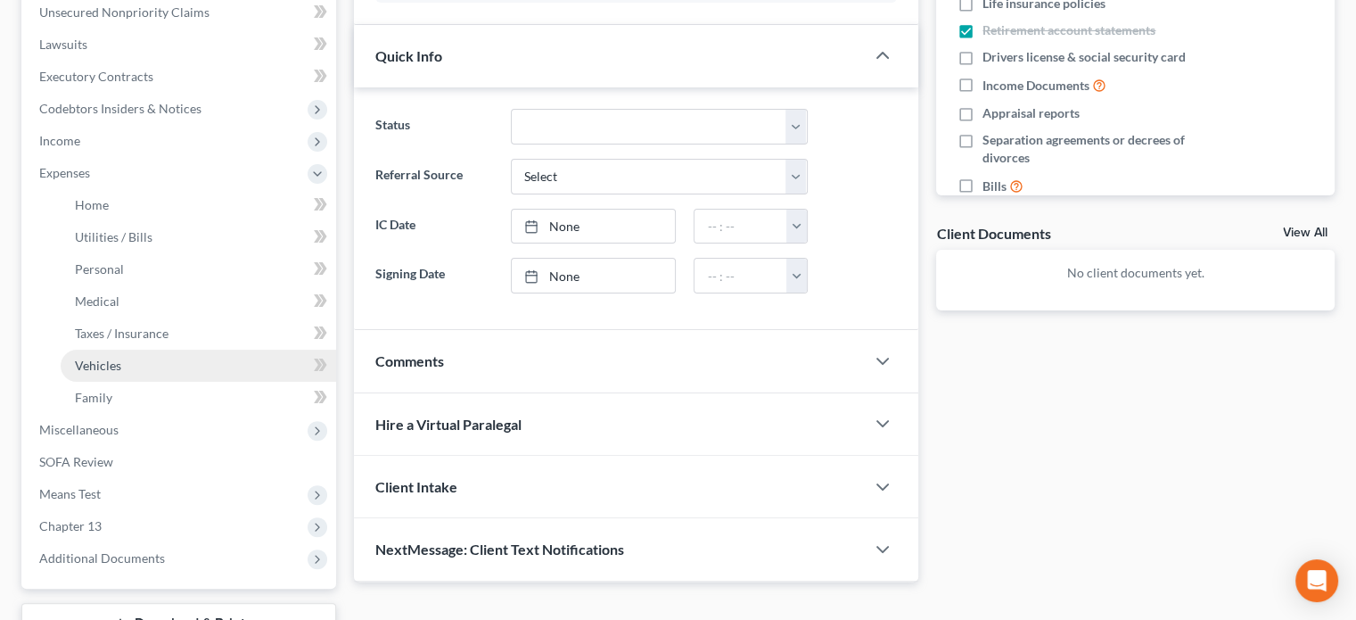
click at [130, 359] on link "Vehicles" at bounding box center [198, 365] width 275 height 32
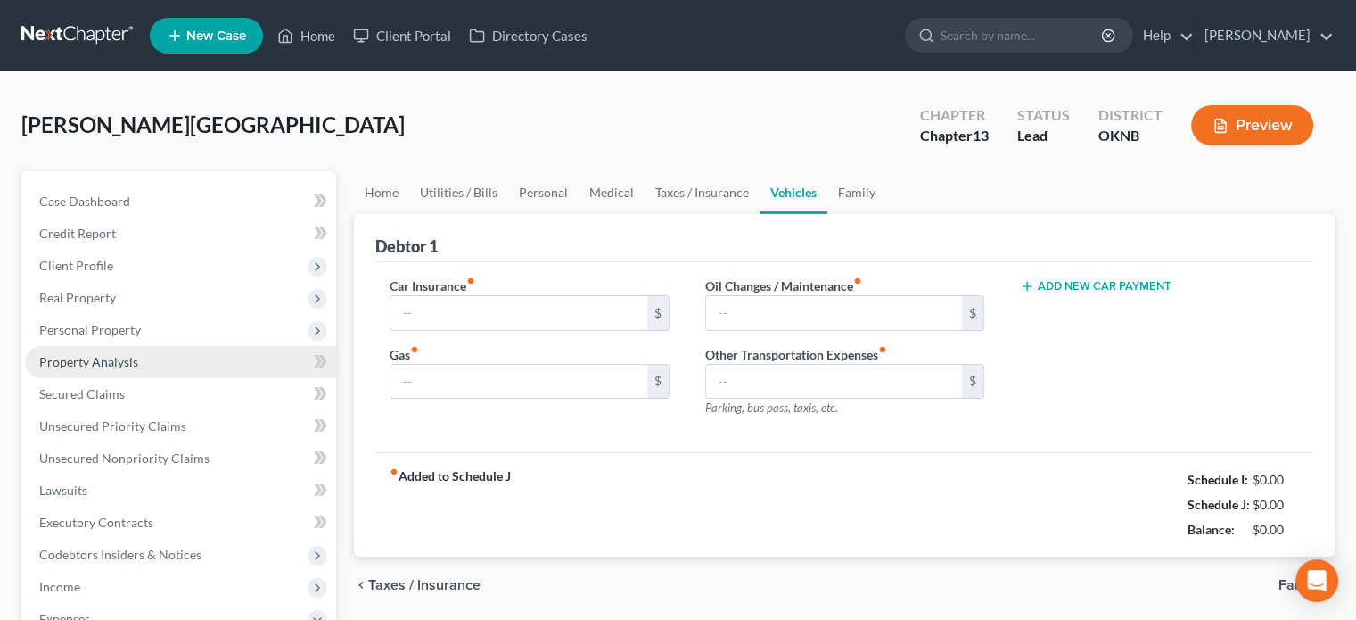
type input "422.23"
type input "75.00"
type input "0.00"
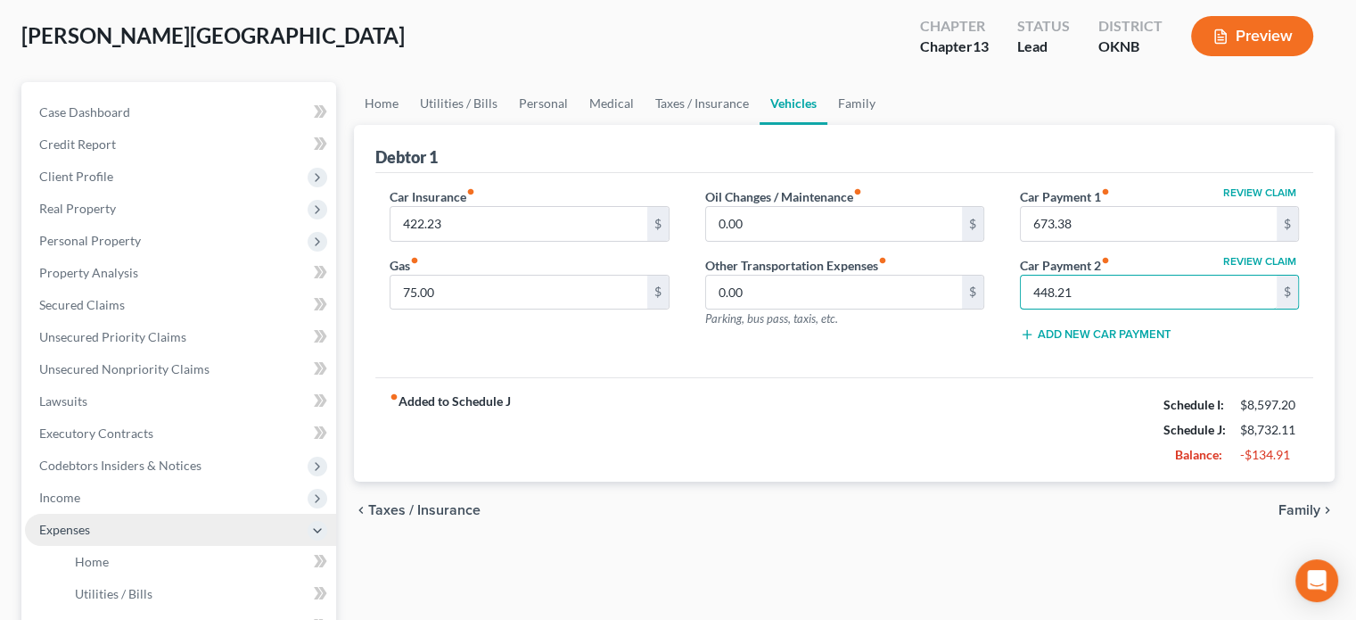
scroll to position [267, 0]
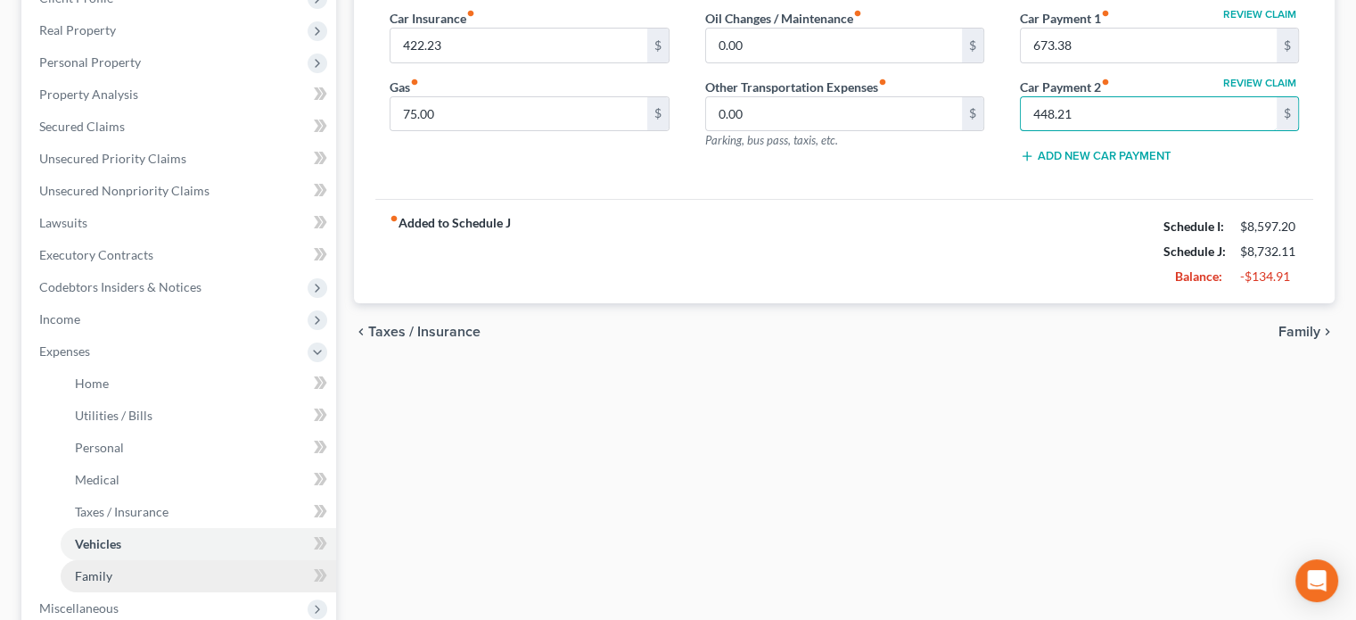
type input "448.21"
click at [113, 577] on link "Family" at bounding box center [198, 576] width 275 height 32
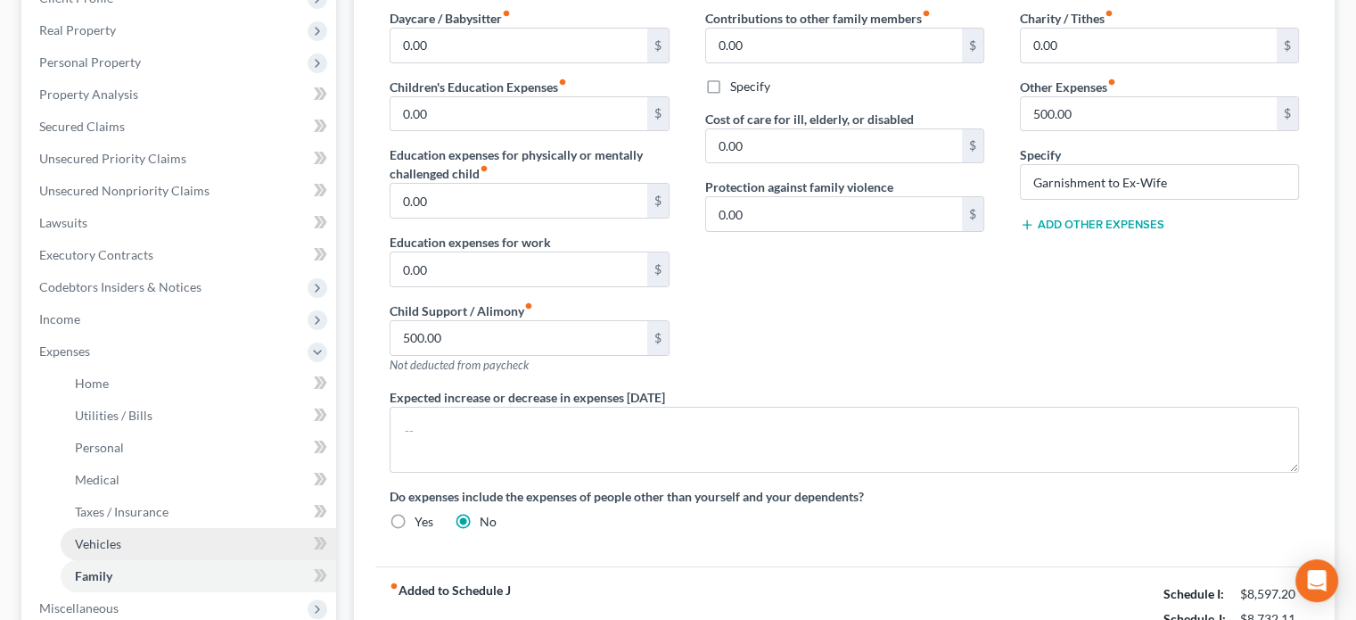
scroll to position [446, 0]
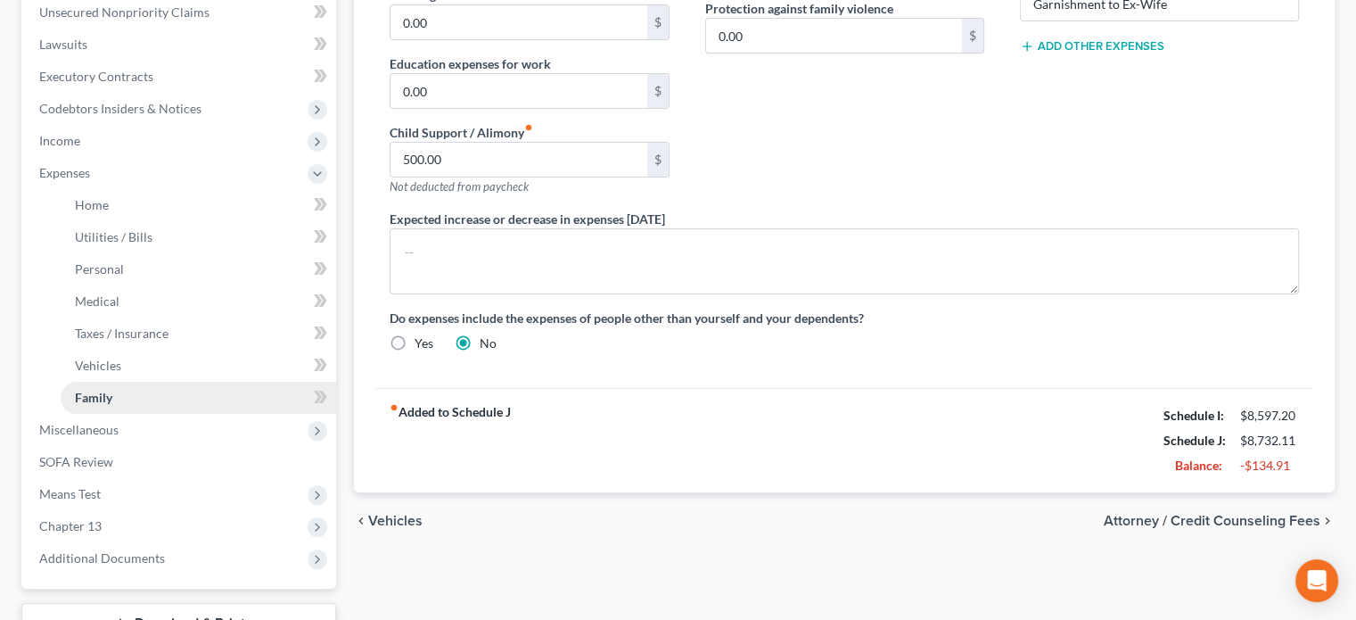
click at [220, 401] on link "Family" at bounding box center [198, 398] width 275 height 32
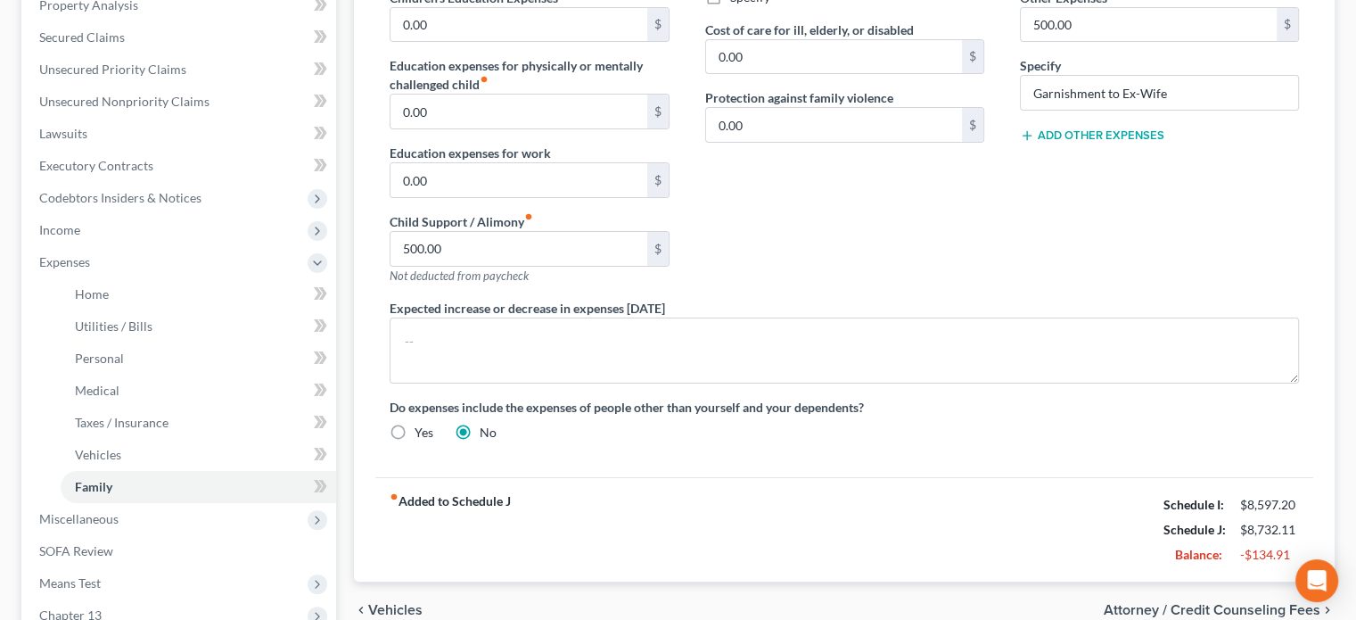
scroll to position [267, 0]
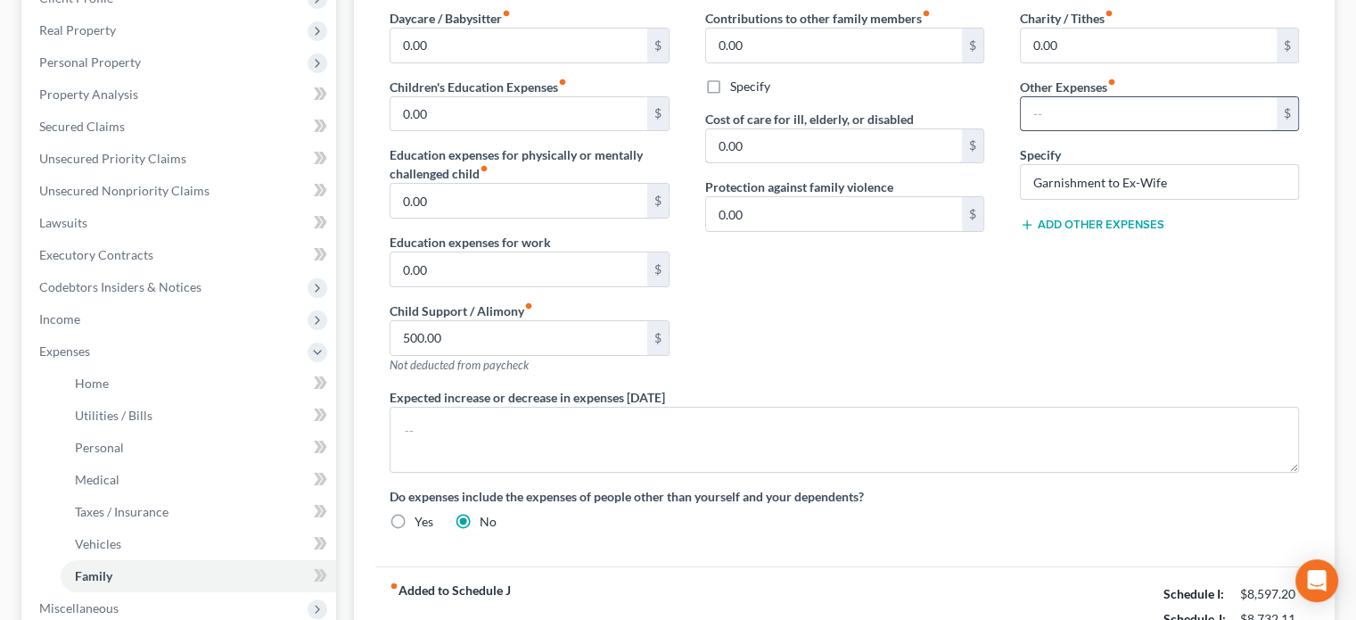
type input "500.00"
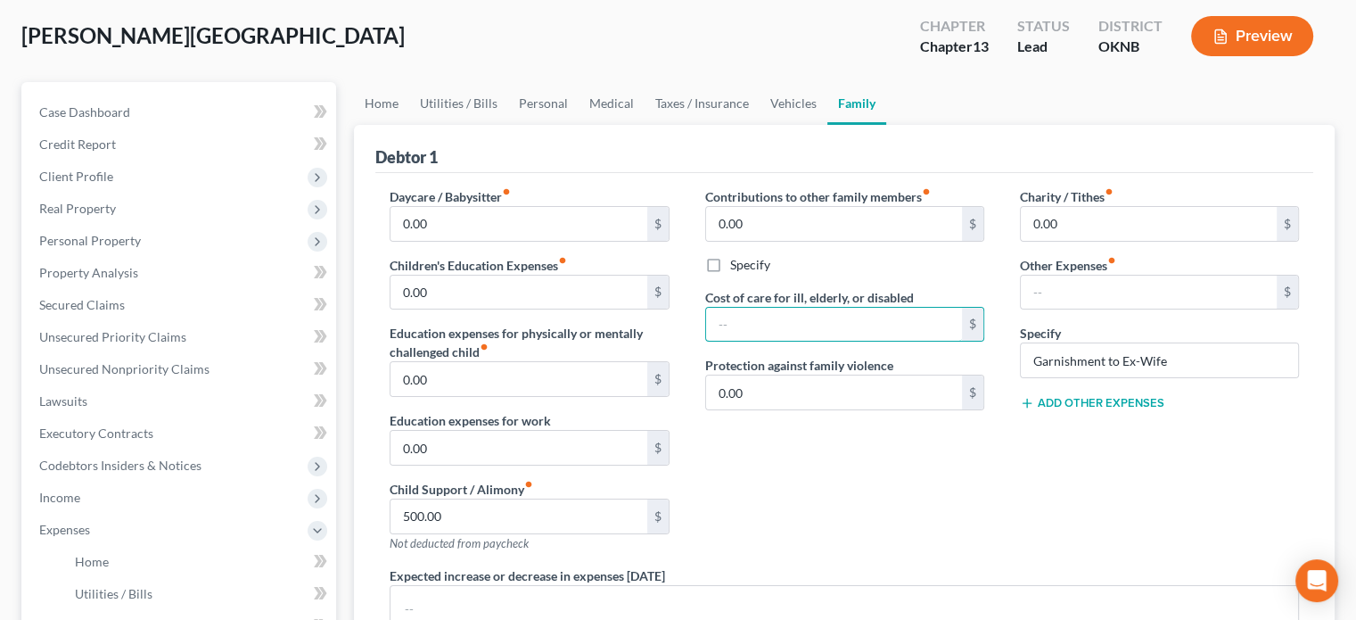
scroll to position [0, 0]
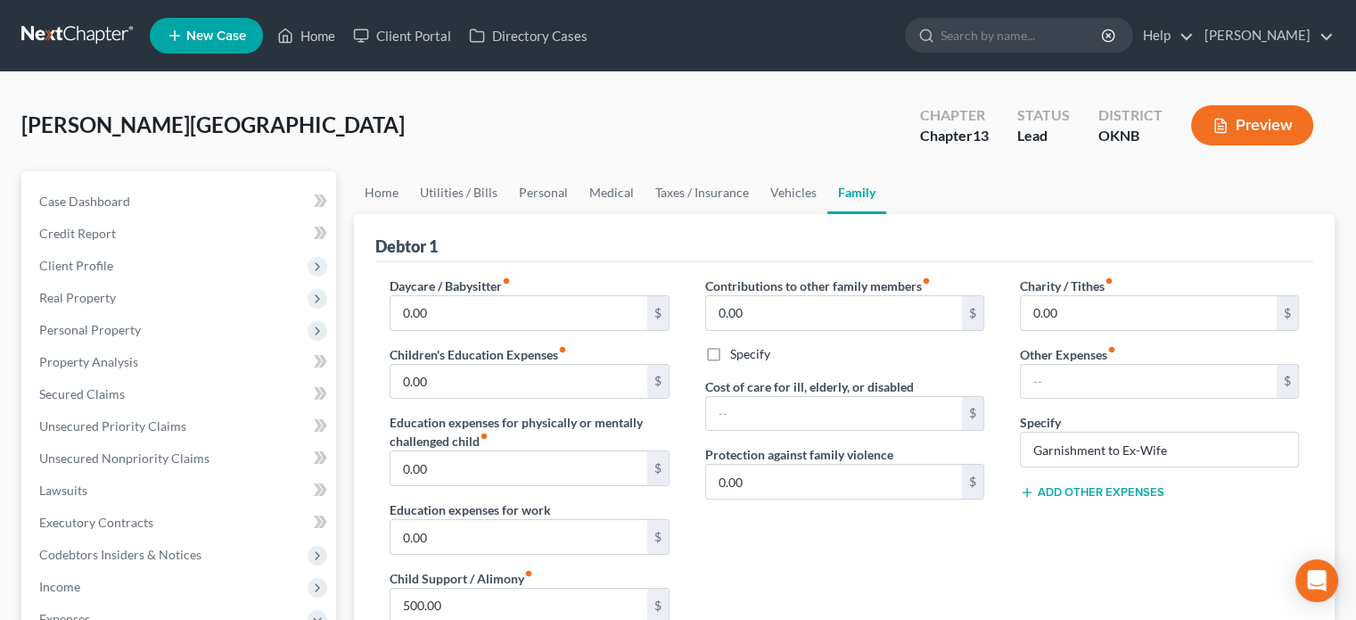
click at [1232, 129] on button "Preview" at bounding box center [1252, 125] width 122 height 40
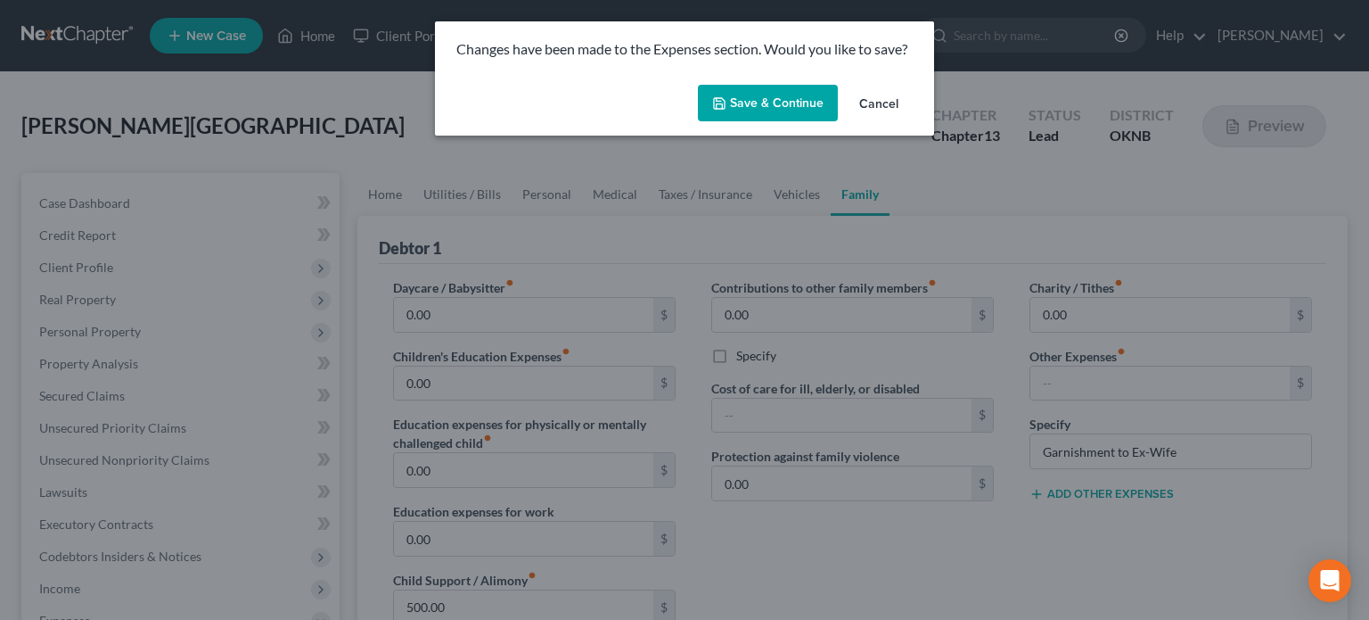
click at [808, 114] on button "Save & Continue" at bounding box center [768, 103] width 140 height 37
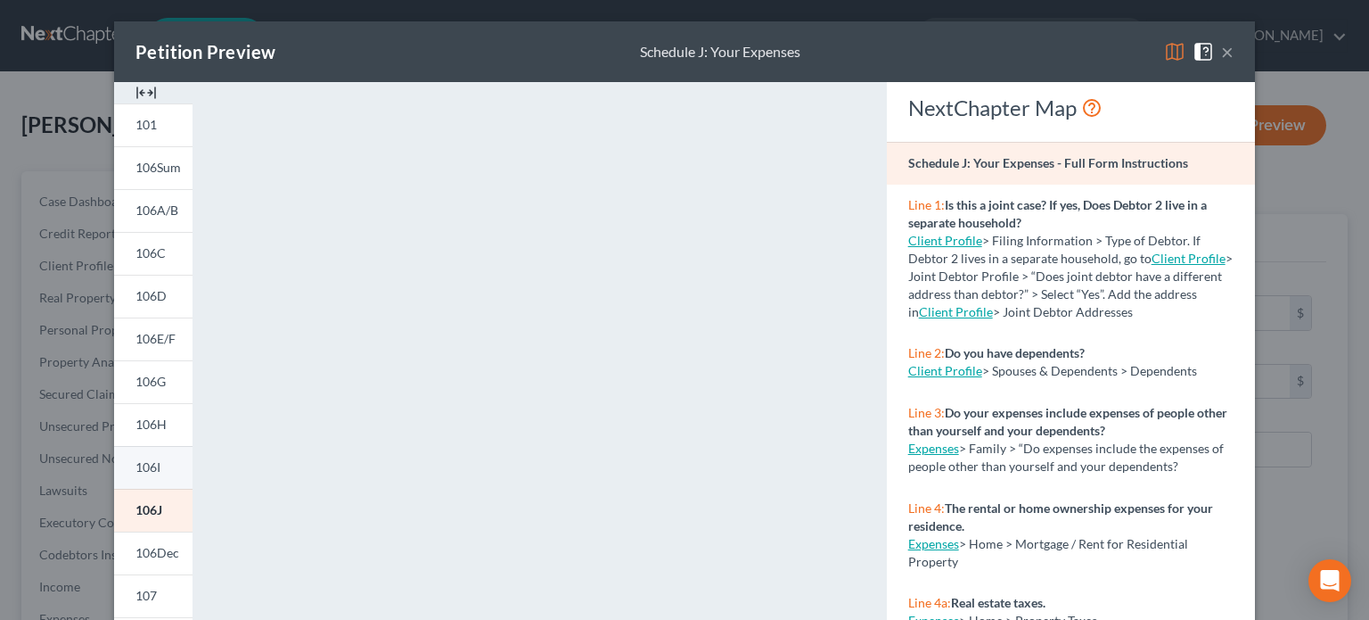
click at [144, 472] on span "106I" at bounding box center [147, 466] width 25 height 15
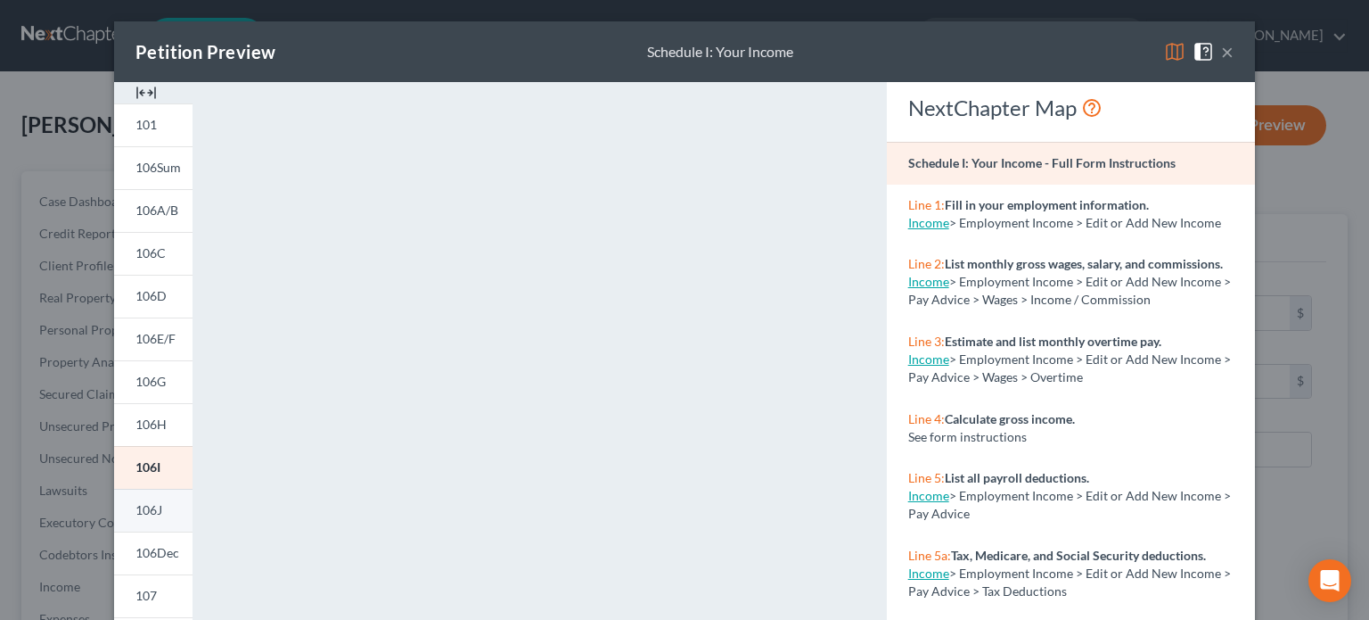
click at [135, 506] on span "106J" at bounding box center [148, 509] width 27 height 15
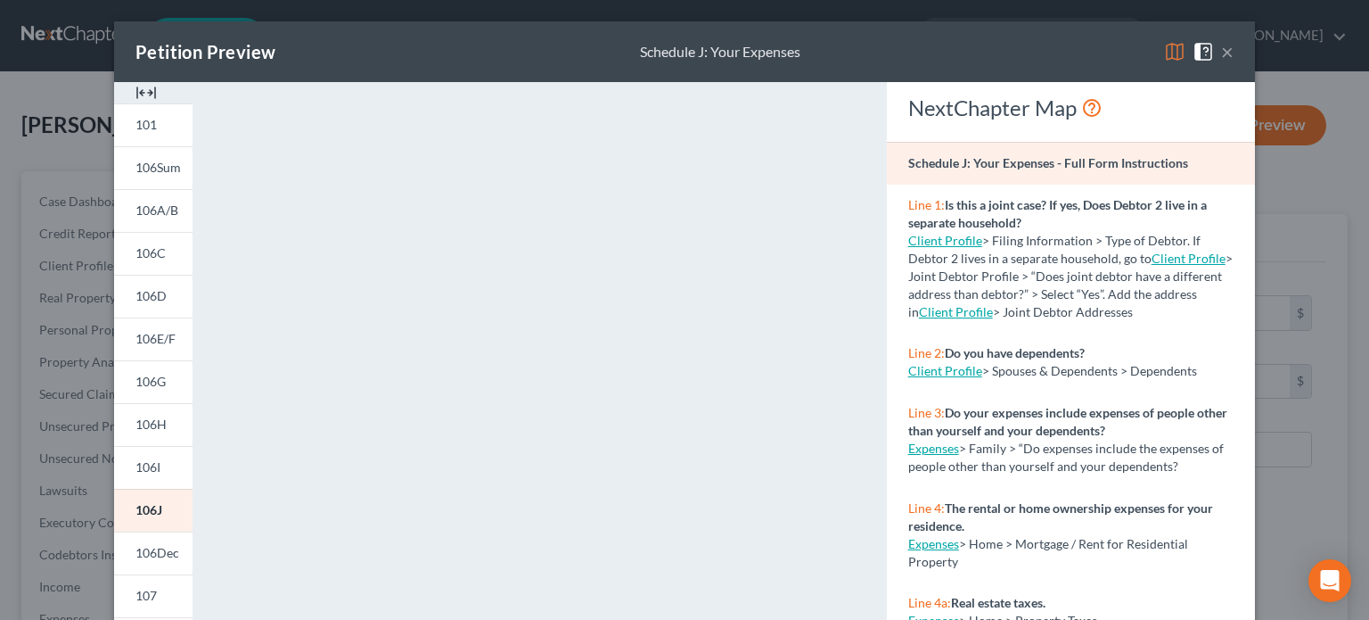
click at [1221, 57] on button "×" at bounding box center [1227, 51] width 12 height 21
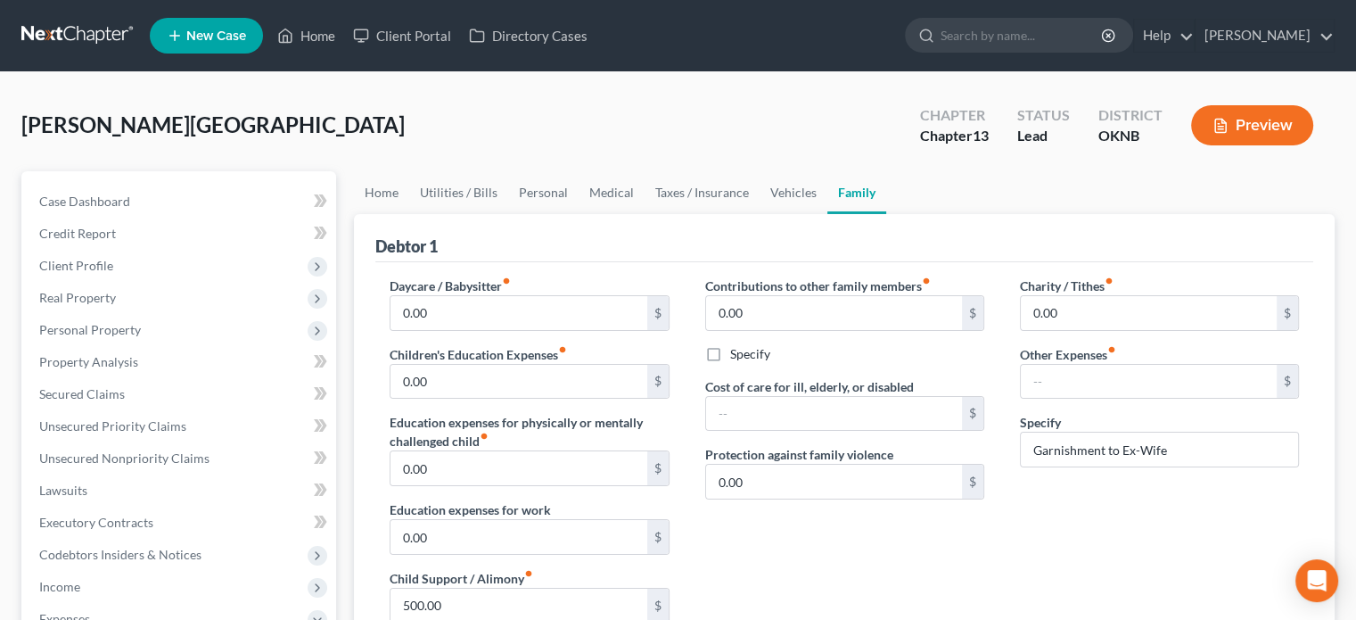
scroll to position [267, 0]
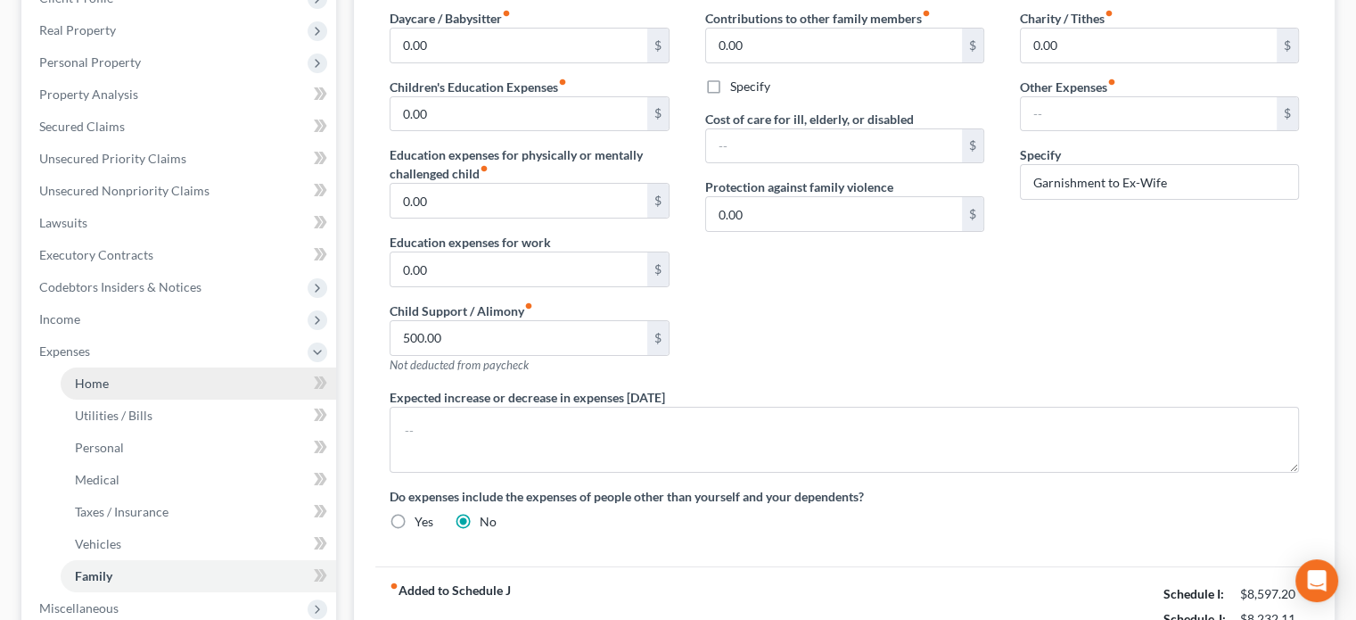
click at [144, 379] on link "Home" at bounding box center [198, 383] width 275 height 32
